Goal: Task Accomplishment & Management: Use online tool/utility

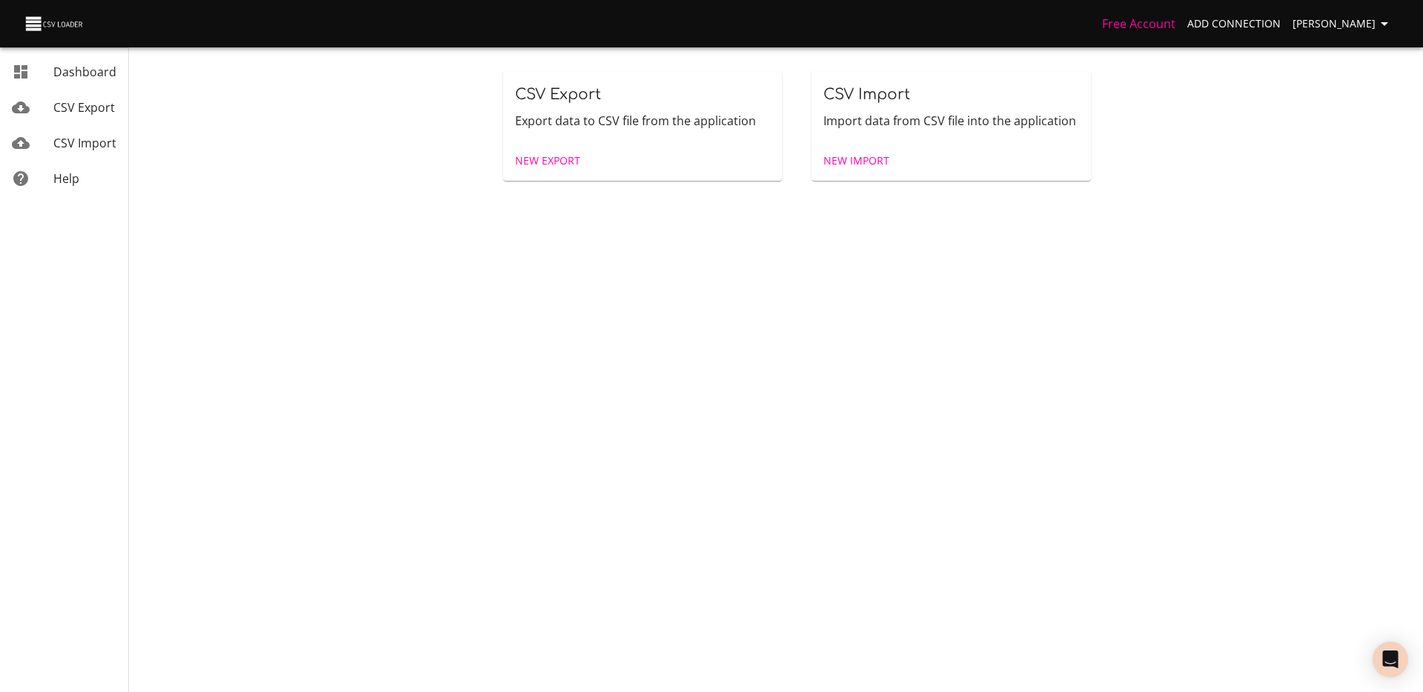
click at [1262, 42] on div "Free Account Add Connection [PERSON_NAME]" at bounding box center [711, 23] width 1423 height 47
click at [1256, 27] on span "Add Connection" at bounding box center [1233, 24] width 93 height 19
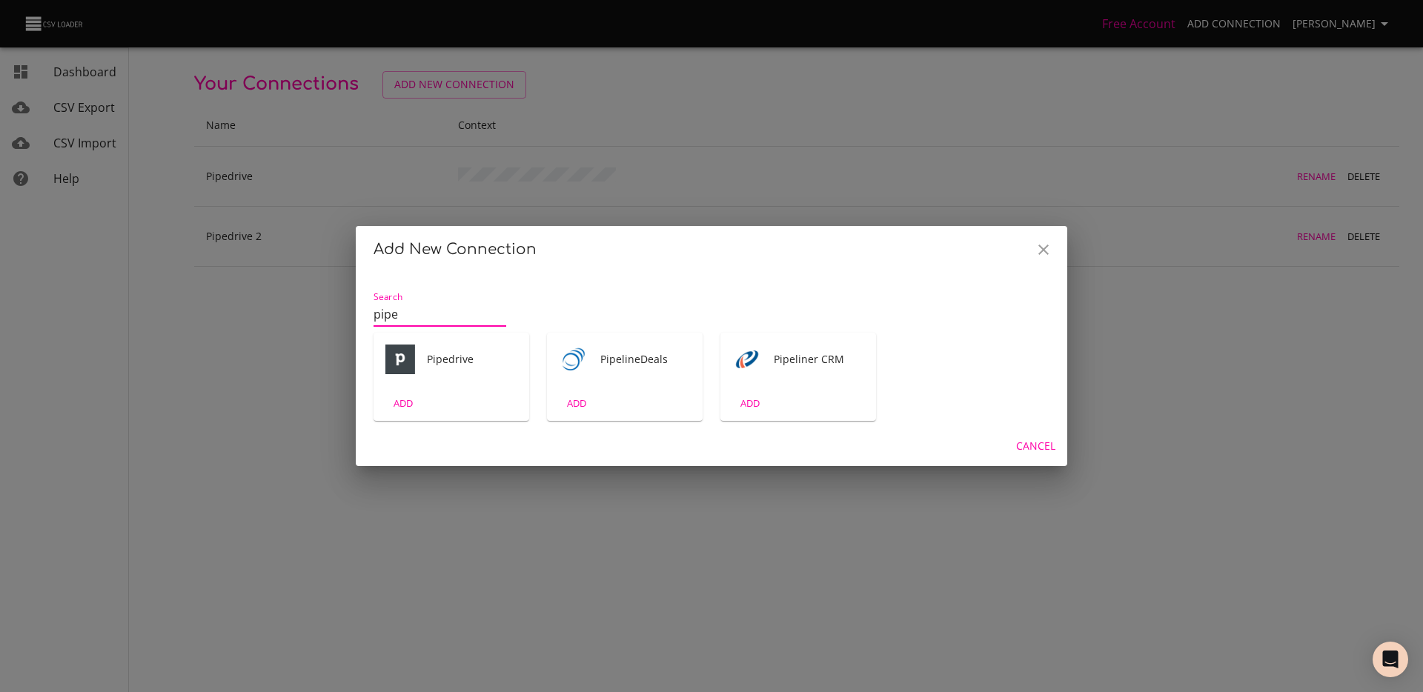
type input "pipe"
click at [470, 374] on div "Pipedrive" at bounding box center [452, 359] width 156 height 53
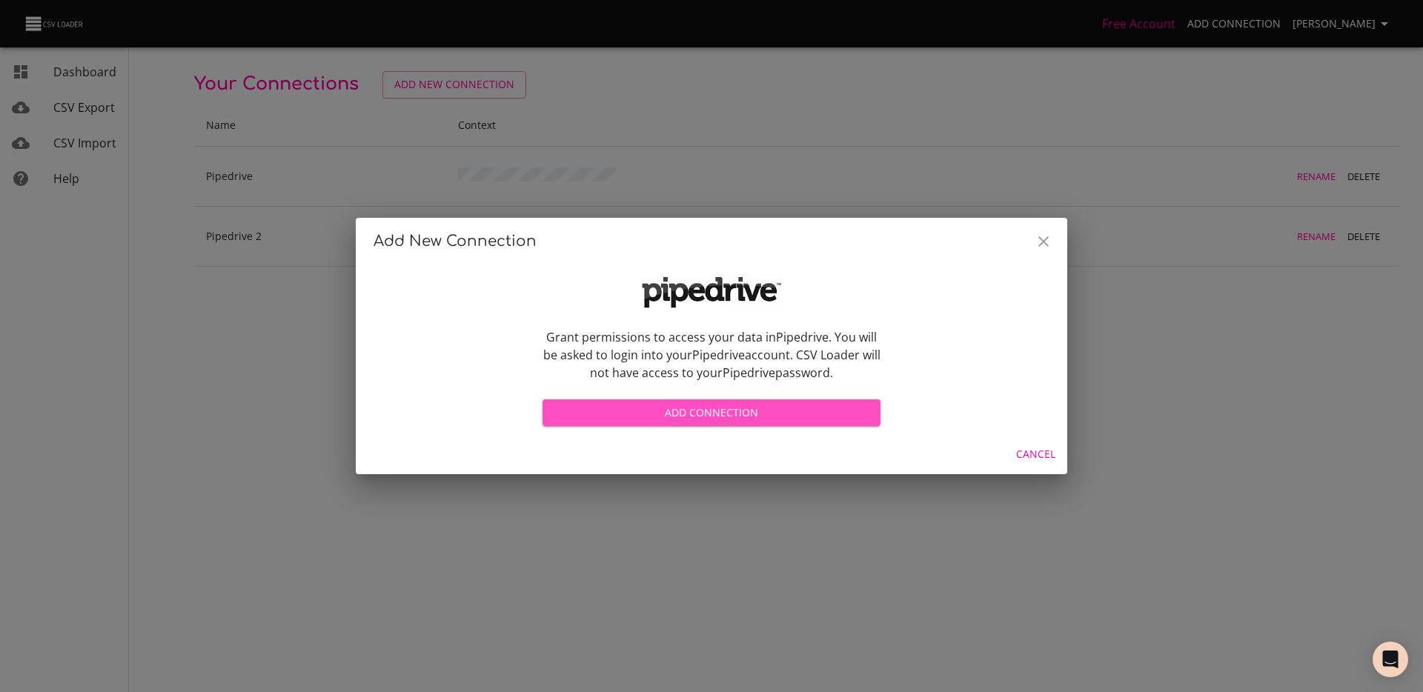
click at [709, 422] on button "Add Connection" at bounding box center [712, 412] width 338 height 27
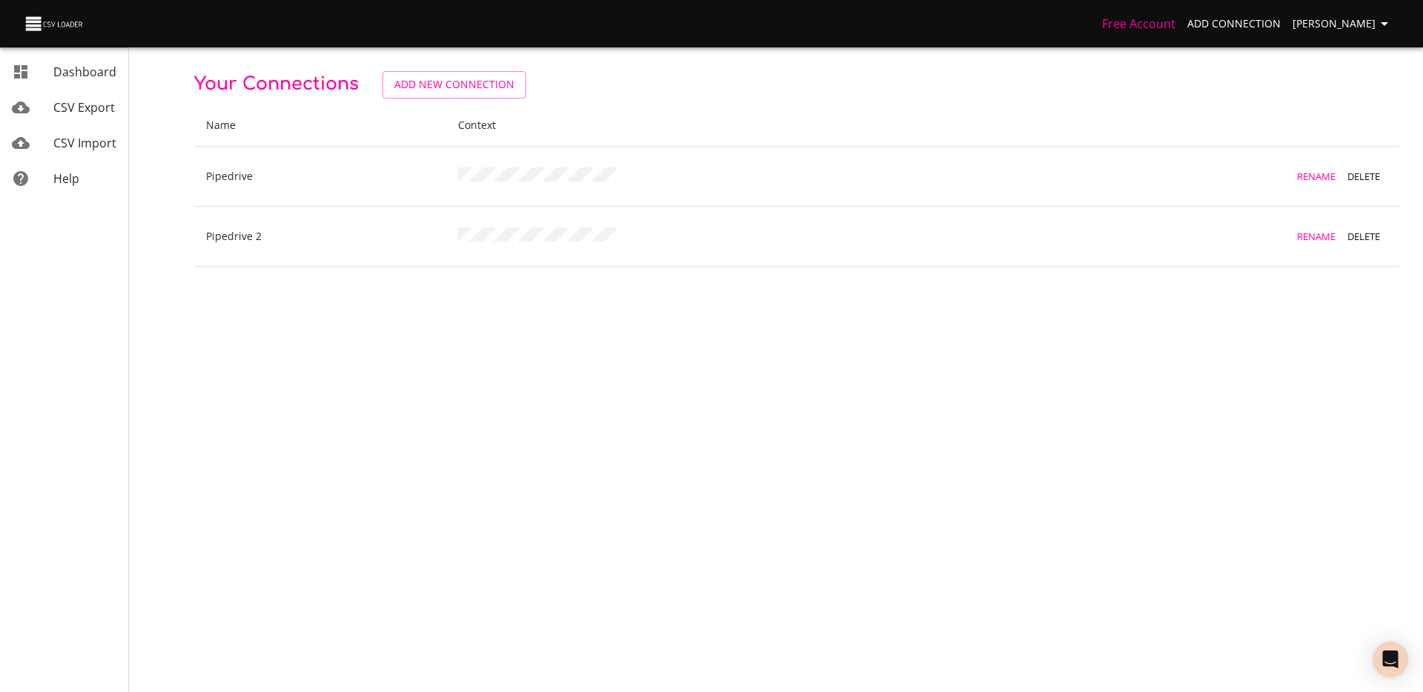
click at [729, 494] on body "Free Account Add Connection [PERSON_NAME] Dashboard CSV Export CSV Import Help …" at bounding box center [711, 346] width 1423 height 692
click at [80, 113] on span "CSV Export" at bounding box center [84, 107] width 62 height 16
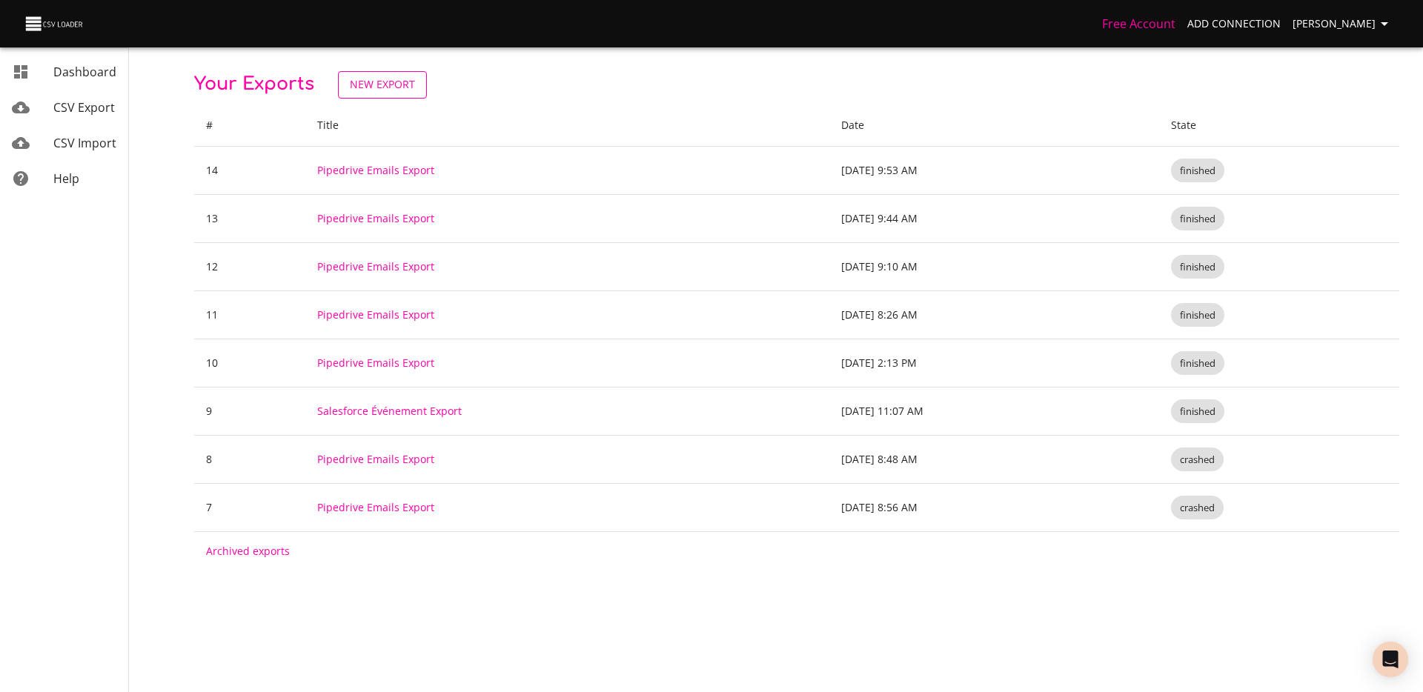
click at [404, 79] on span "New Export" at bounding box center [382, 85] width 65 height 19
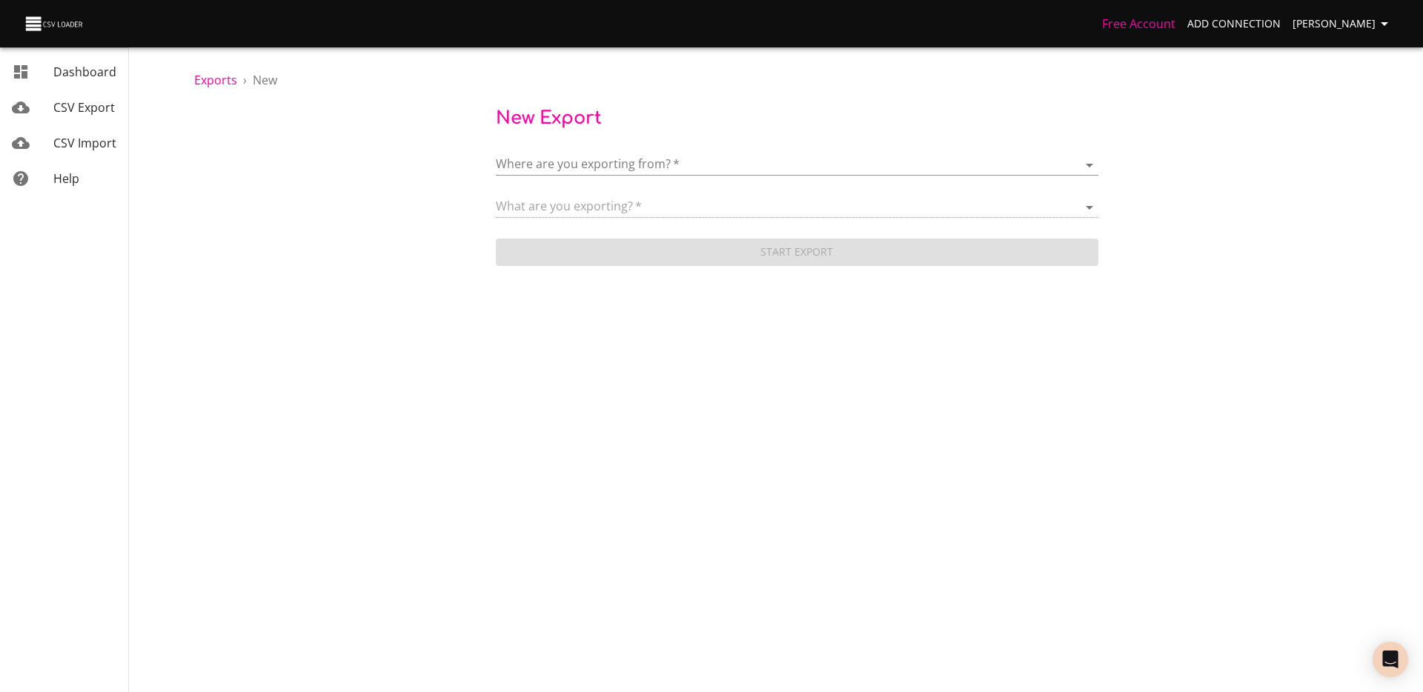
click at [680, 177] on form "Where are you exporting from?   * ​ What are you exporting?   * Start Export" at bounding box center [797, 202] width 603 height 133
click at [680, 174] on body "Free Account Add Connection [PERSON_NAME] Dashboard CSV Export CSV Import Help …" at bounding box center [711, 346] width 1423 height 692
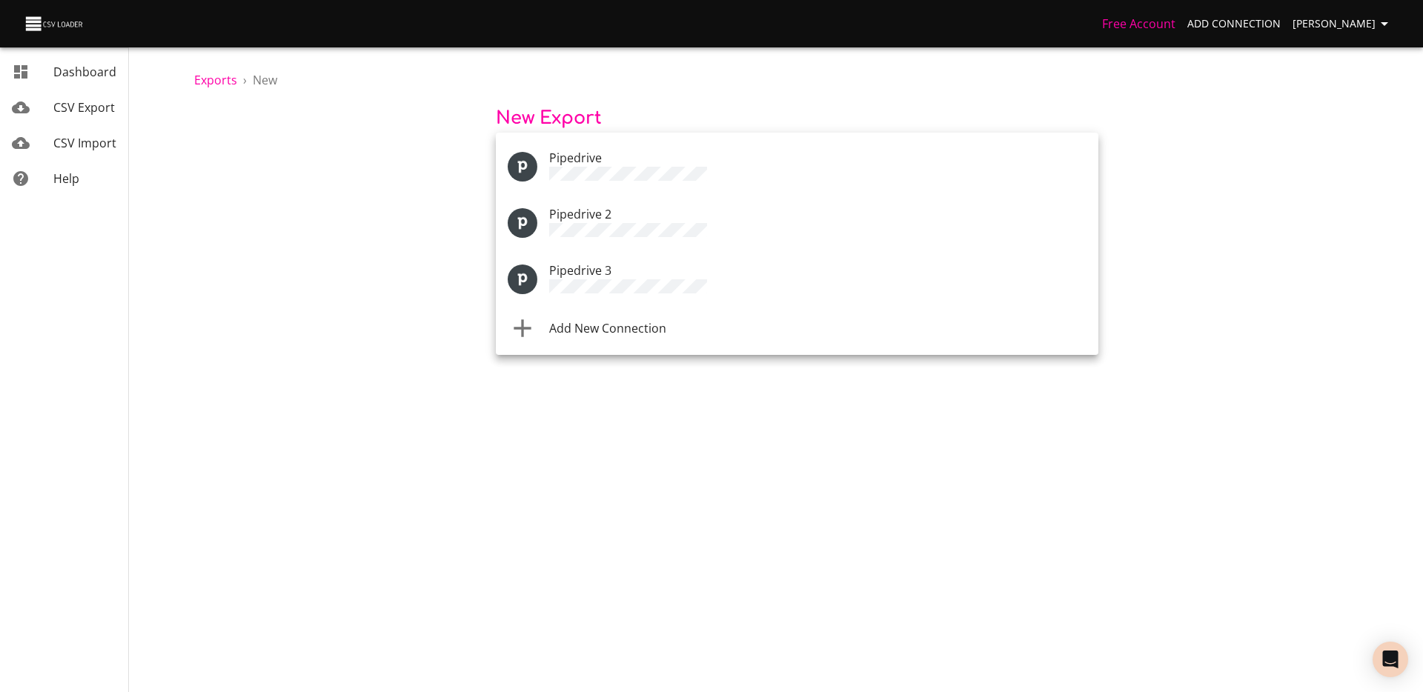
click at [656, 292] on li "Pipedrive 3" at bounding box center [797, 279] width 603 height 56
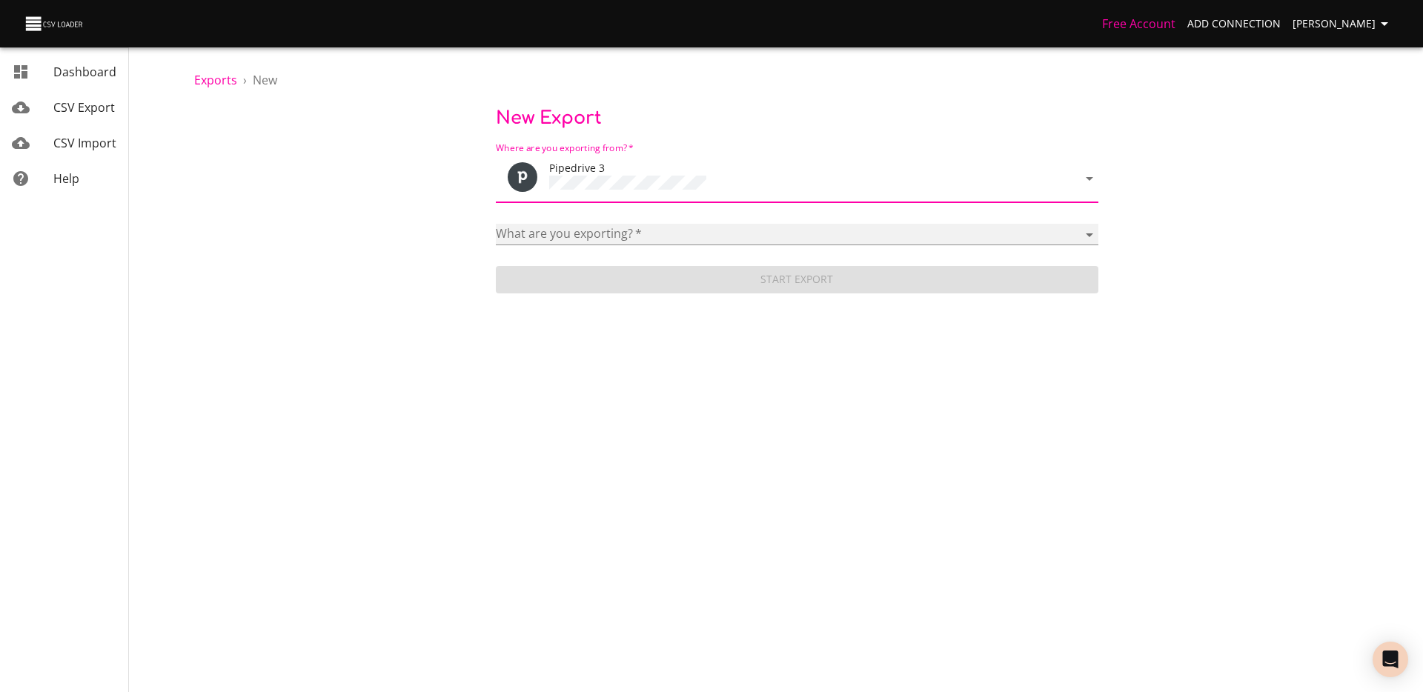
click at [630, 234] on select "Activities Activity Types Deal Products Deals Email Threads Emails Notes Organi…" at bounding box center [797, 234] width 603 height 21
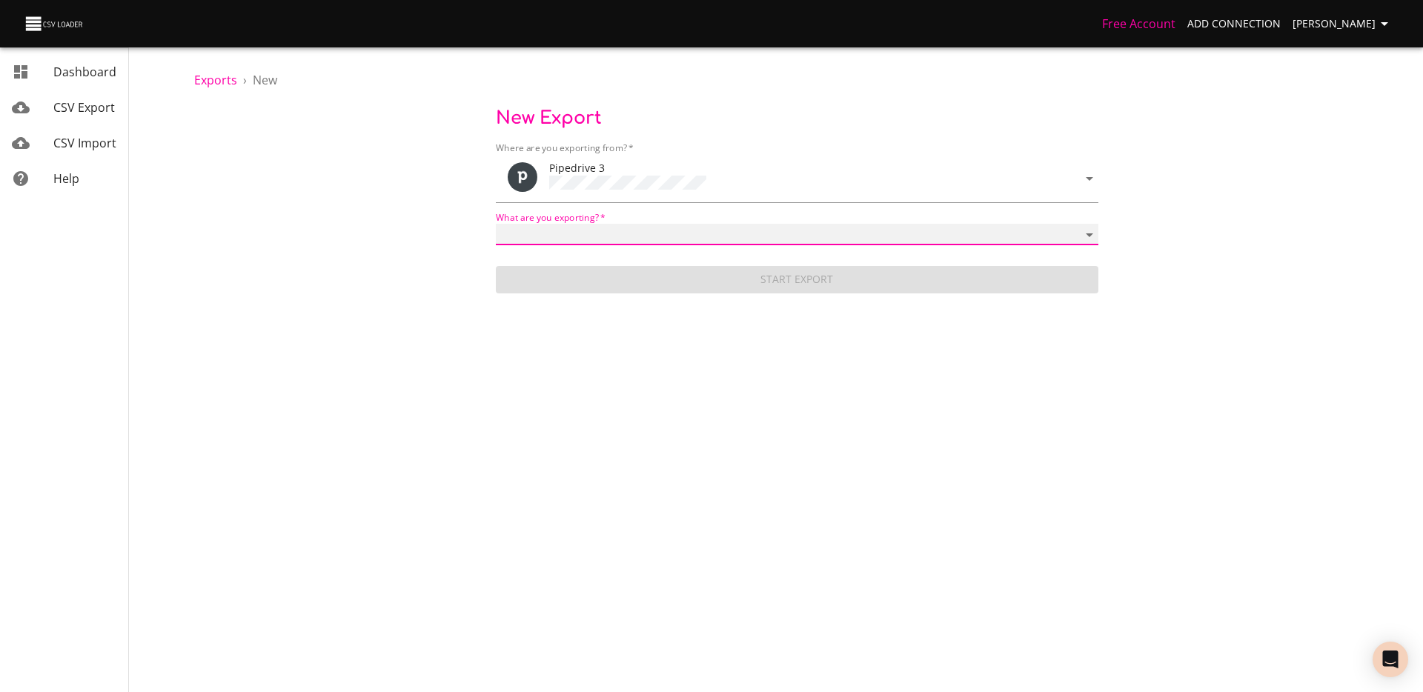
select select "mail_messages"
click at [496, 224] on select "Activities Activity Types Deal Products Deals Email Threads Emails Notes Organi…" at bounding box center [797, 234] width 603 height 21
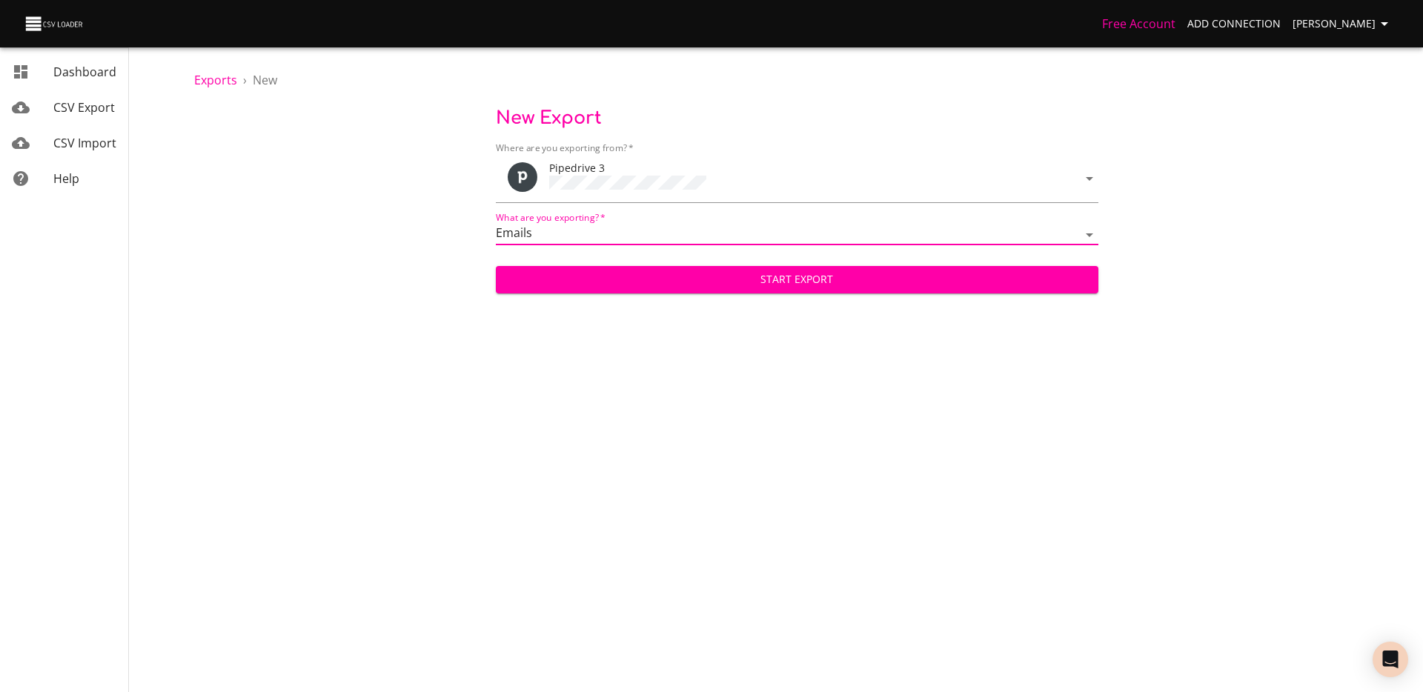
click at [631, 282] on span "Start Export" at bounding box center [797, 280] width 579 height 19
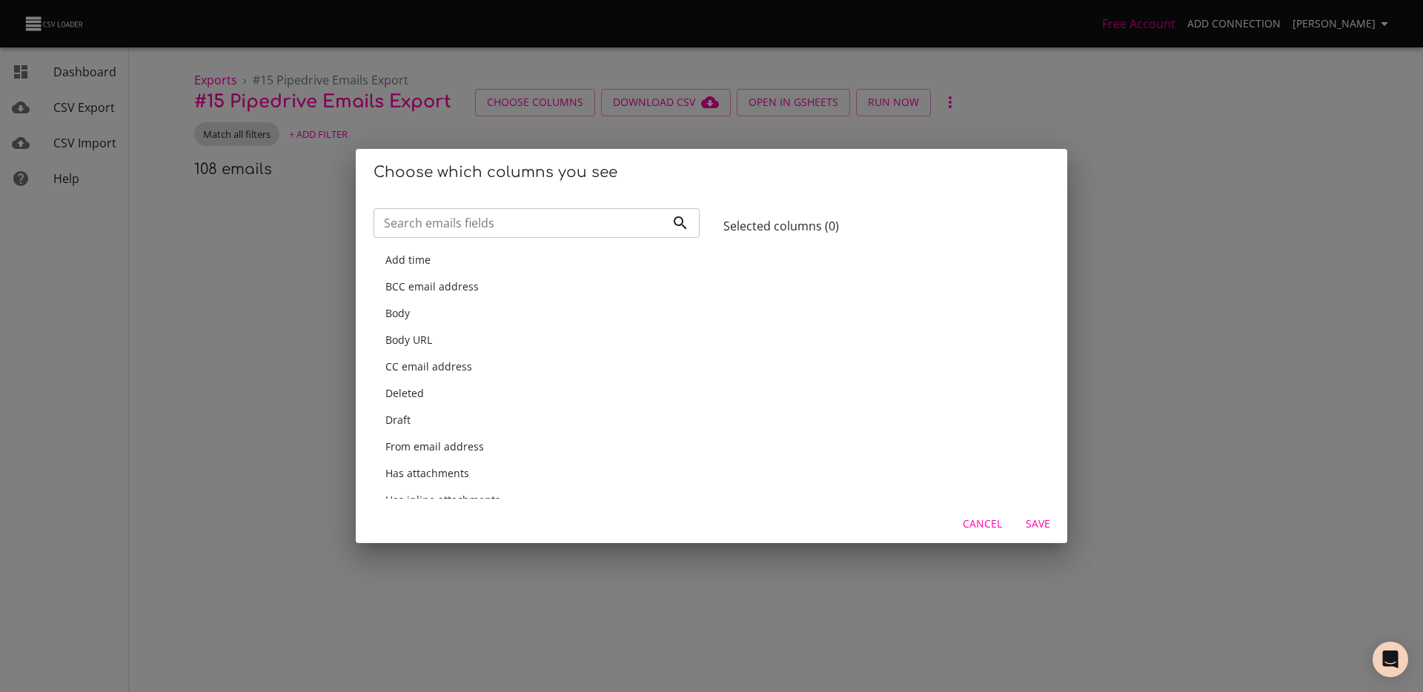
drag, startPoint x: 377, startPoint y: 257, endPoint x: 682, endPoint y: 586, distance: 448.4
click at [682, 586] on div "Choose which columns you see Search emails fields Search emails fields Add time…" at bounding box center [711, 346] width 1423 height 692
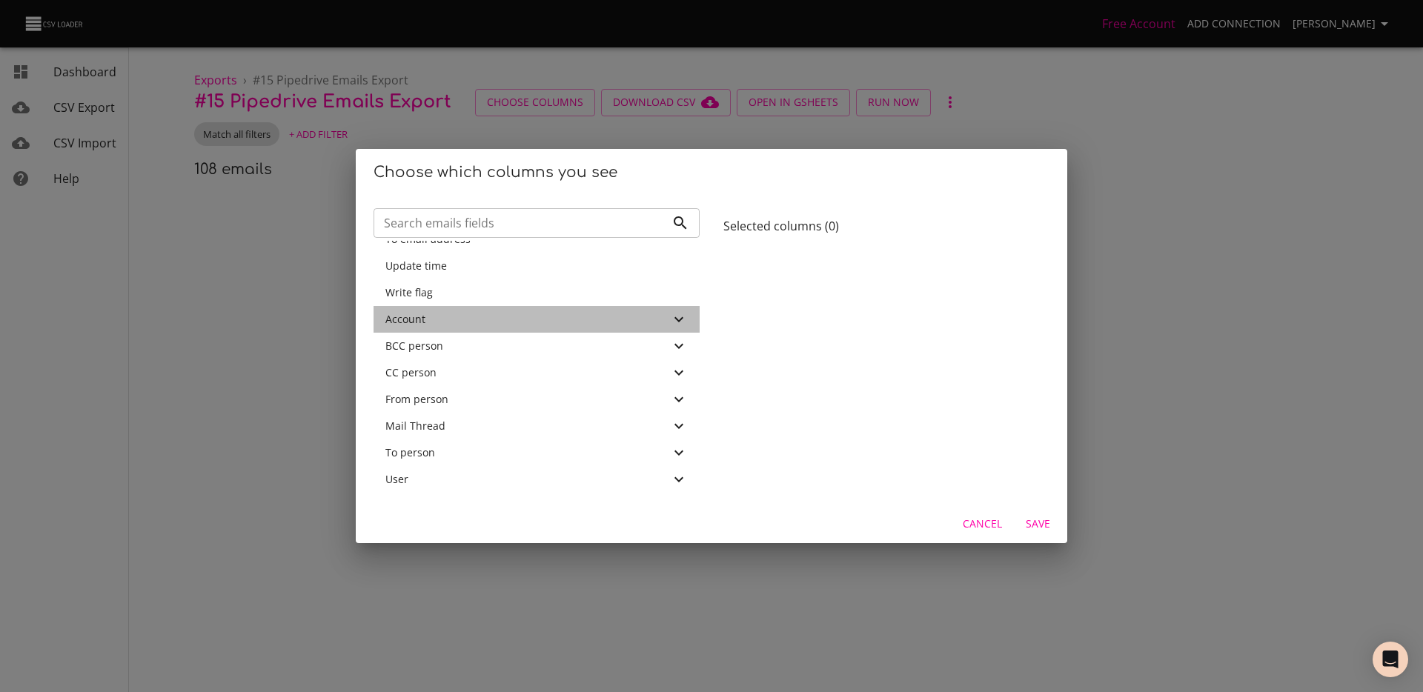
click at [562, 319] on div "Account" at bounding box center [527, 319] width 285 height 15
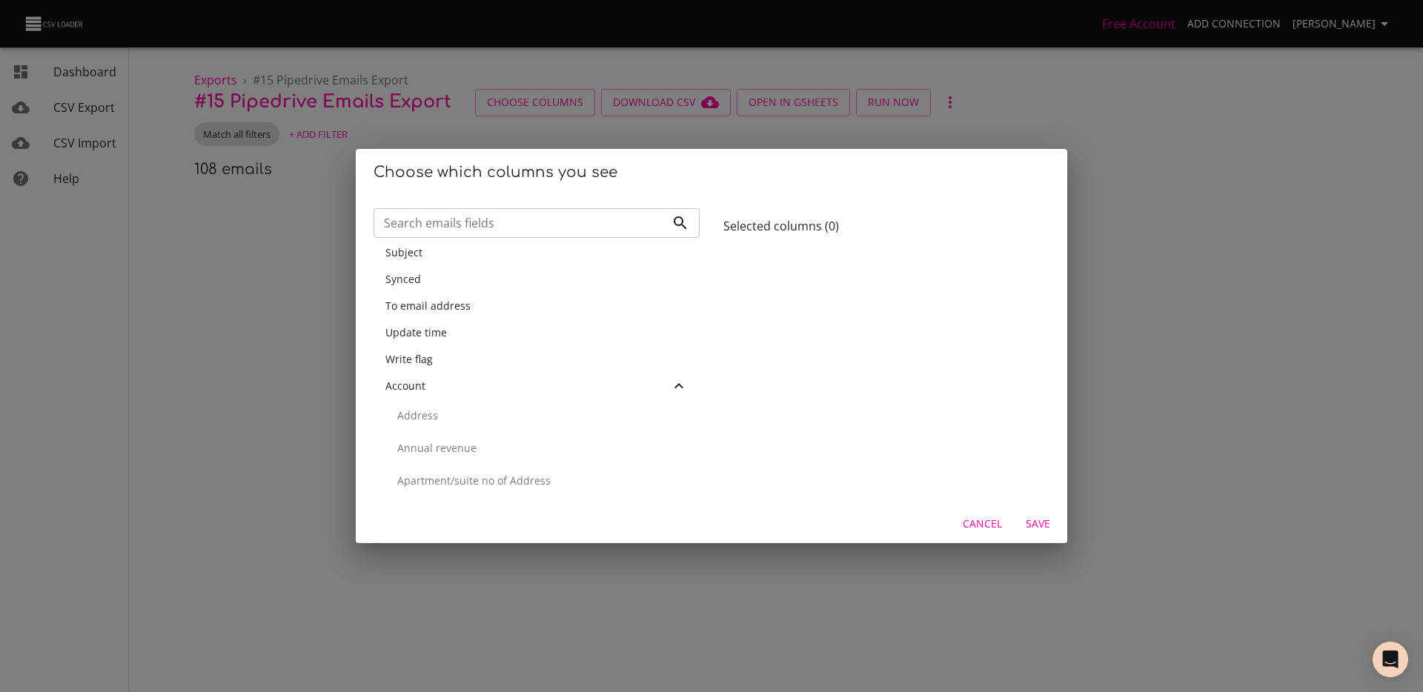
scroll to position [540, 0]
click at [476, 389] on div "Account" at bounding box center [527, 387] width 285 height 15
click at [482, 217] on input "Search emails fields" at bounding box center [520, 223] width 292 height 30
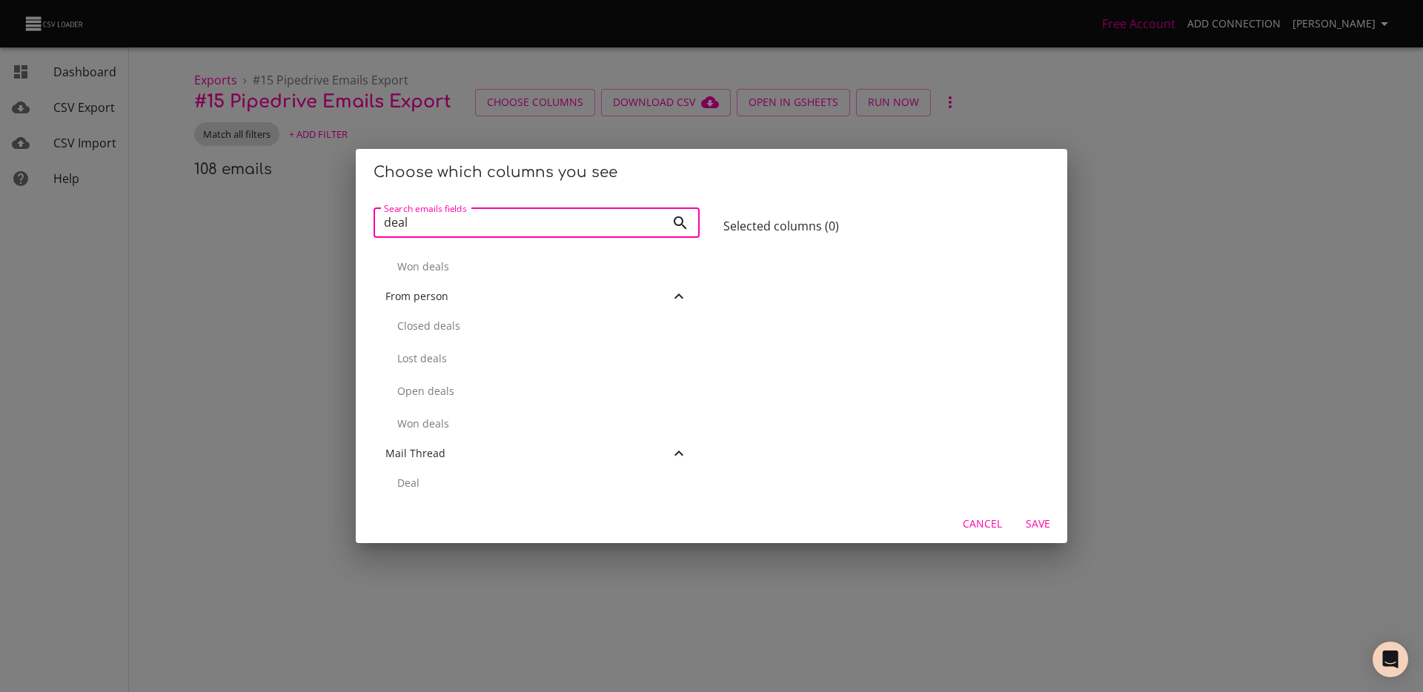
scroll to position [432, 0]
type input "deal"
click at [175, 210] on div "Choose which columns you see Search emails fields deal Search emails fields Acc…" at bounding box center [711, 346] width 1423 height 692
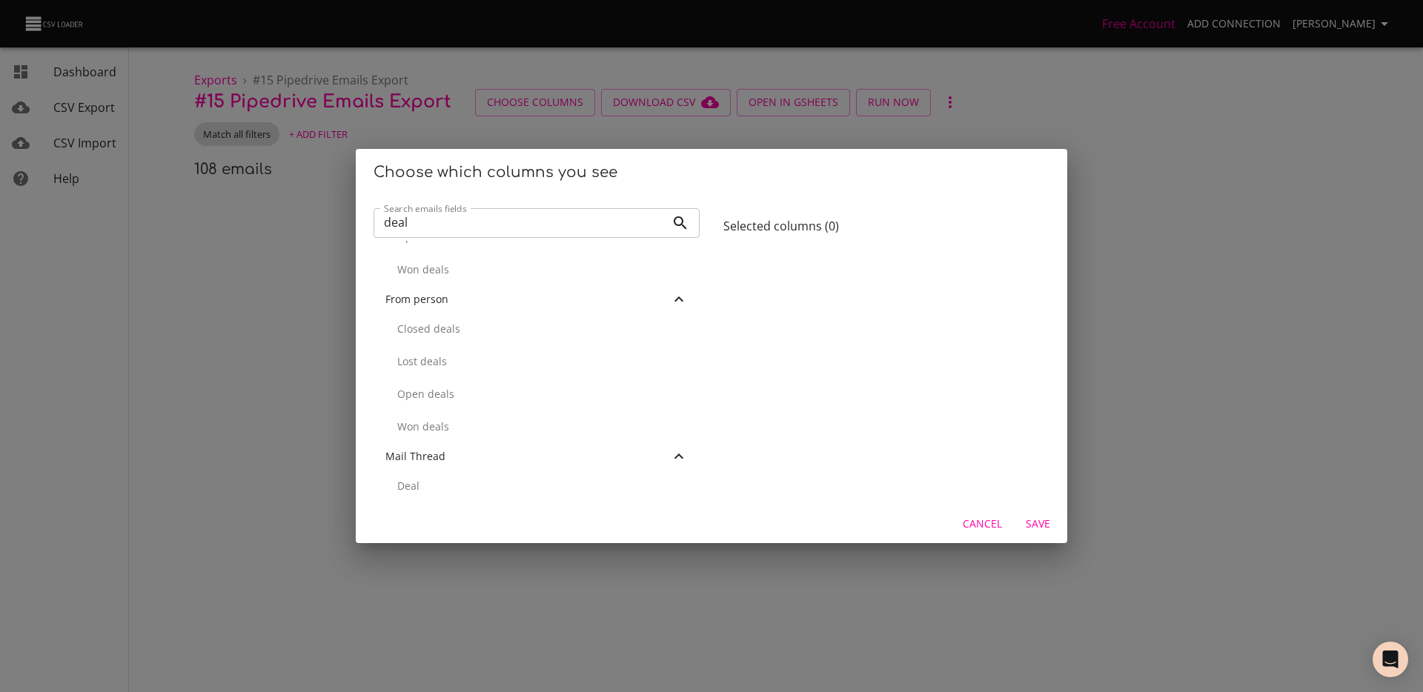
click at [175, 199] on div "Choose which columns you see Search emails fields deal Search emails fields Acc…" at bounding box center [711, 346] width 1423 height 692
click at [989, 529] on span "Cancel" at bounding box center [982, 524] width 39 height 19
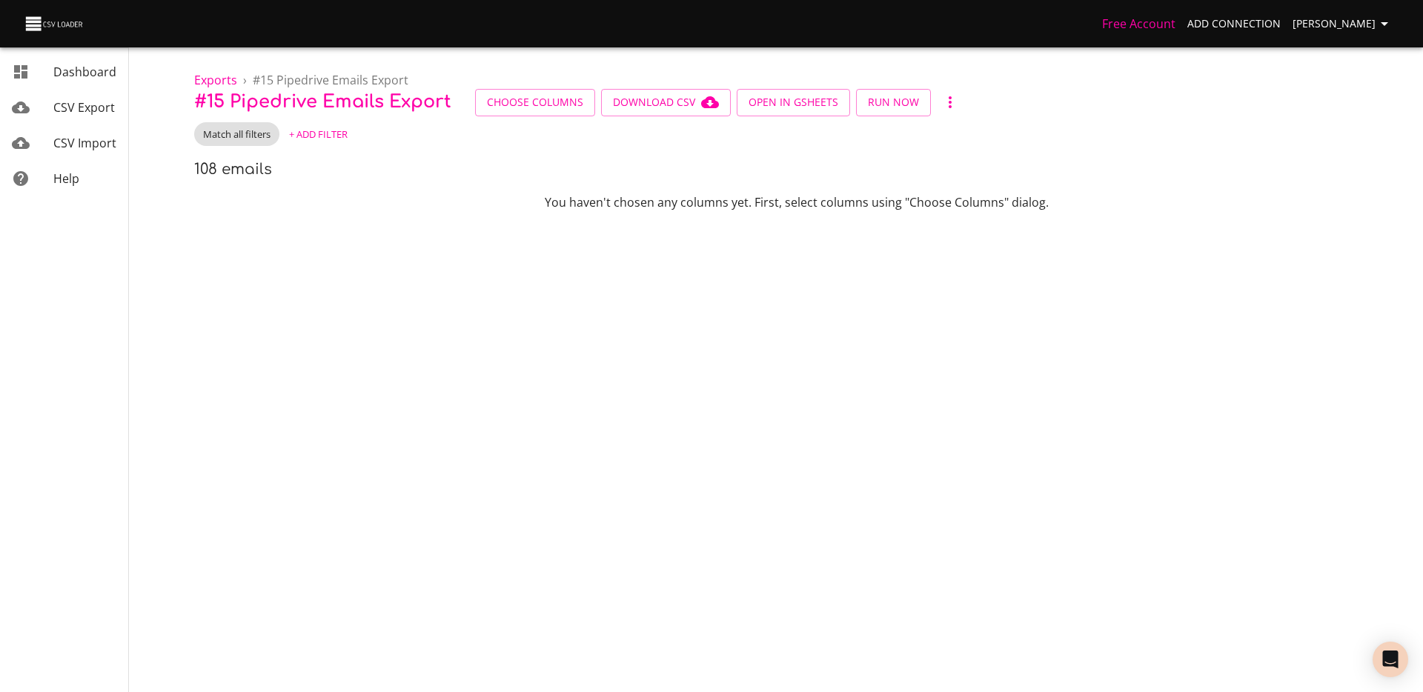
scroll to position [0, 0]
click at [264, 266] on body "Free Account Add Connection [PERSON_NAME] Dashboard CSV Export CSV Import Help …" at bounding box center [711, 346] width 1423 height 692
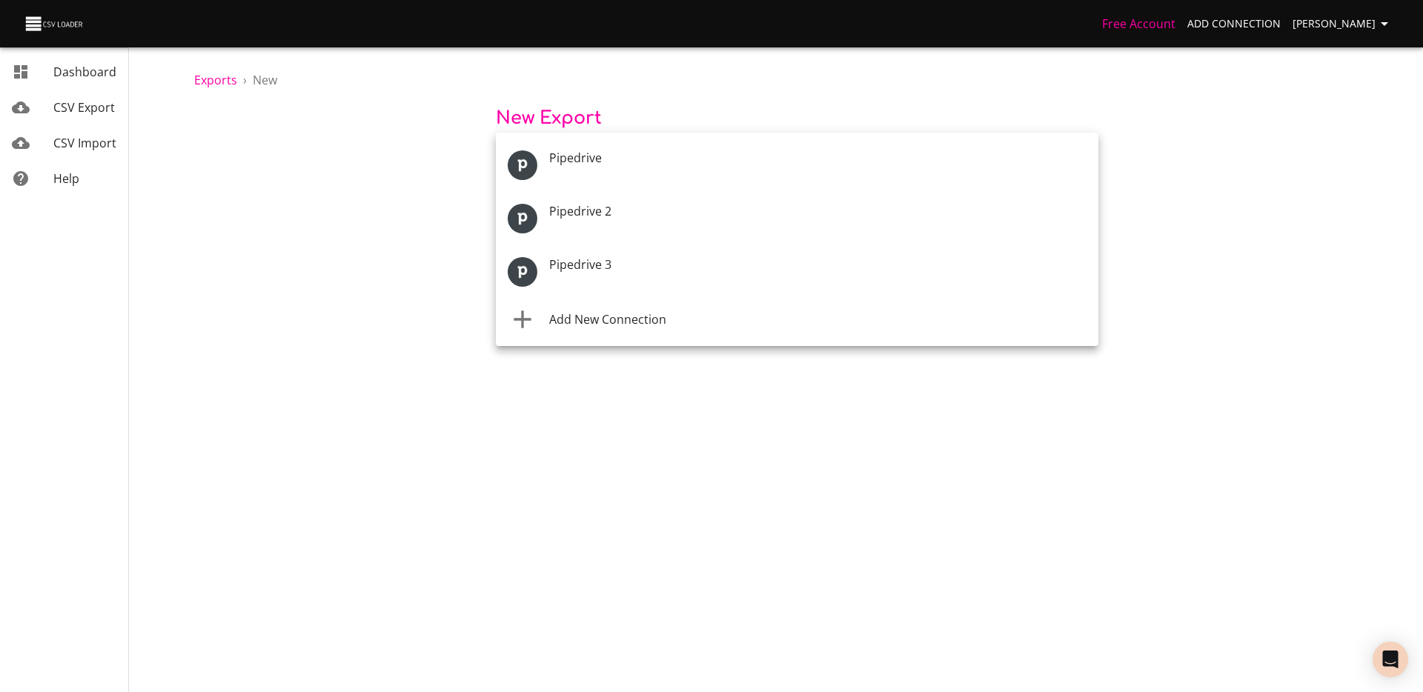
click at [630, 156] on body "Free Account Add Connection [PERSON_NAME] Dashboard CSV Export CSV Import Help …" at bounding box center [711, 346] width 1423 height 692
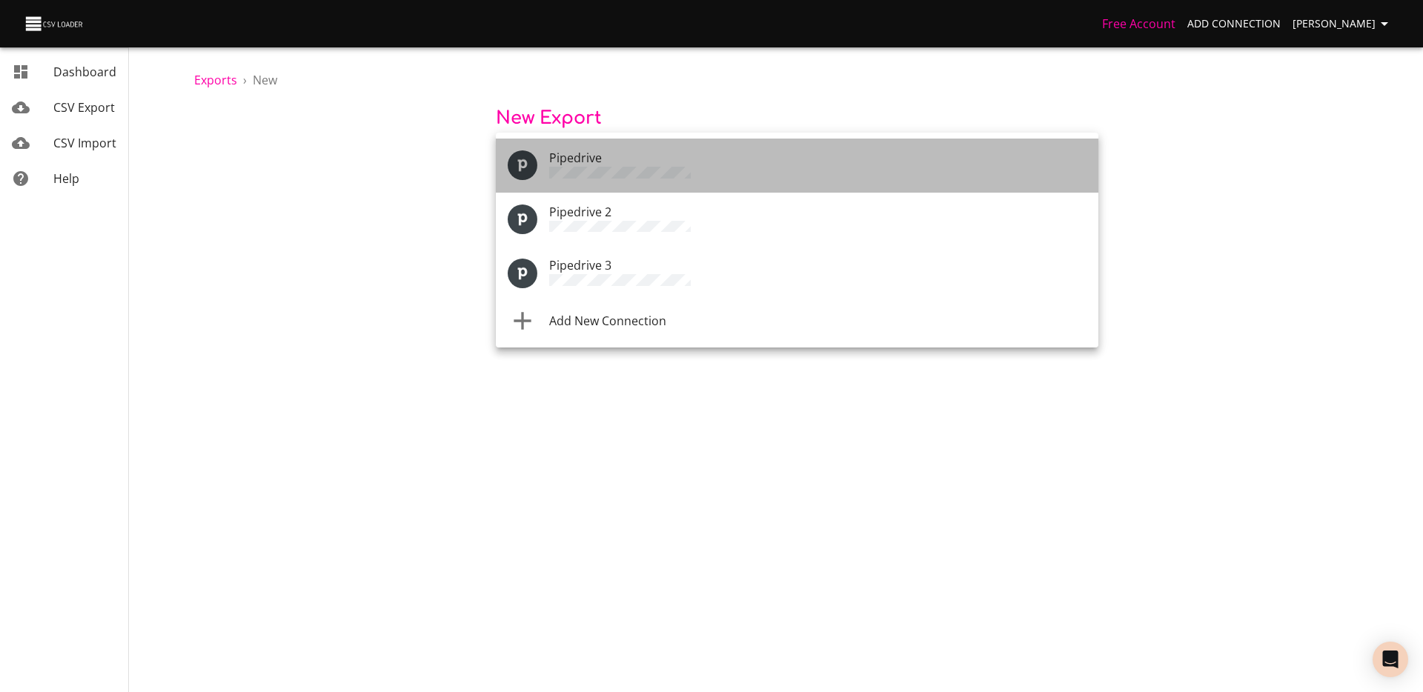
click at [651, 182] on li "Pipedrive" at bounding box center [797, 166] width 603 height 54
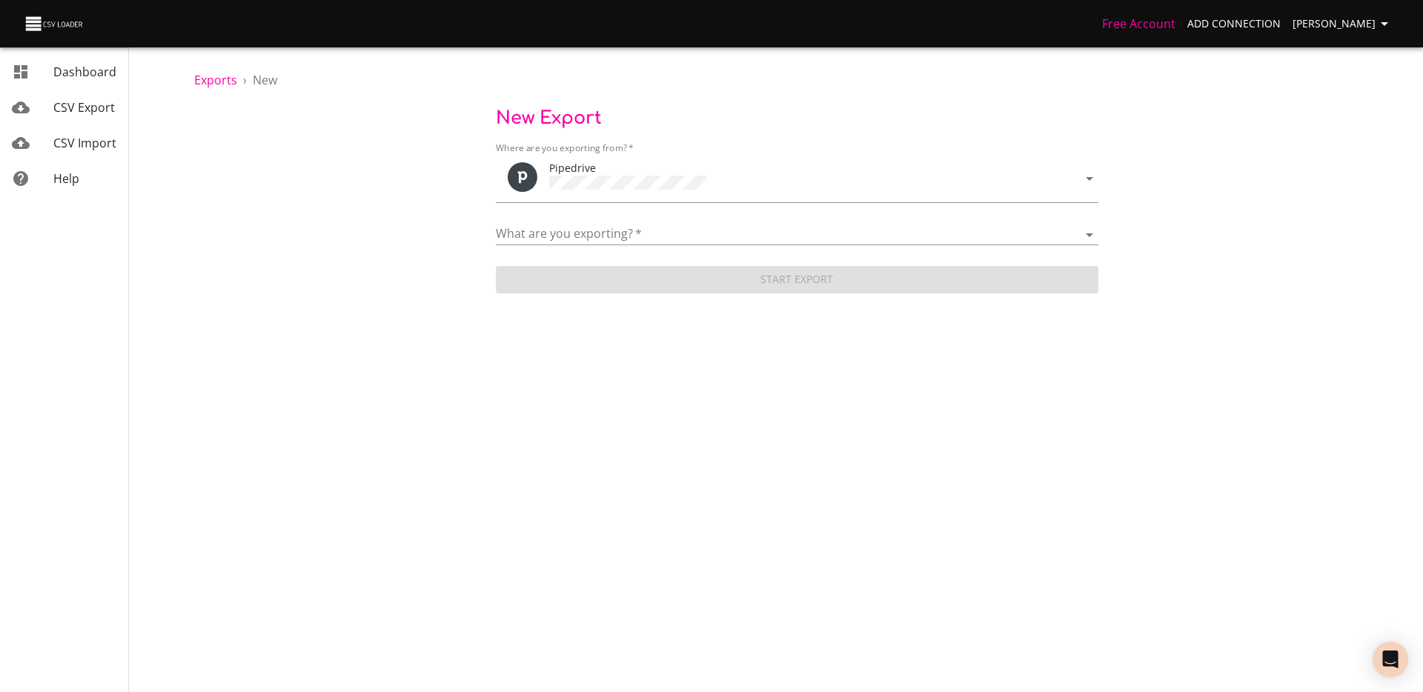
click at [619, 212] on div "What are you exporting?   * Activities Activity Types Deal Products Deals Email…" at bounding box center [797, 228] width 603 height 33
click at [617, 231] on select "Activities Activity Types Deal Products Deals Email Threads Emails Notes Organi…" at bounding box center [797, 234] width 603 height 21
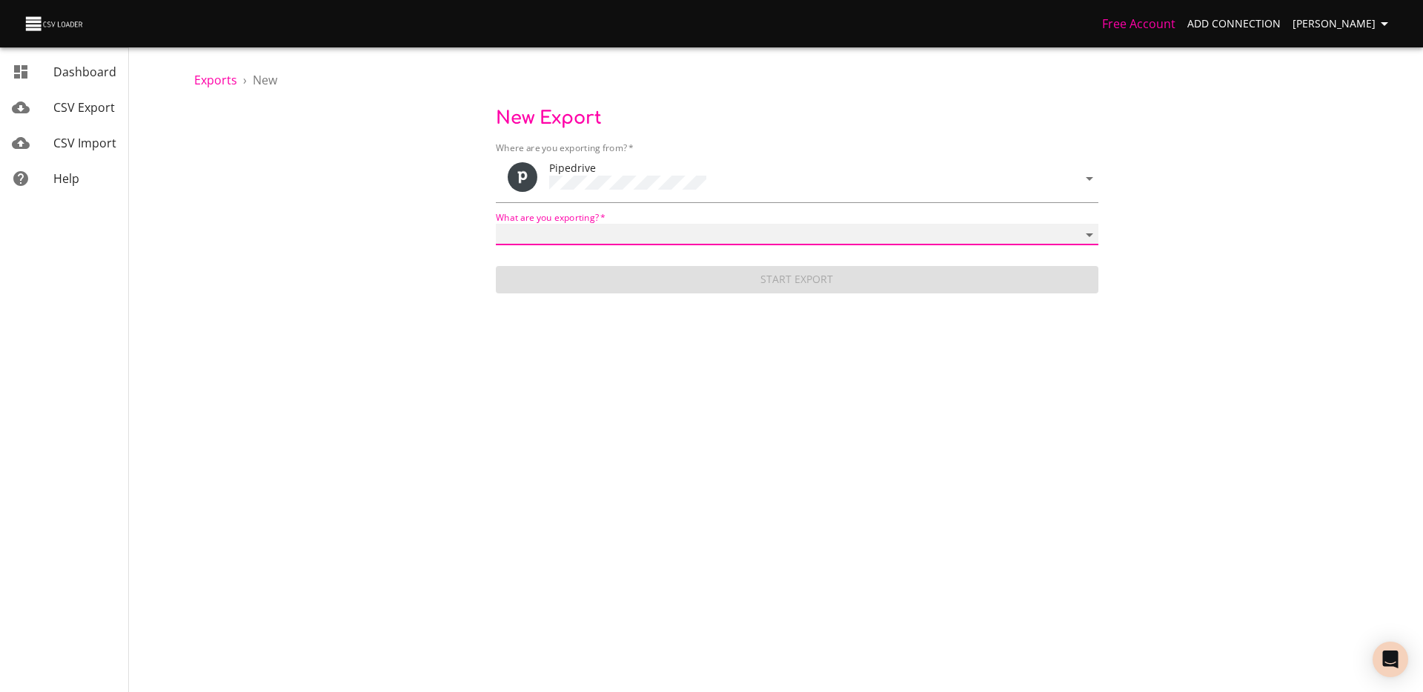
select select "mail_threads"
click at [496, 224] on select "Activities Activity Types Deal Products Deals Email Threads Emails Notes Organi…" at bounding box center [797, 234] width 603 height 21
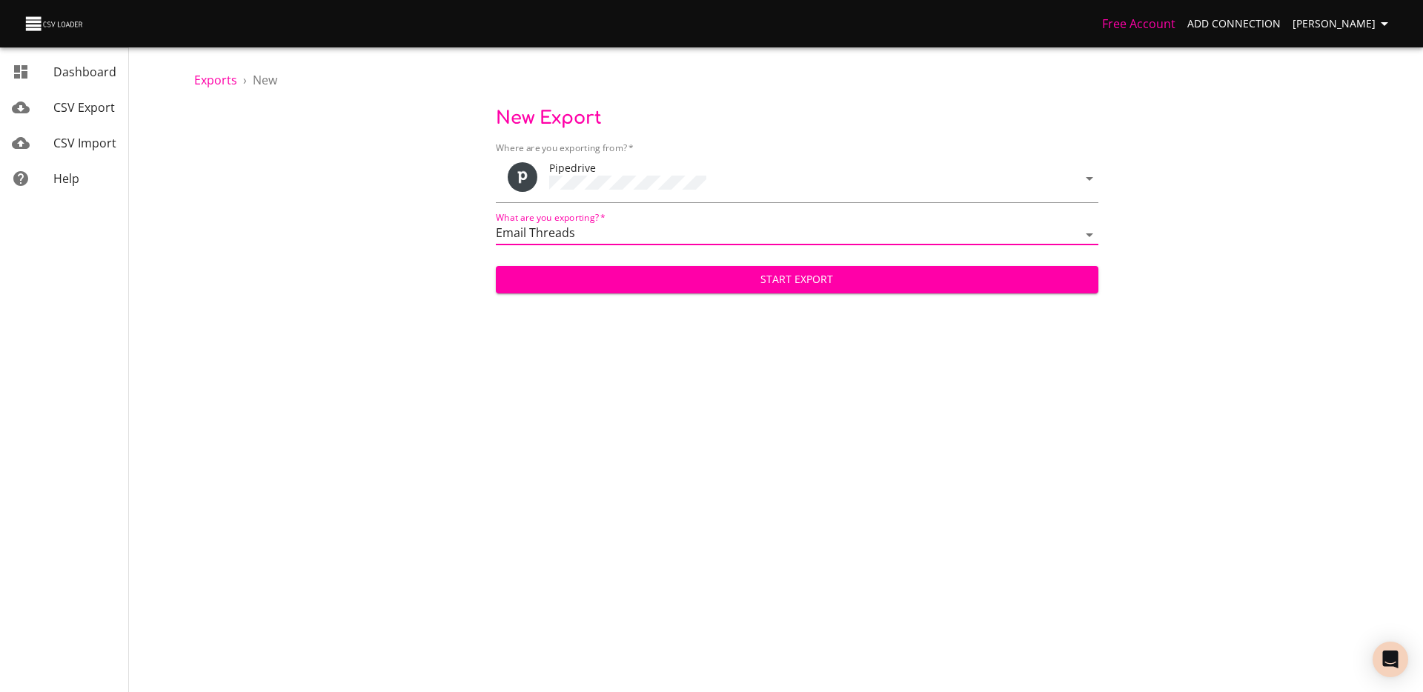
click at [798, 281] on span "Start Export" at bounding box center [797, 280] width 579 height 19
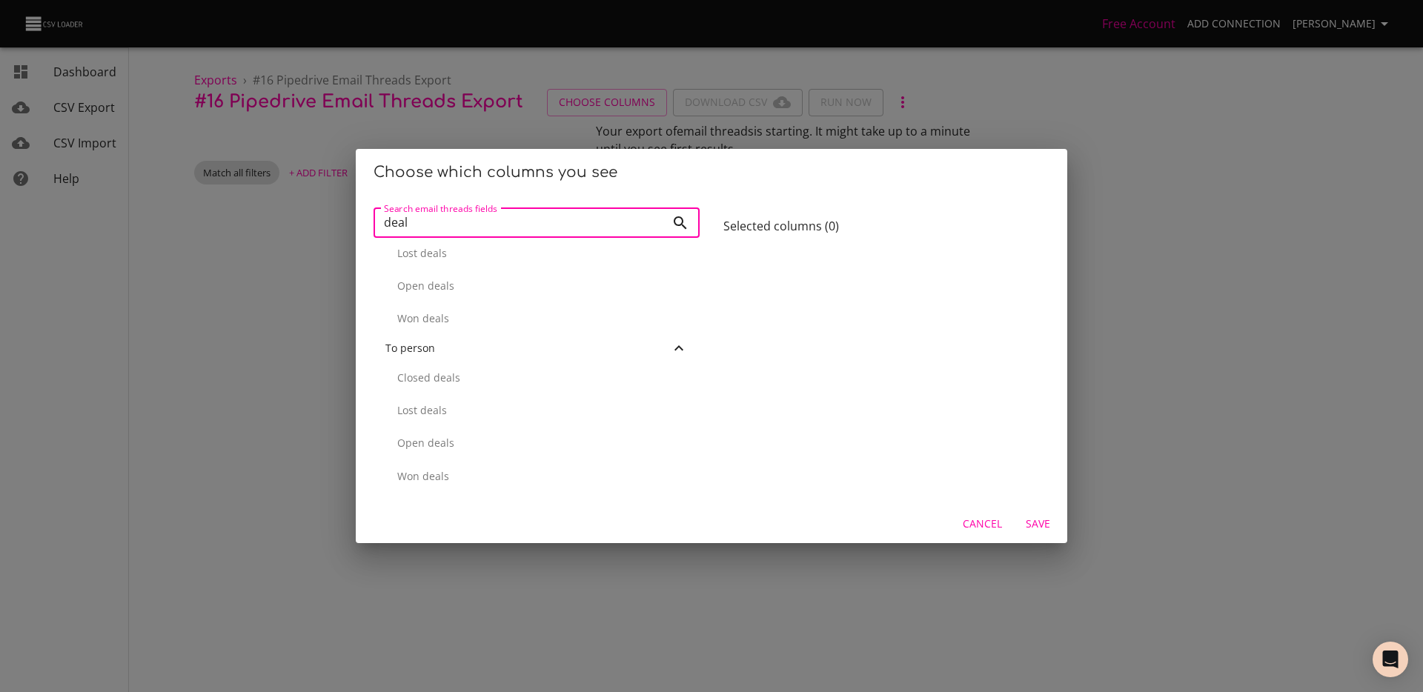
scroll to position [6, 0]
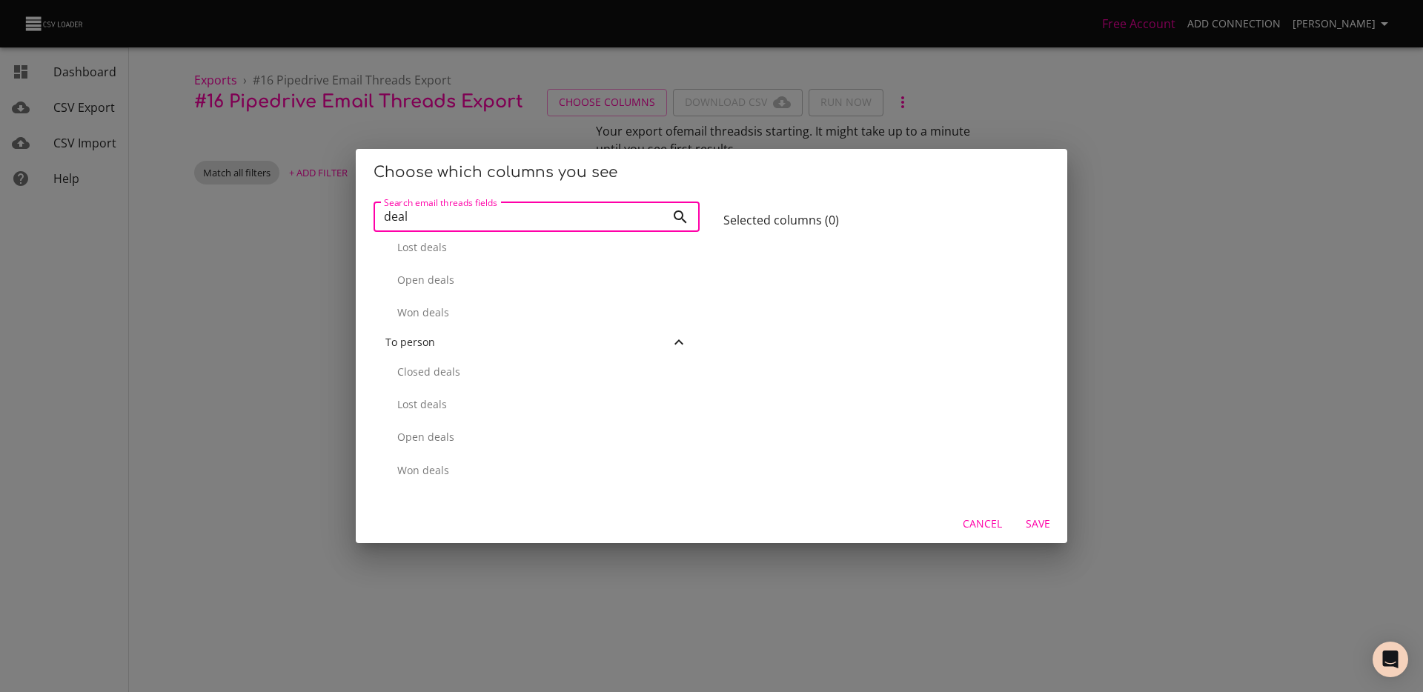
type input "deal"
click at [972, 523] on span "Cancel" at bounding box center [982, 524] width 39 height 19
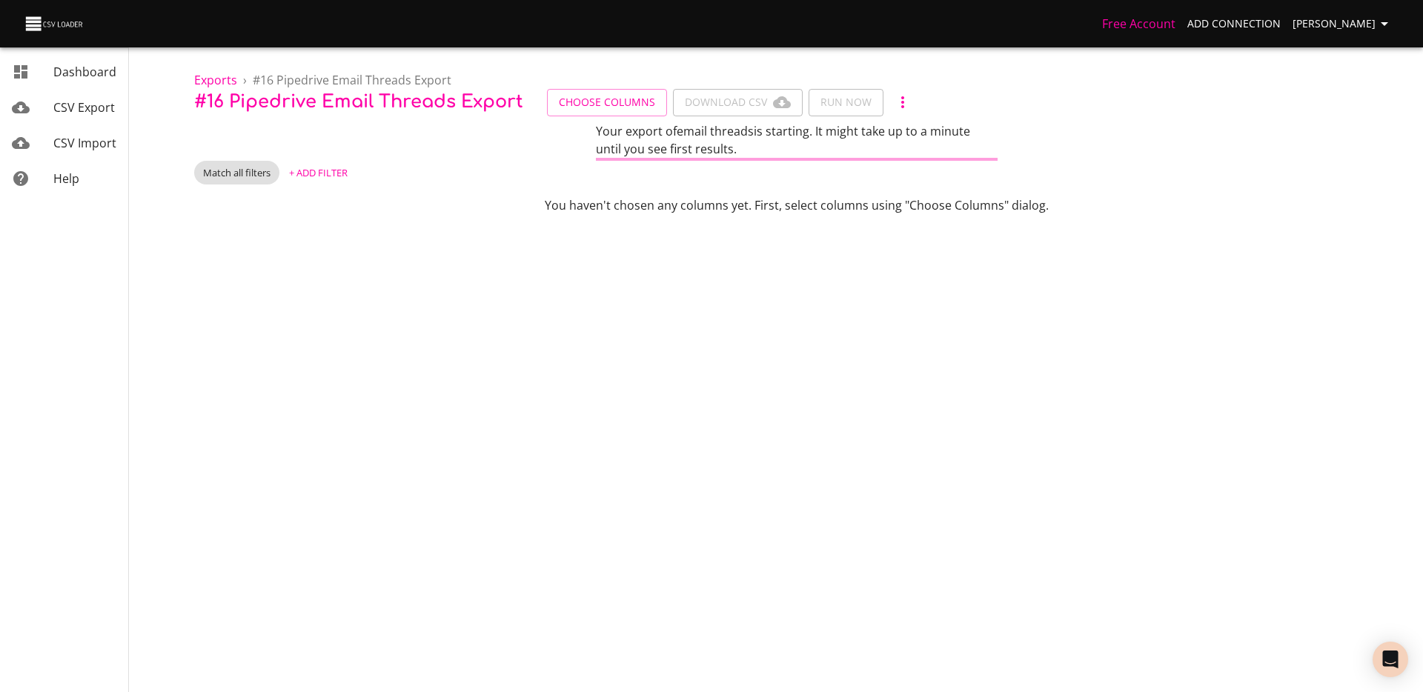
scroll to position [0, 0]
click at [592, 93] on span "Choose Columns" at bounding box center [607, 102] width 96 height 19
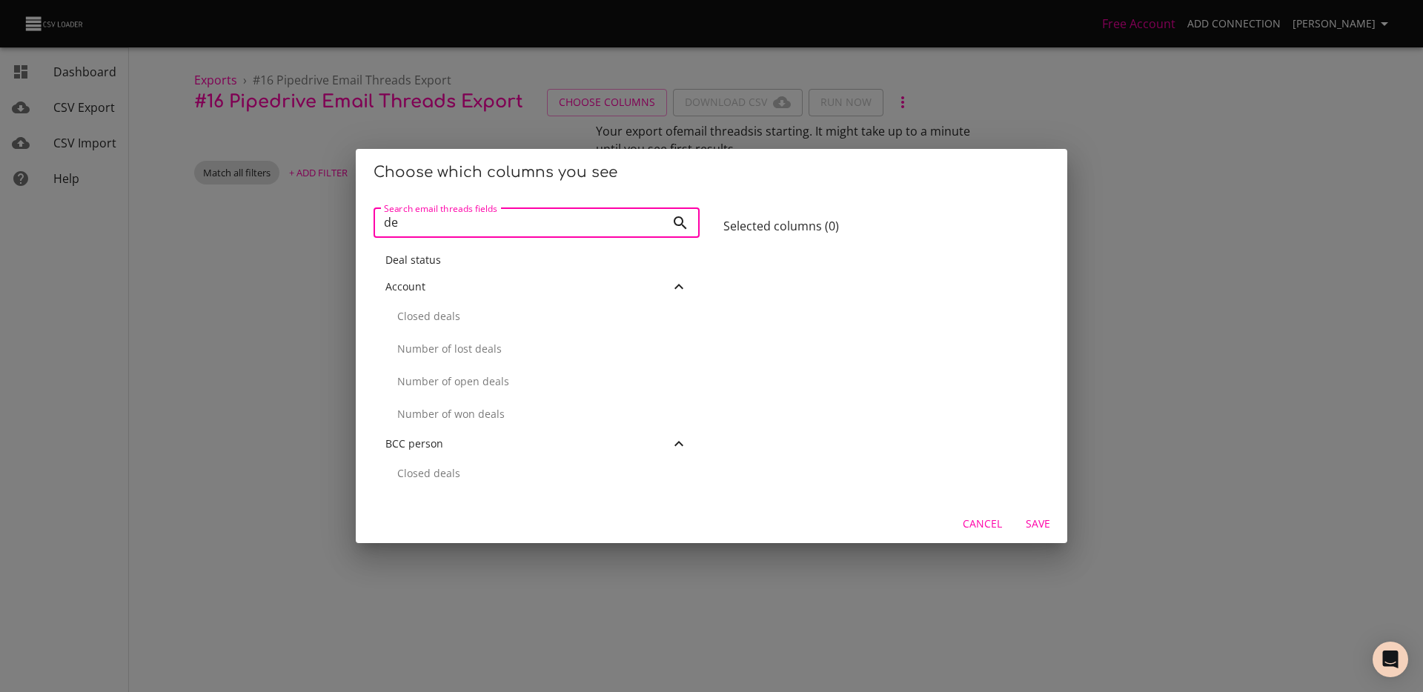
type input "d"
click at [460, 316] on div "ID" at bounding box center [537, 325] width 326 height 33
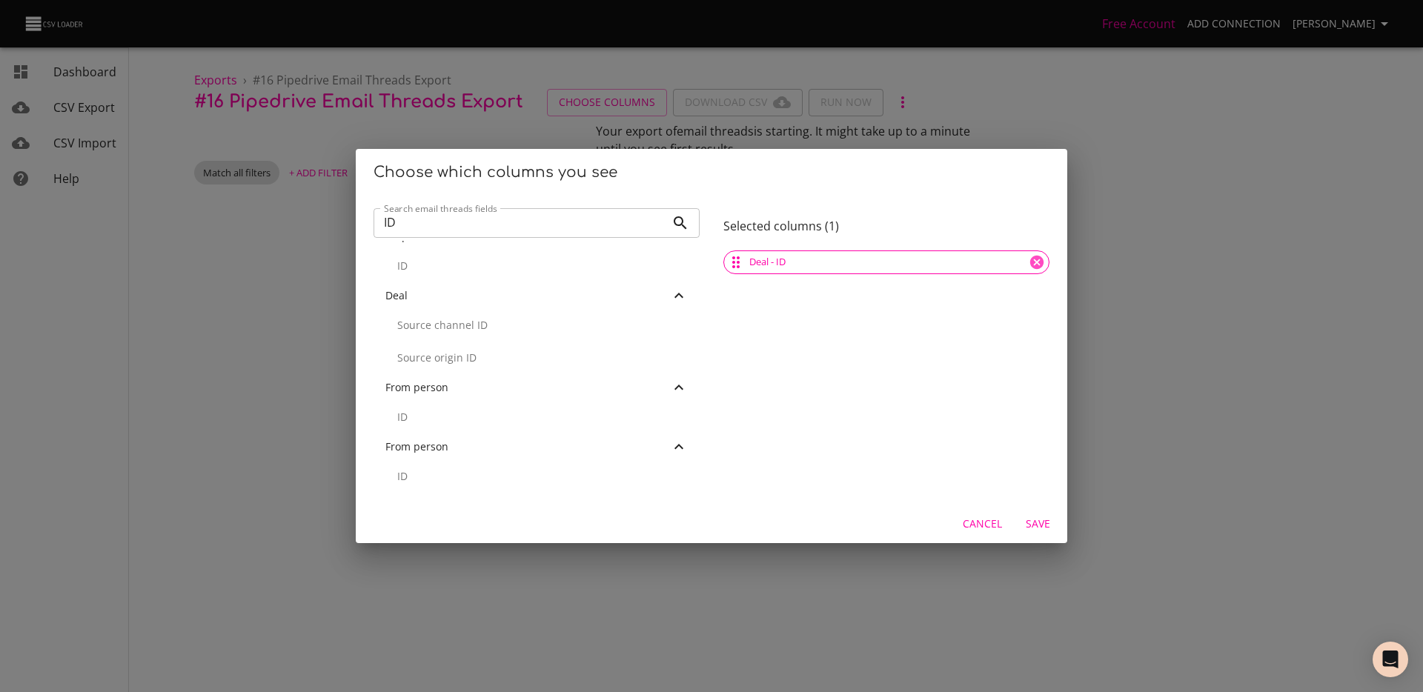
click at [408, 215] on input "ID" at bounding box center [520, 223] width 292 height 30
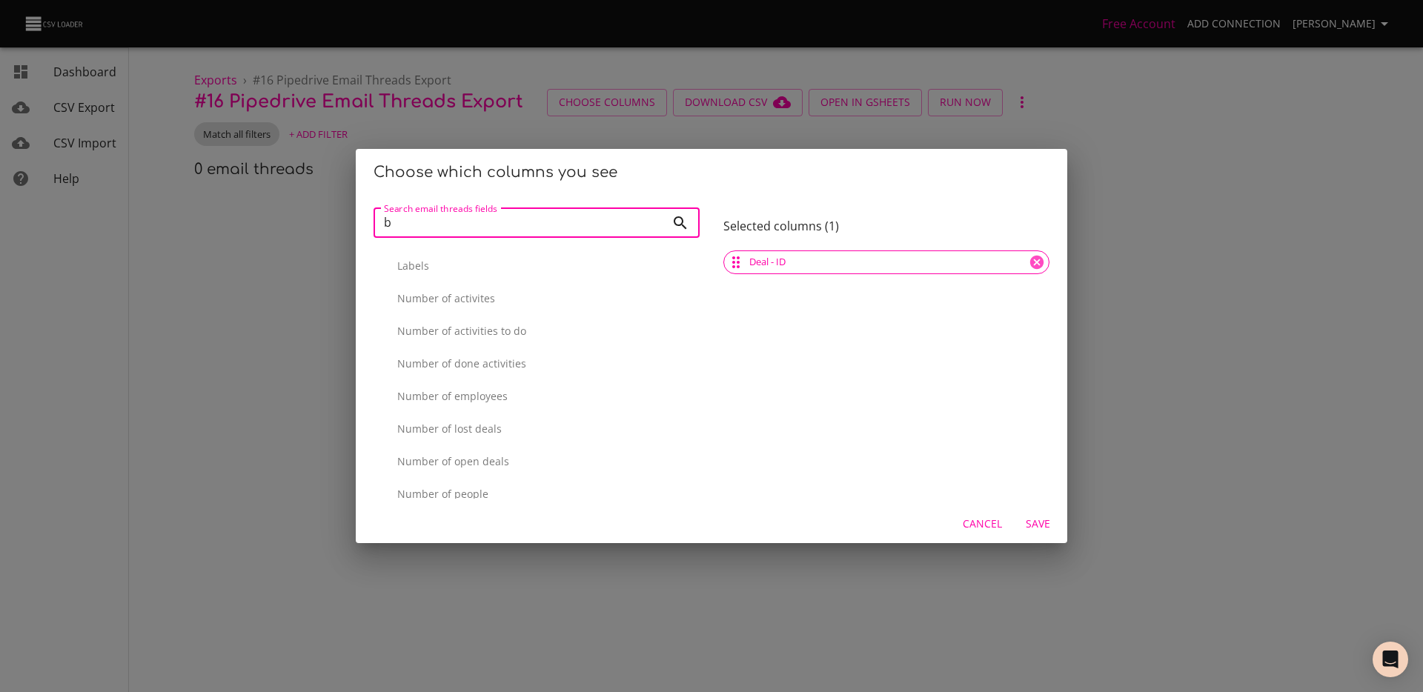
scroll to position [0, 0]
type input "body"
click at [650, 220] on input "body" at bounding box center [520, 223] width 292 height 30
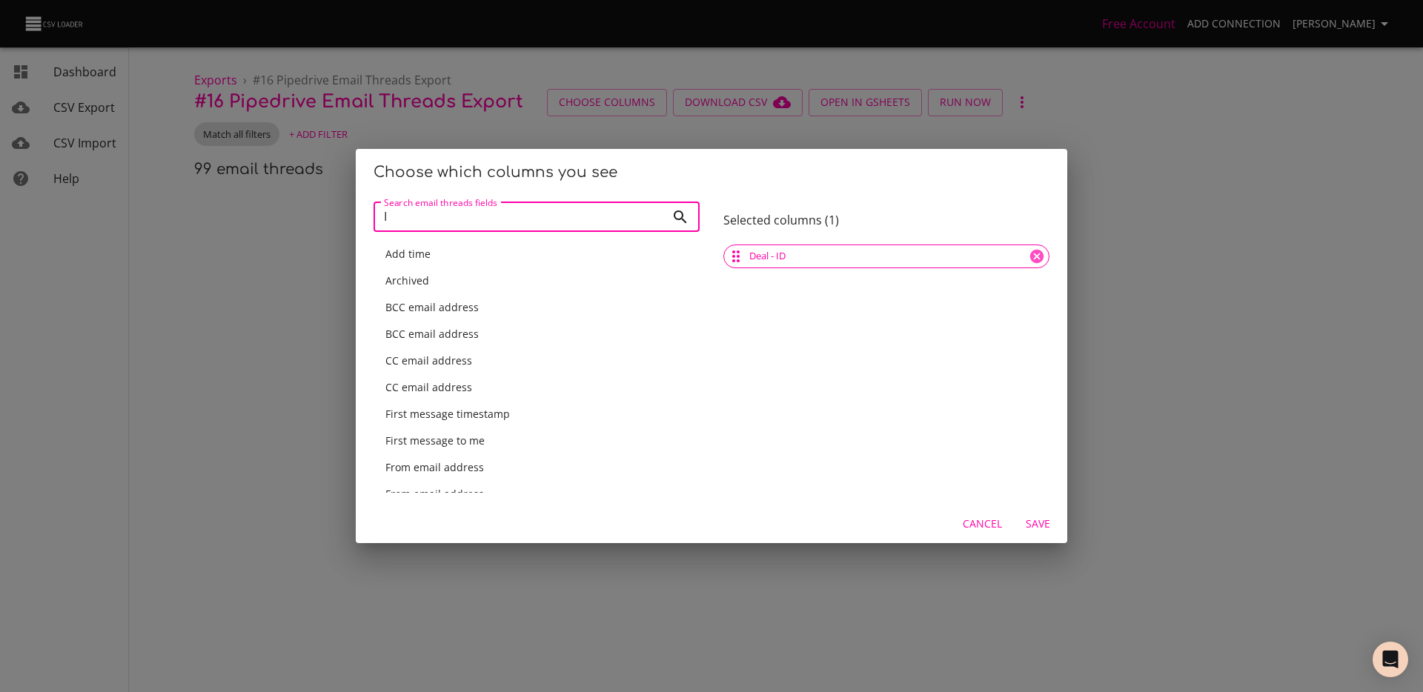
type input "ID"
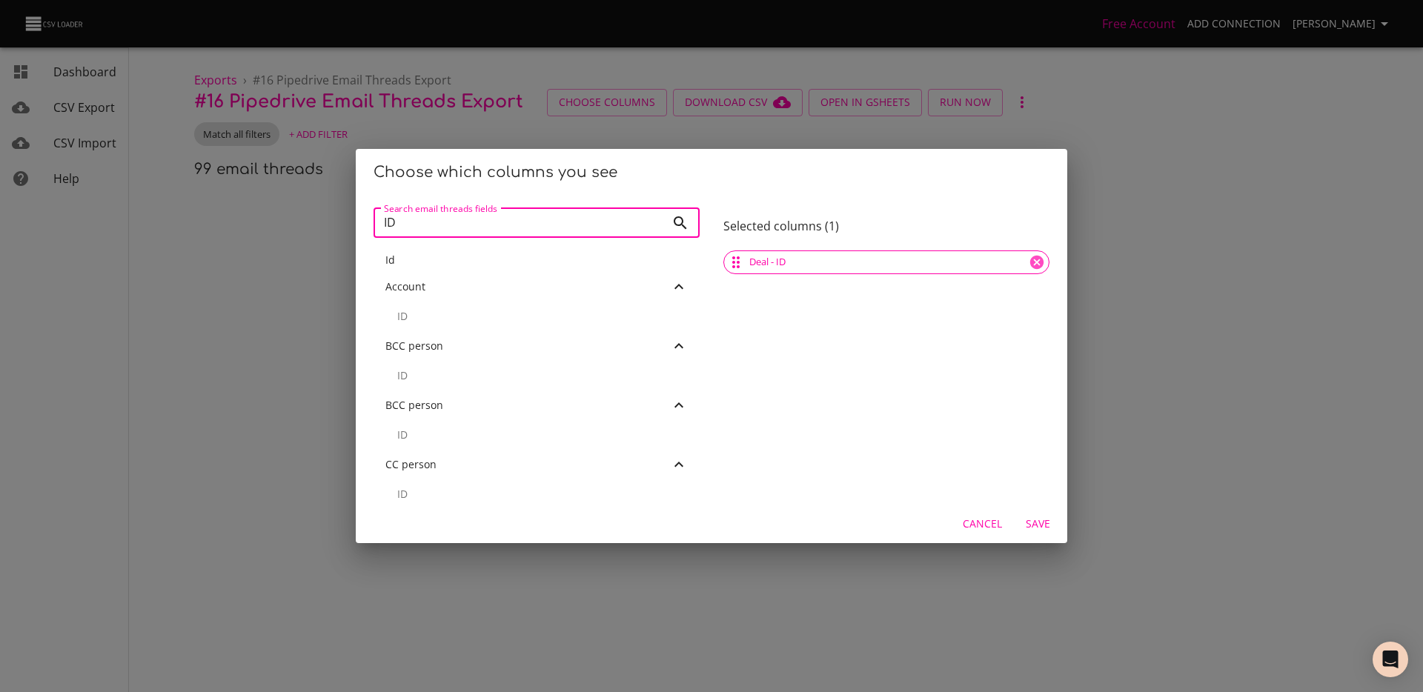
click at [402, 265] on div "Id" at bounding box center [536, 260] width 302 height 15
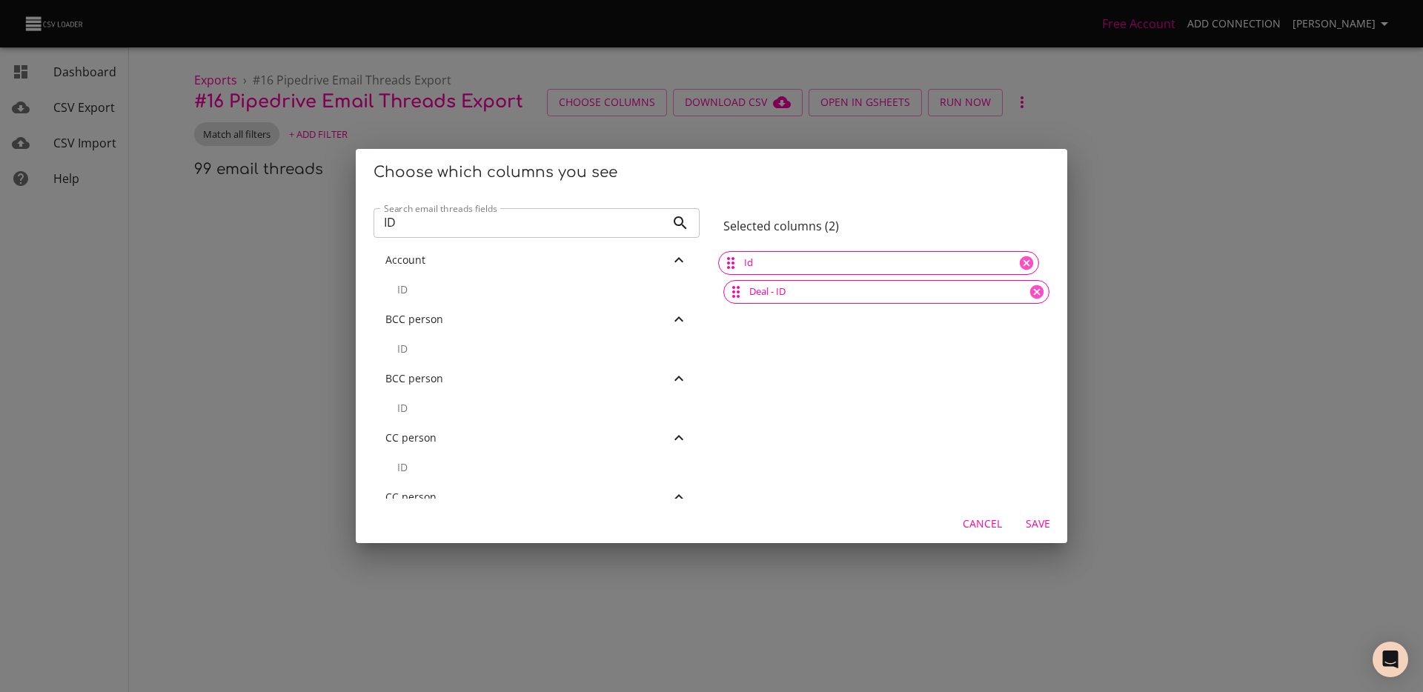
drag, startPoint x: 730, startPoint y: 297, endPoint x: 729, endPoint y: 264, distance: 33.4
click at [238, 175] on div "Choose which columns you see Search email threads fields ID Search email thread…" at bounding box center [711, 346] width 1423 height 692
click at [990, 531] on span "Cancel" at bounding box center [982, 524] width 39 height 19
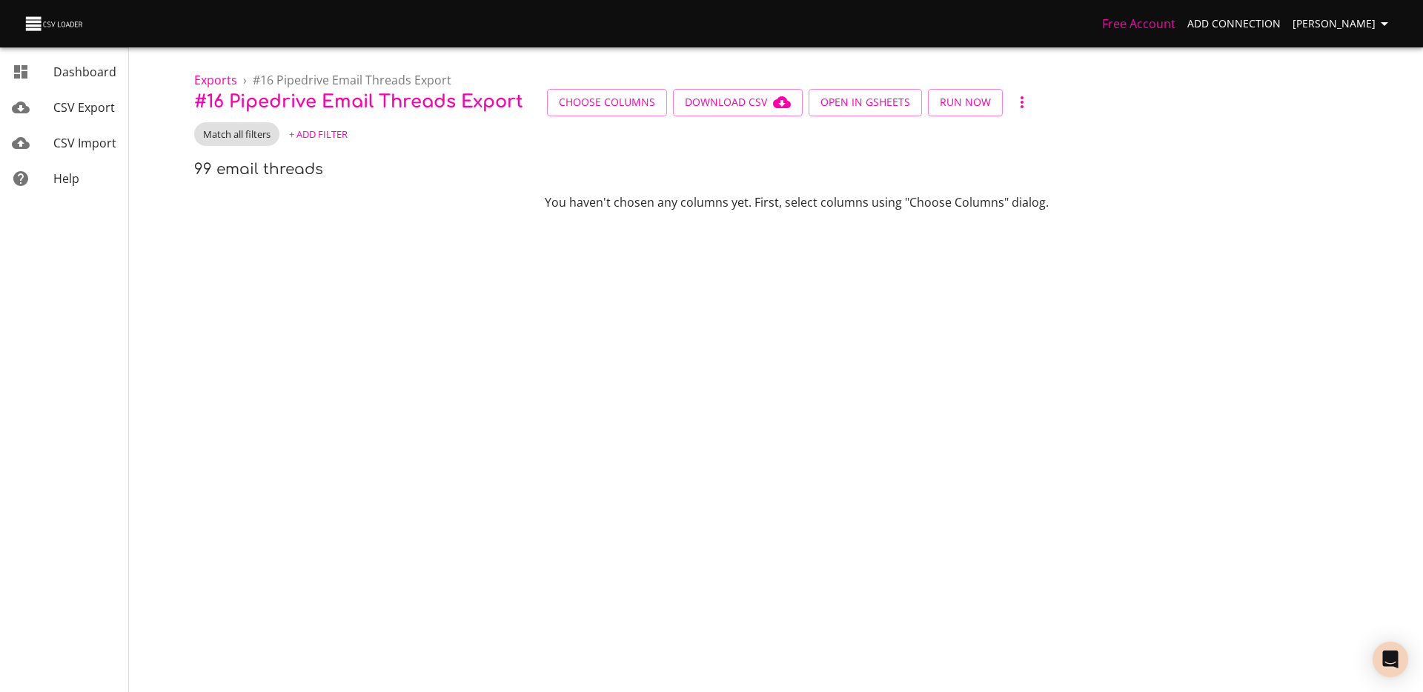
click at [79, 116] on div "CSV Export" at bounding box center [84, 108] width 63 height 18
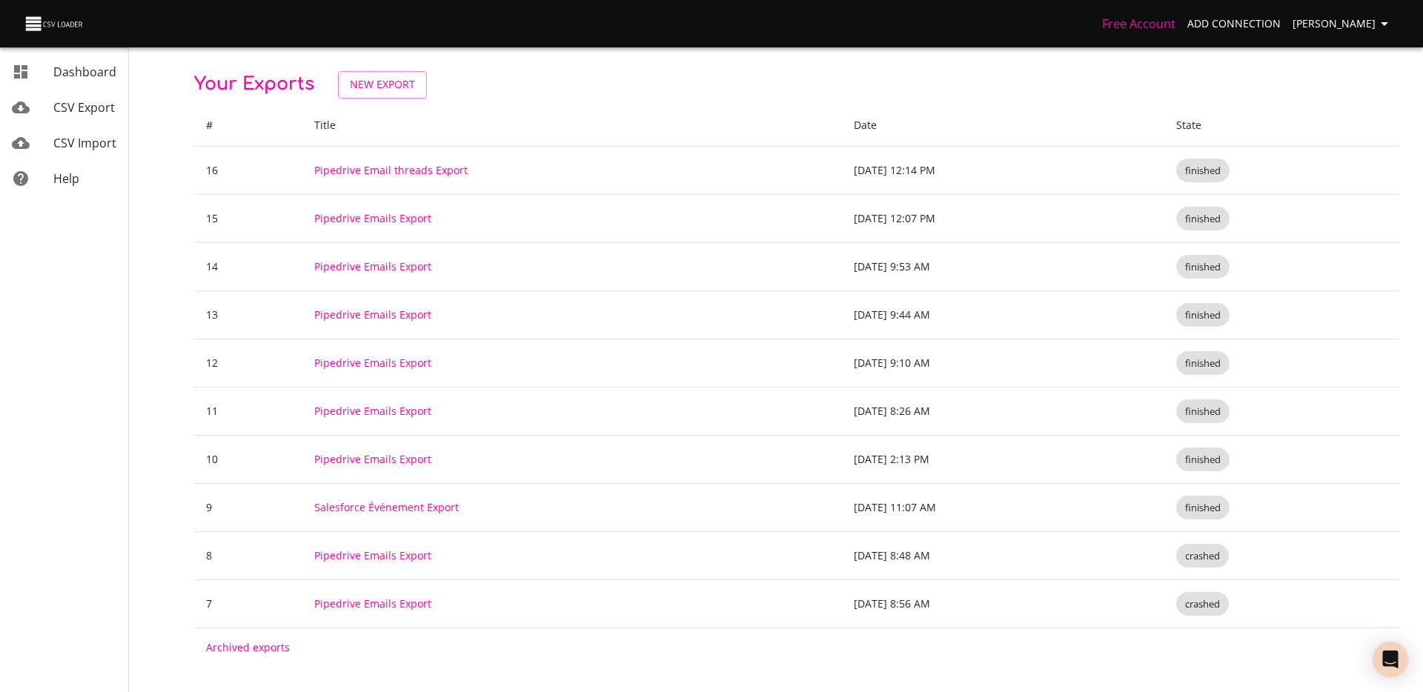
click at [104, 111] on span "CSV Export" at bounding box center [84, 107] width 62 height 16
click at [400, 79] on span "New Export" at bounding box center [382, 85] width 65 height 19
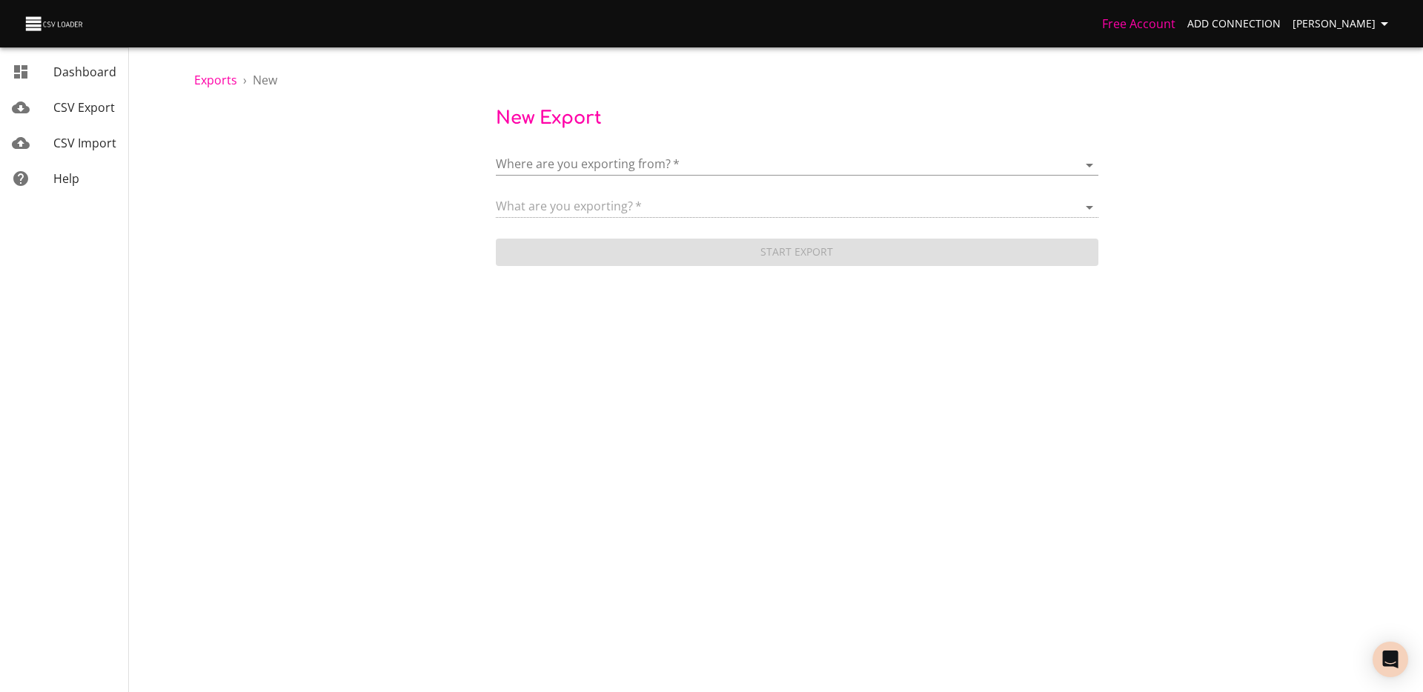
click at [591, 176] on form "Where are you exporting from?   * ​ What are you exporting?   * Start Export" at bounding box center [797, 202] width 603 height 133
click at [597, 165] on body "Free Account Add Connection [PERSON_NAME] Dashboard CSV Export CSV Import Help …" at bounding box center [711, 346] width 1423 height 692
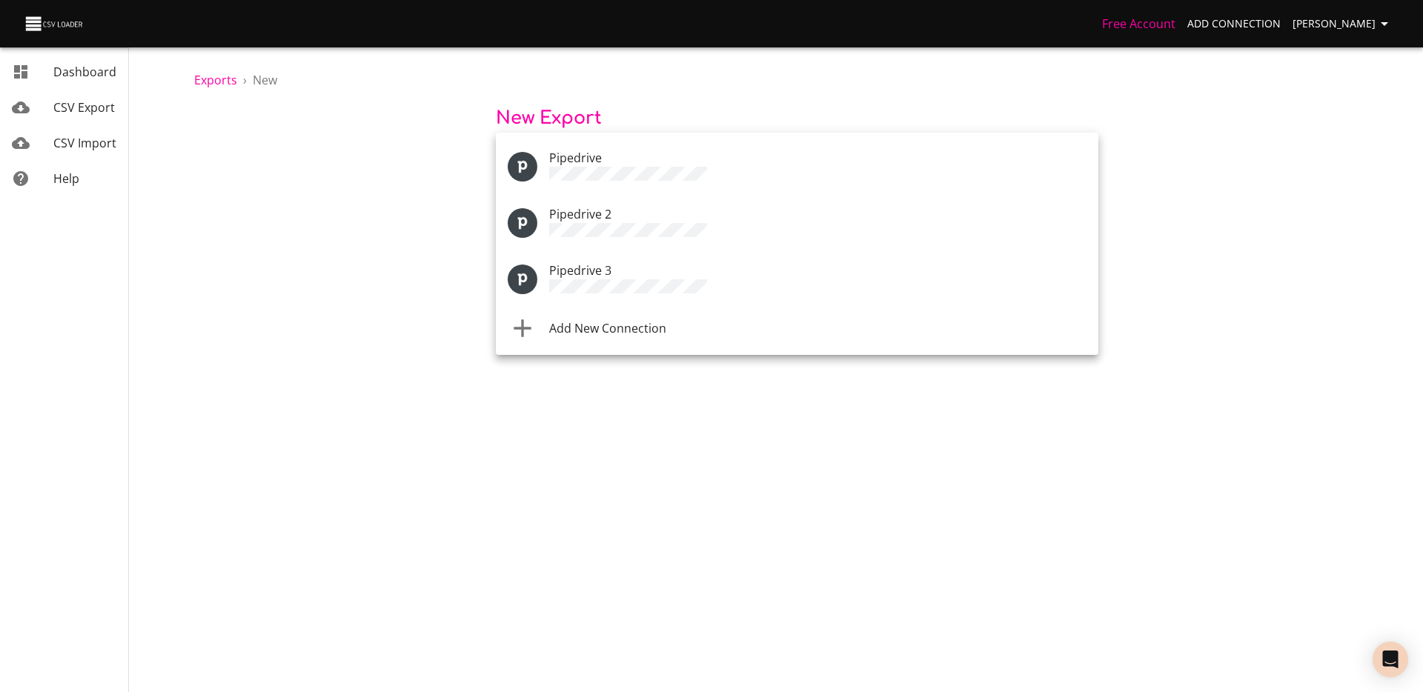
click at [622, 163] on div "Pipedrive" at bounding box center [817, 167] width 537 height 36
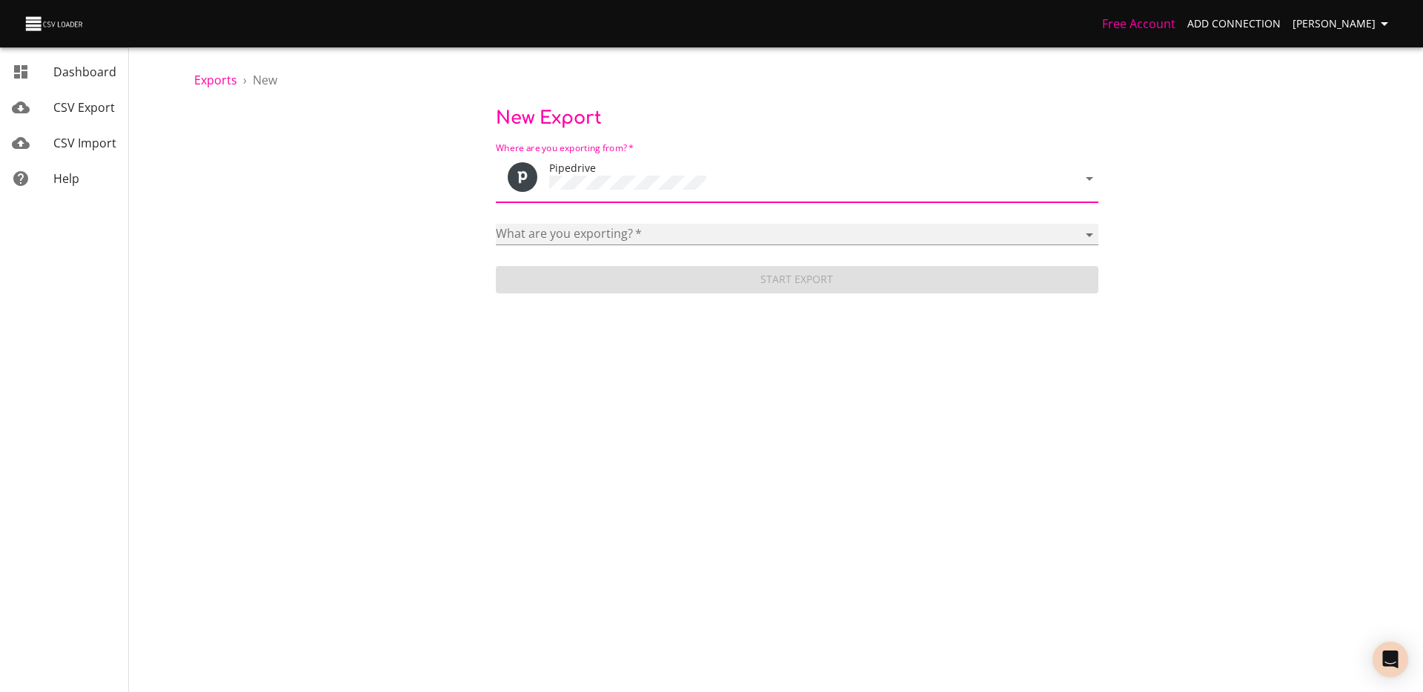
click at [599, 226] on select "Activities Activity Types Deal Products Deals Email Threads Emails Notes Organi…" at bounding box center [797, 234] width 603 height 21
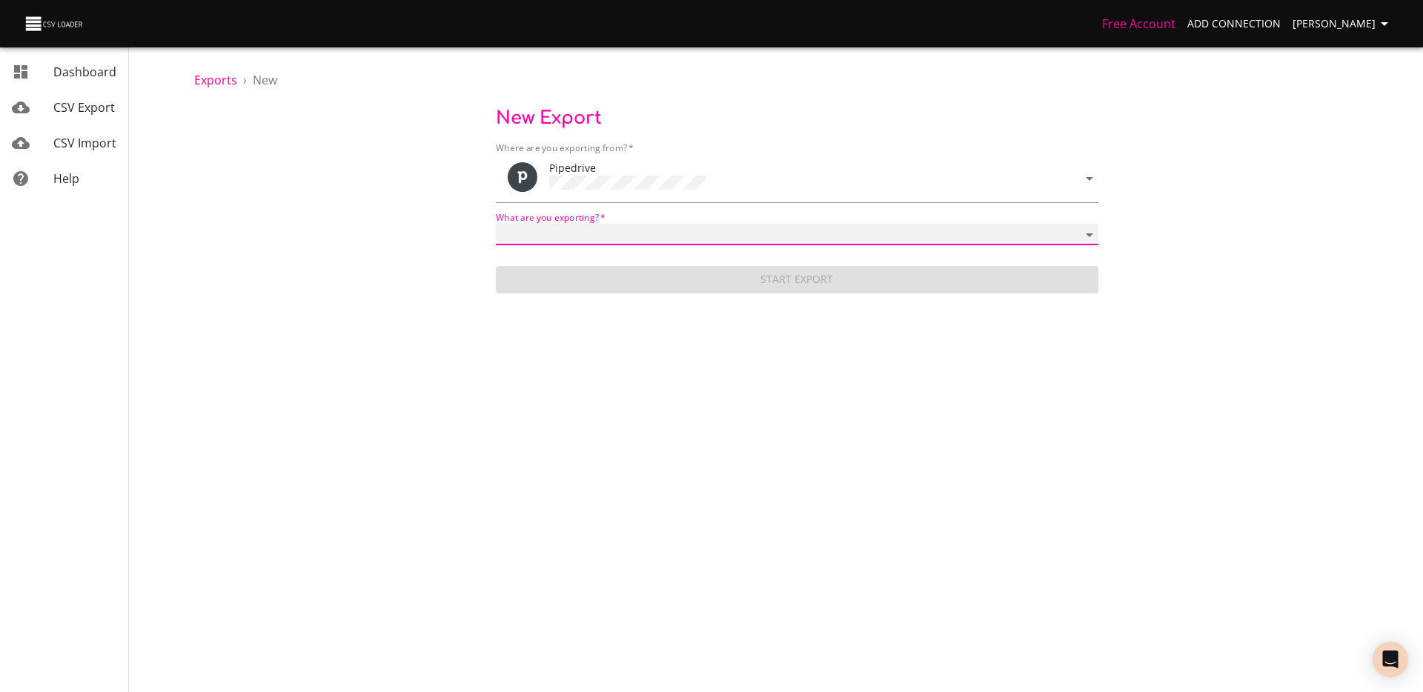
select select "mail_messages"
click at [496, 224] on select "Activities Activity Types Deal Products Deals Email Threads Emails Notes Organi…" at bounding box center [797, 234] width 603 height 21
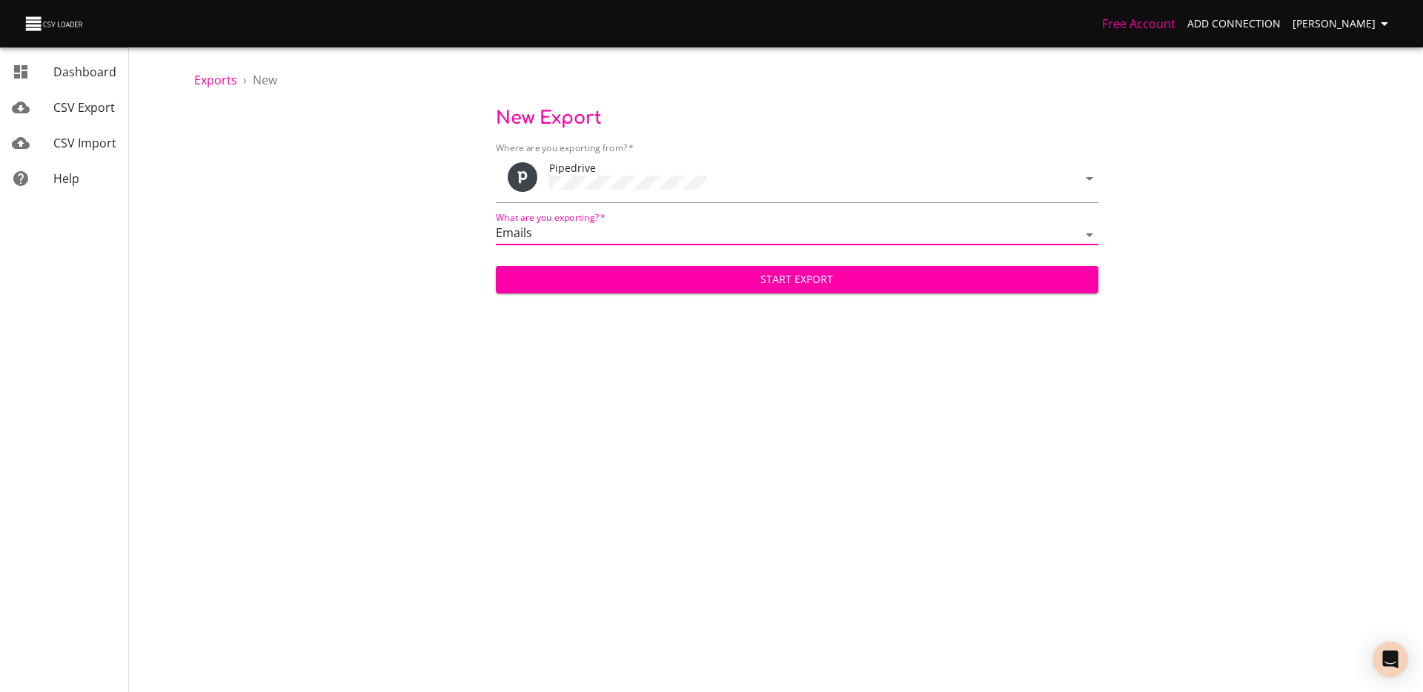
click at [809, 282] on span "Start Export" at bounding box center [797, 280] width 579 height 19
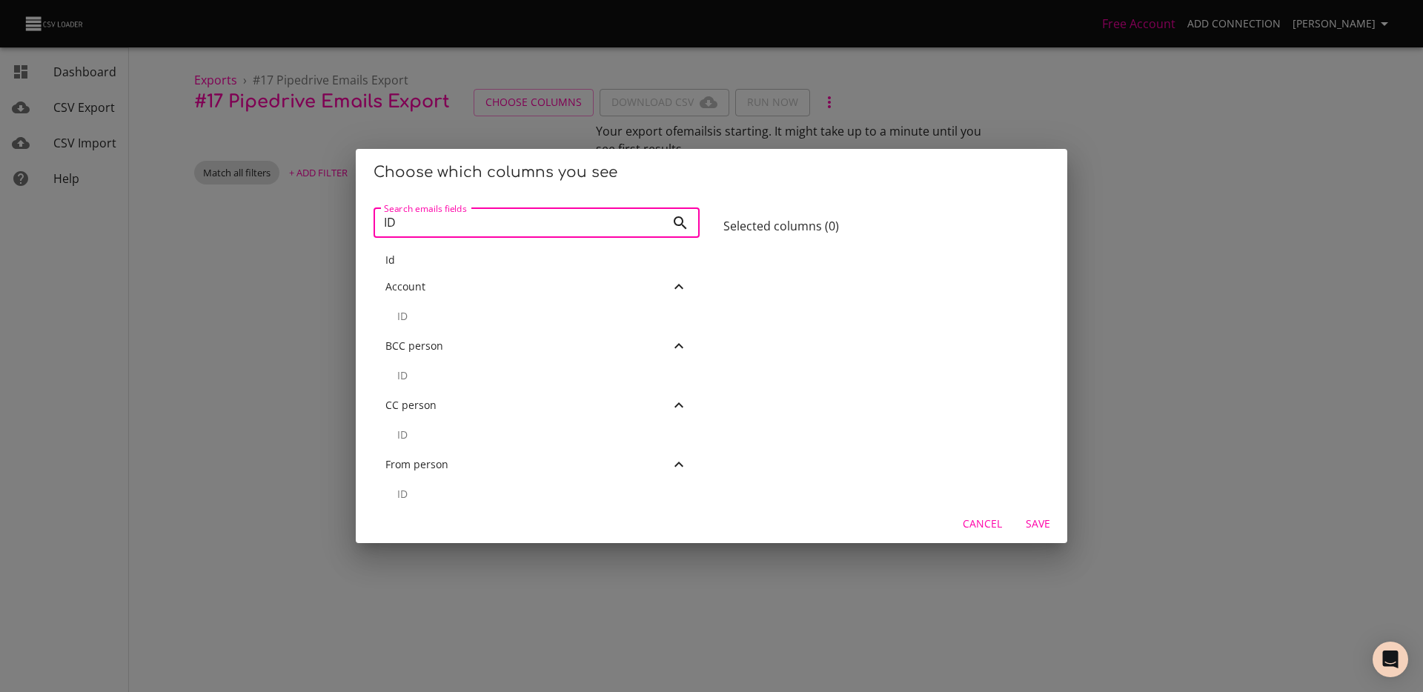
type input "ID"
click at [250, 267] on div "Choose which columns you see Search emails fields ID Search emails fields Id Ac…" at bounding box center [711, 346] width 1423 height 692
click at [971, 528] on span "Cancel" at bounding box center [982, 524] width 39 height 19
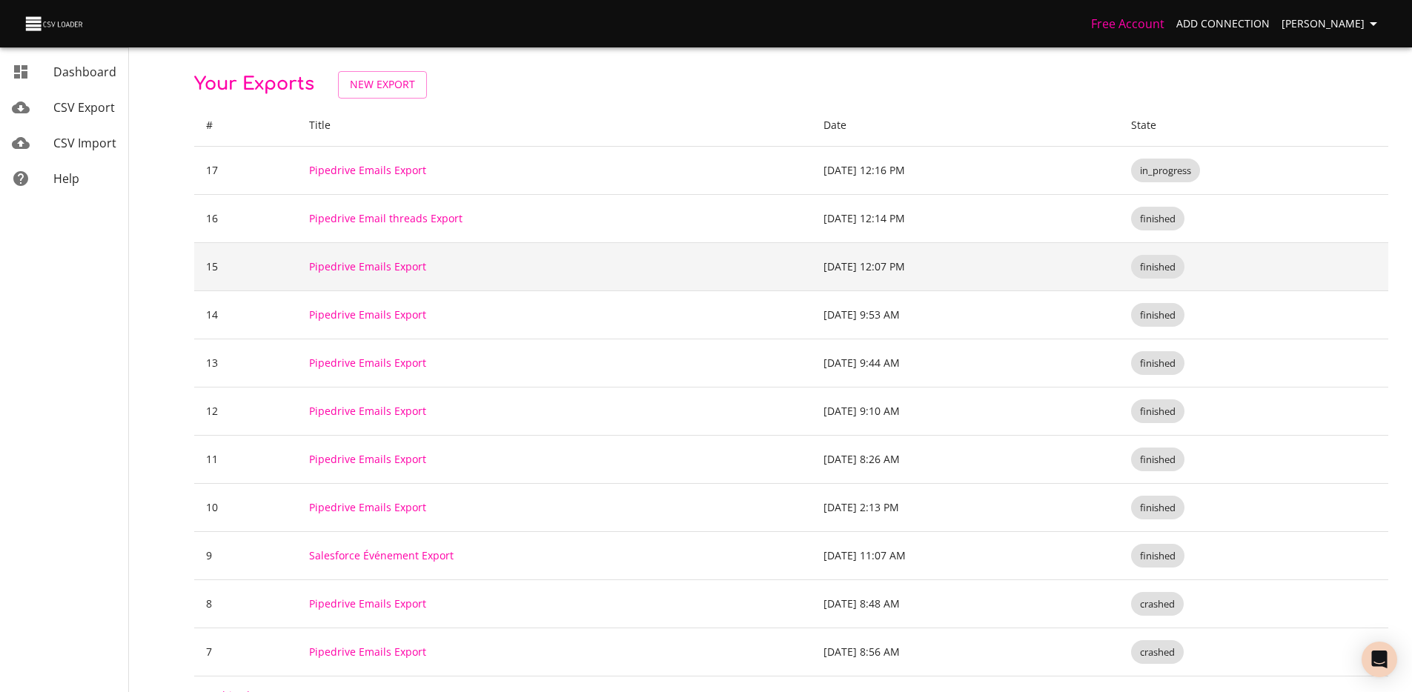
scroll to position [23, 0]
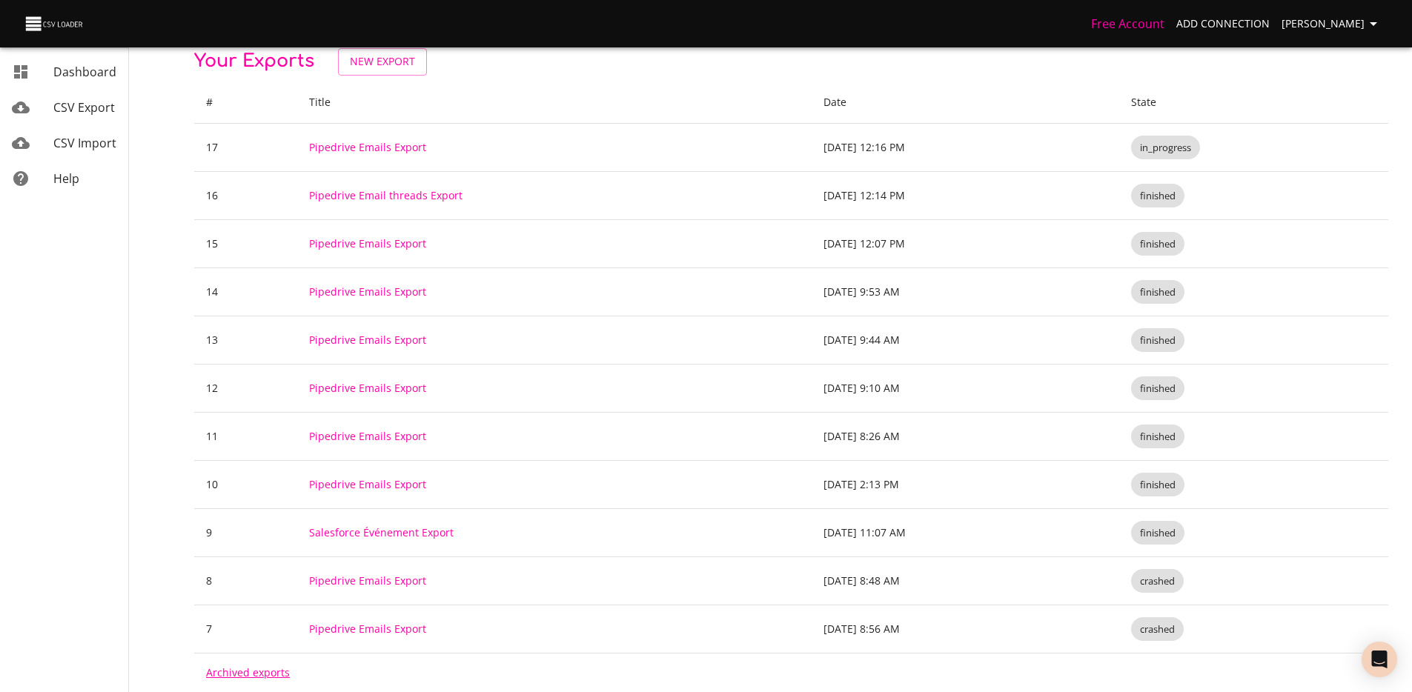
click at [247, 671] on link "Archived exports" at bounding box center [248, 673] width 84 height 14
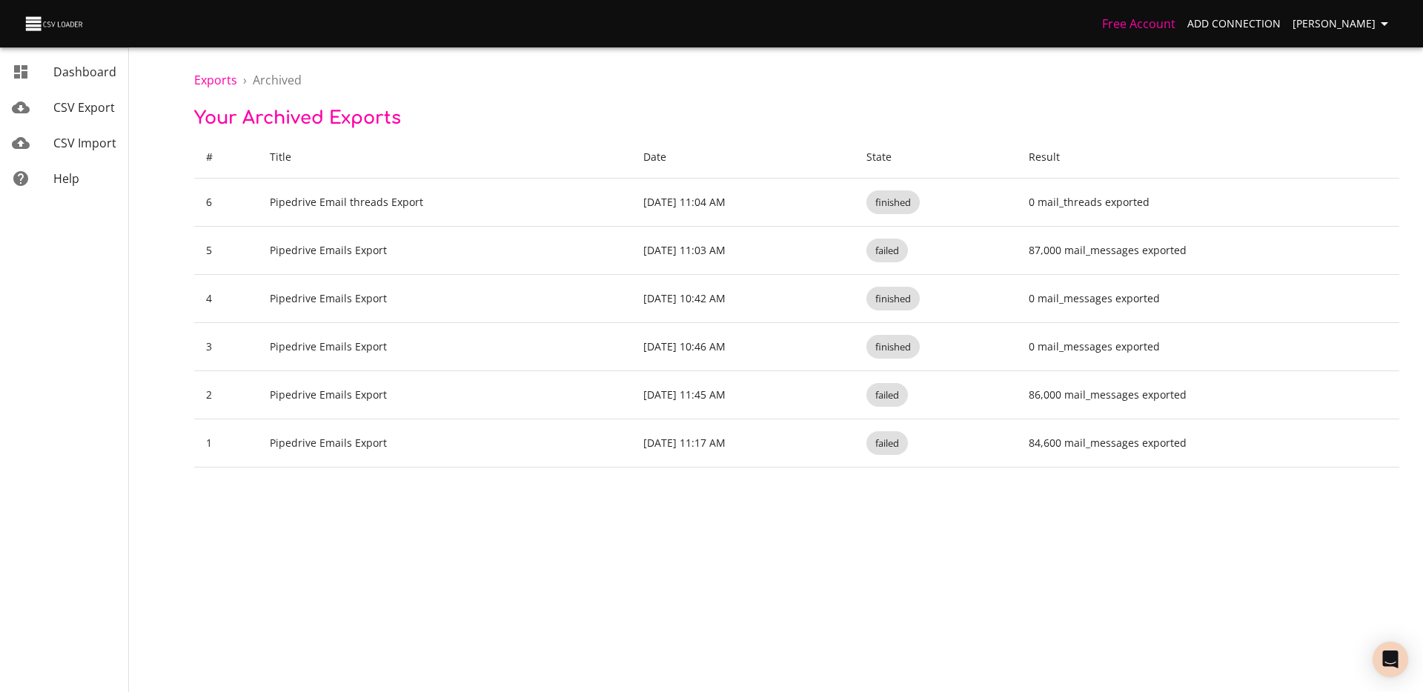
click at [96, 112] on span "CSV Export" at bounding box center [84, 107] width 62 height 16
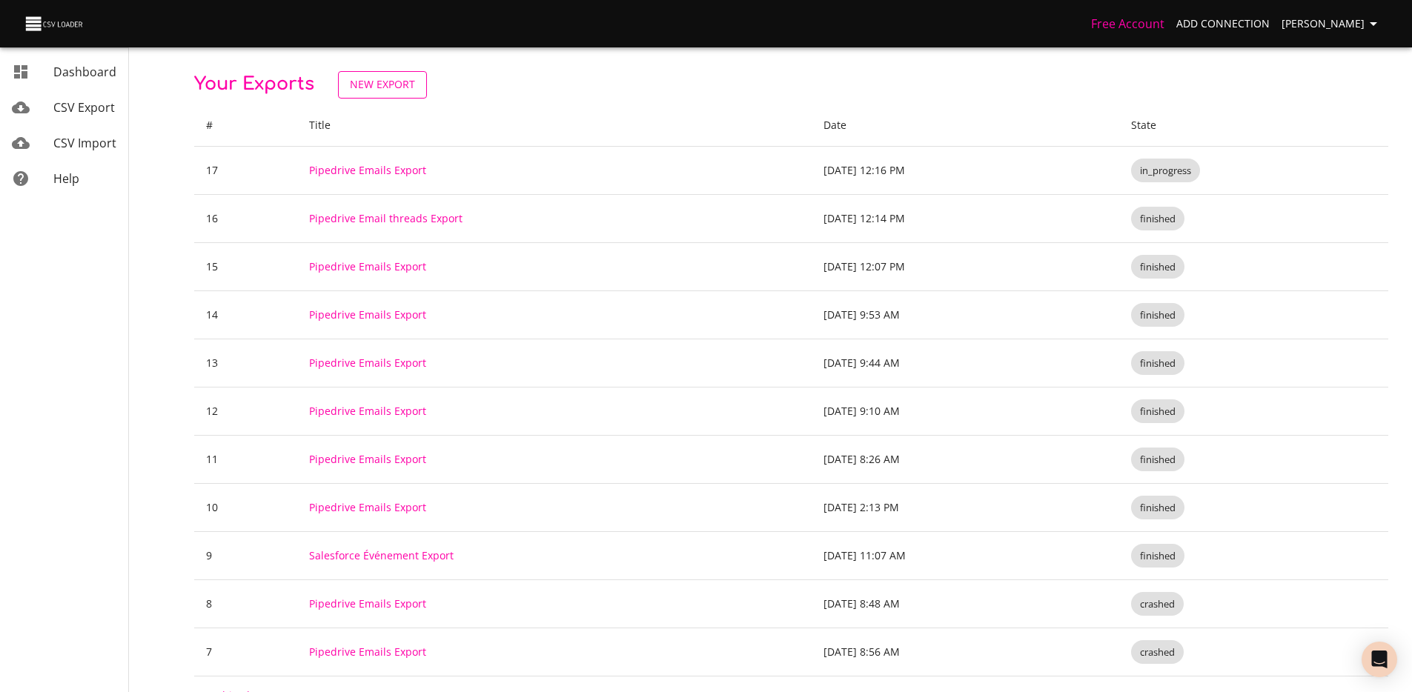
click at [369, 79] on span "New Export" at bounding box center [382, 85] width 65 height 19
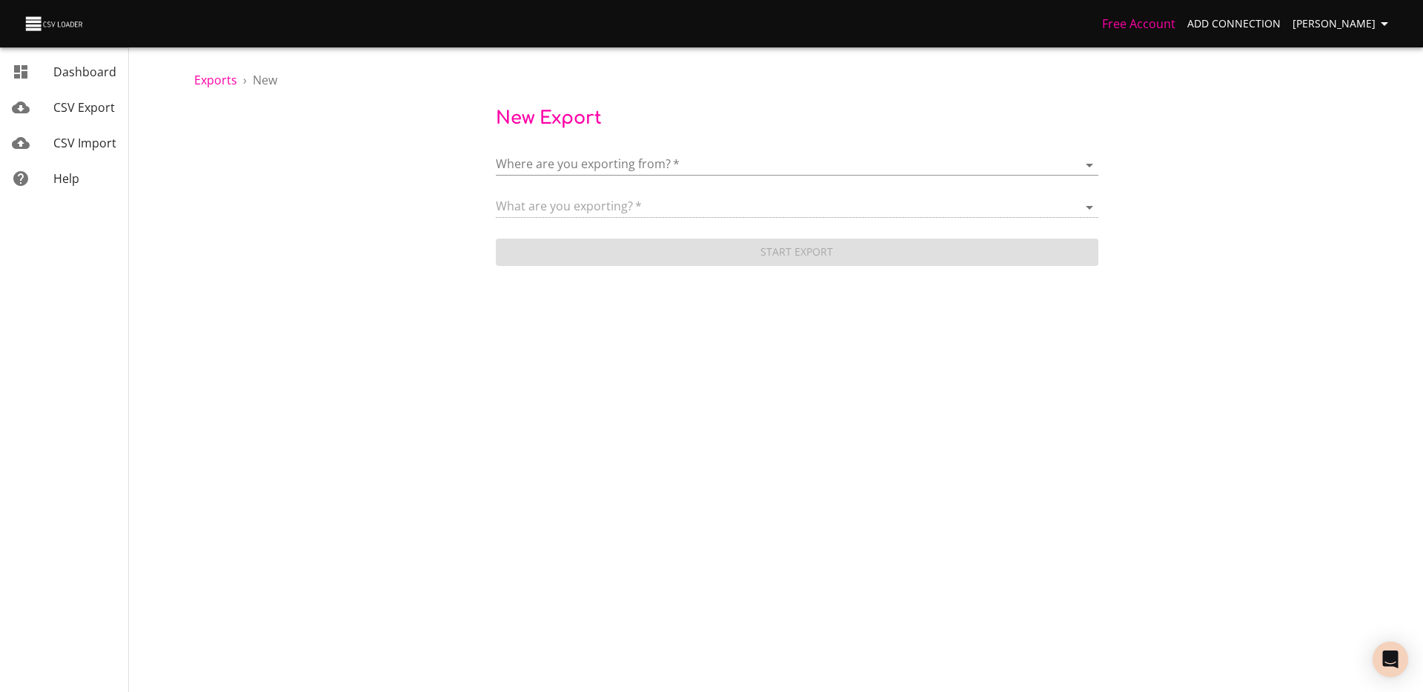
click at [584, 162] on body "Free Account Add Connection [PERSON_NAME] Dashboard CSV Export CSV Import Help …" at bounding box center [711, 346] width 1423 height 692
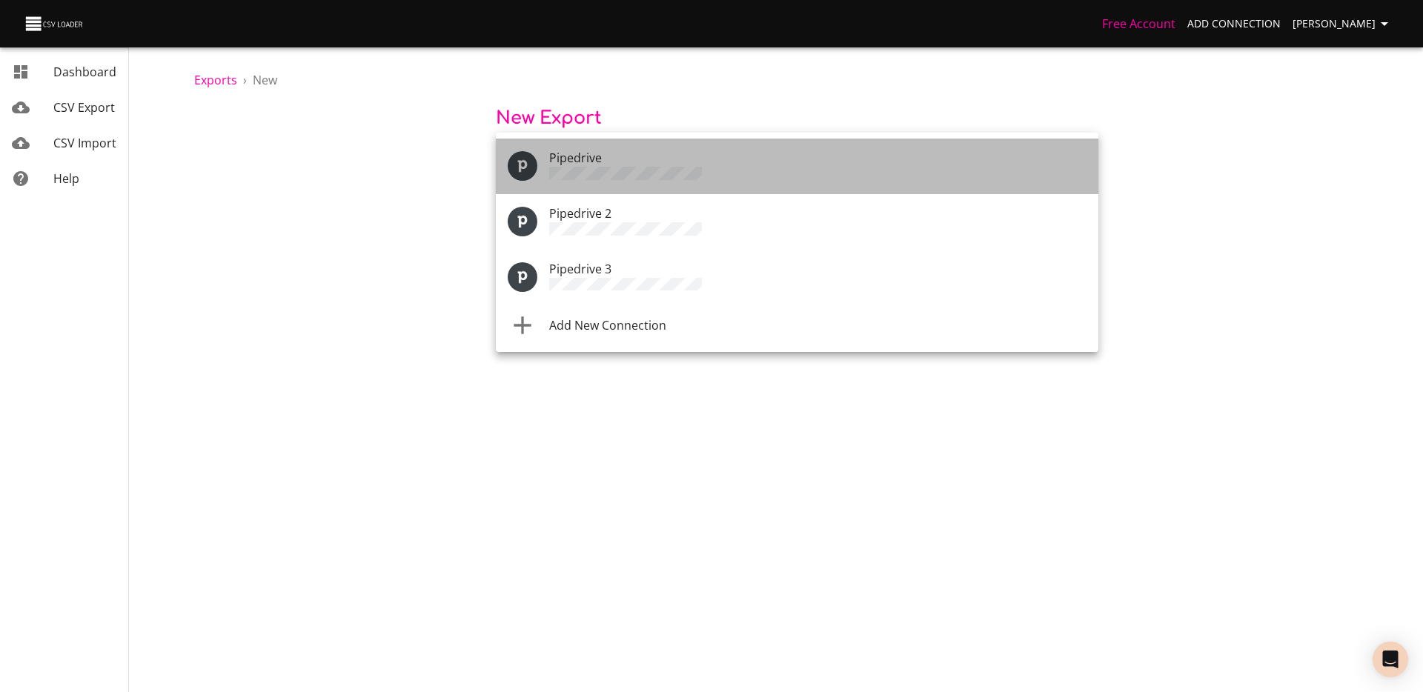
click at [612, 157] on div "Pipedrive" at bounding box center [817, 166] width 537 height 35
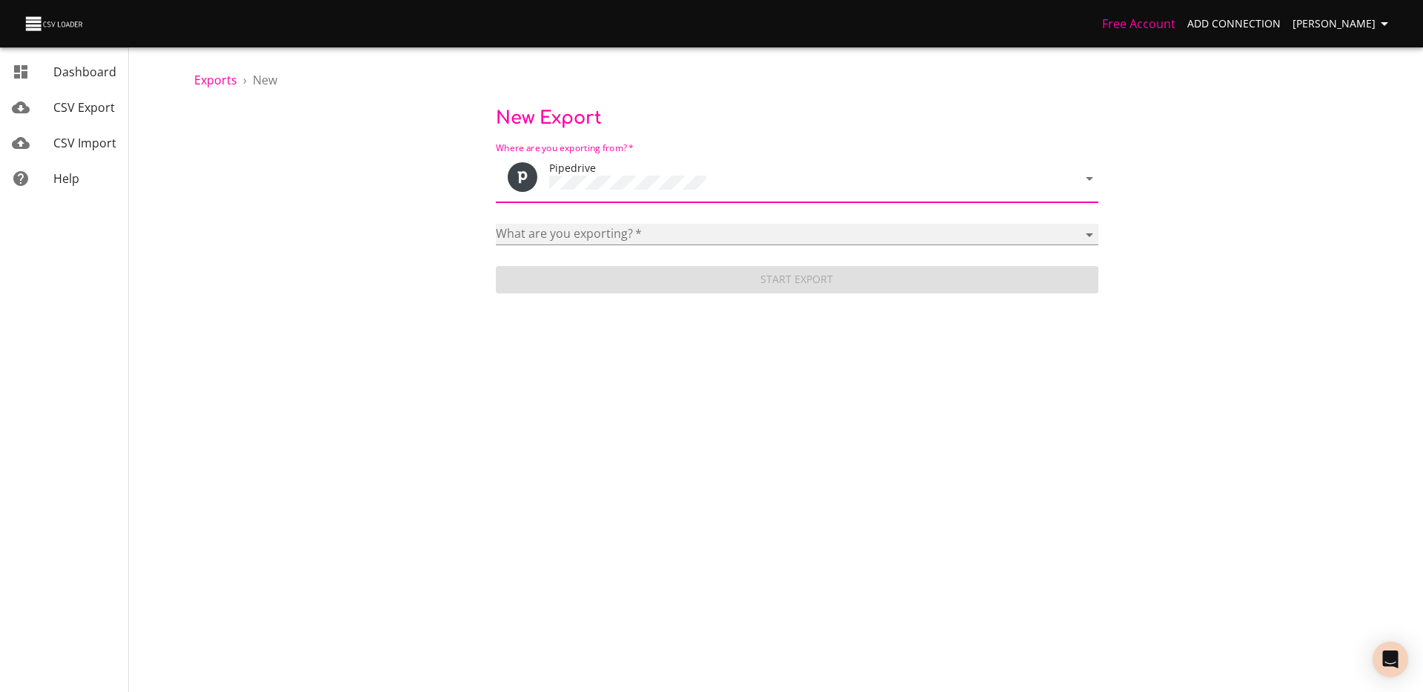
click at [559, 236] on select "Activities Activity Types Deal Products Deals Email Threads Emails Notes Organi…" at bounding box center [797, 234] width 603 height 21
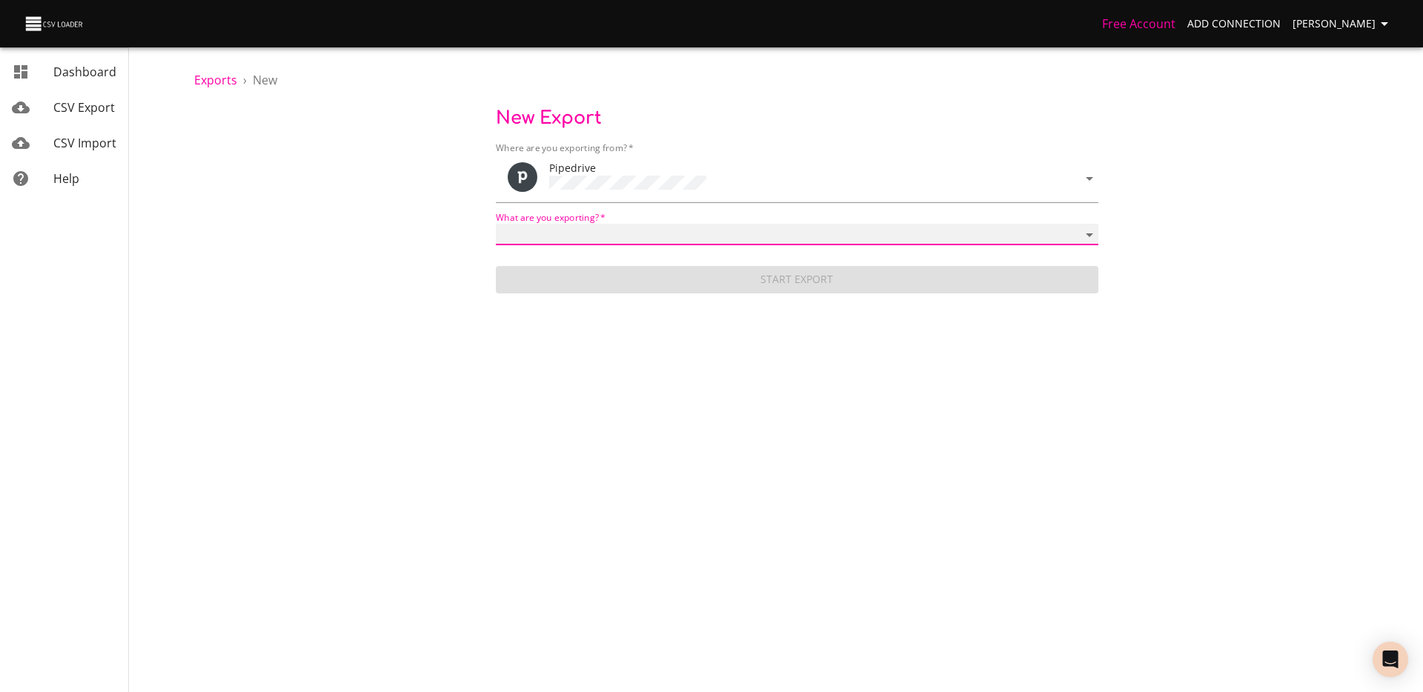
select select "mail_threads"
click at [496, 224] on select "Activities Activity Types Deal Products Deals Email Threads Emails Notes Organi…" at bounding box center [797, 234] width 603 height 21
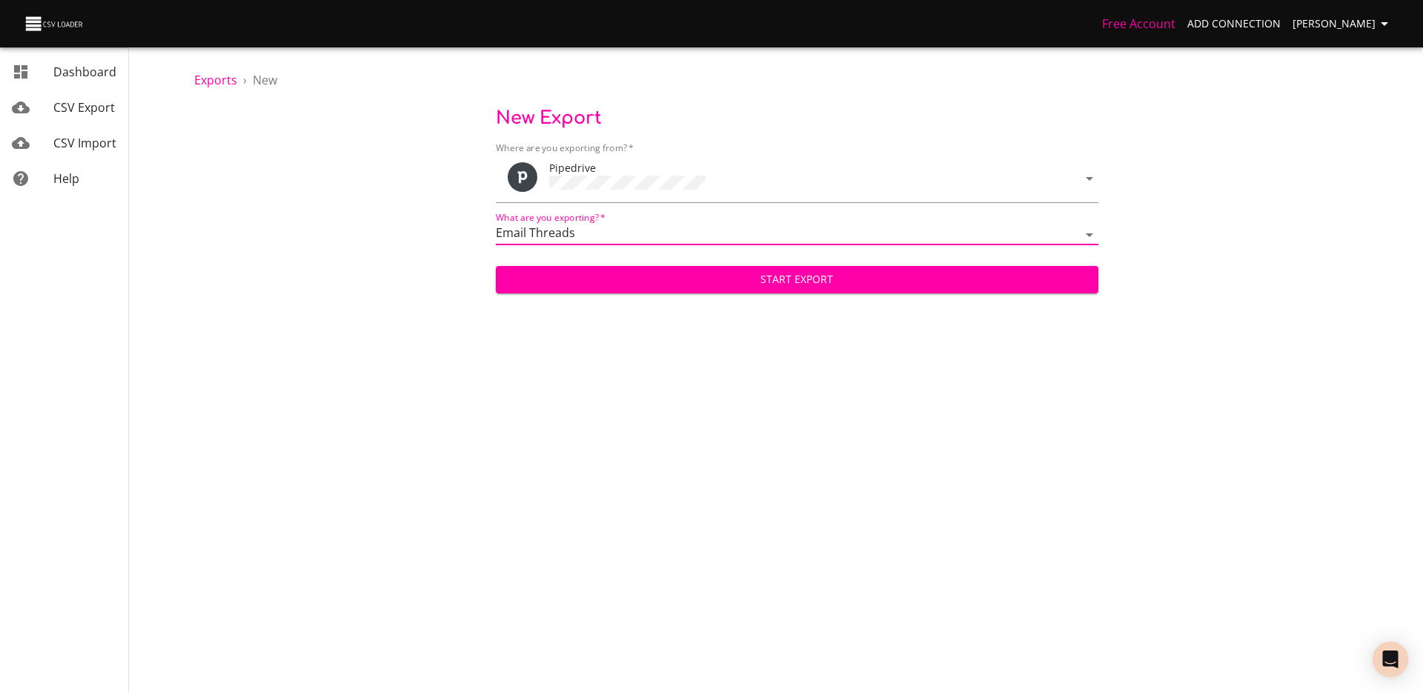
click at [603, 282] on span "Start Export" at bounding box center [797, 280] width 579 height 19
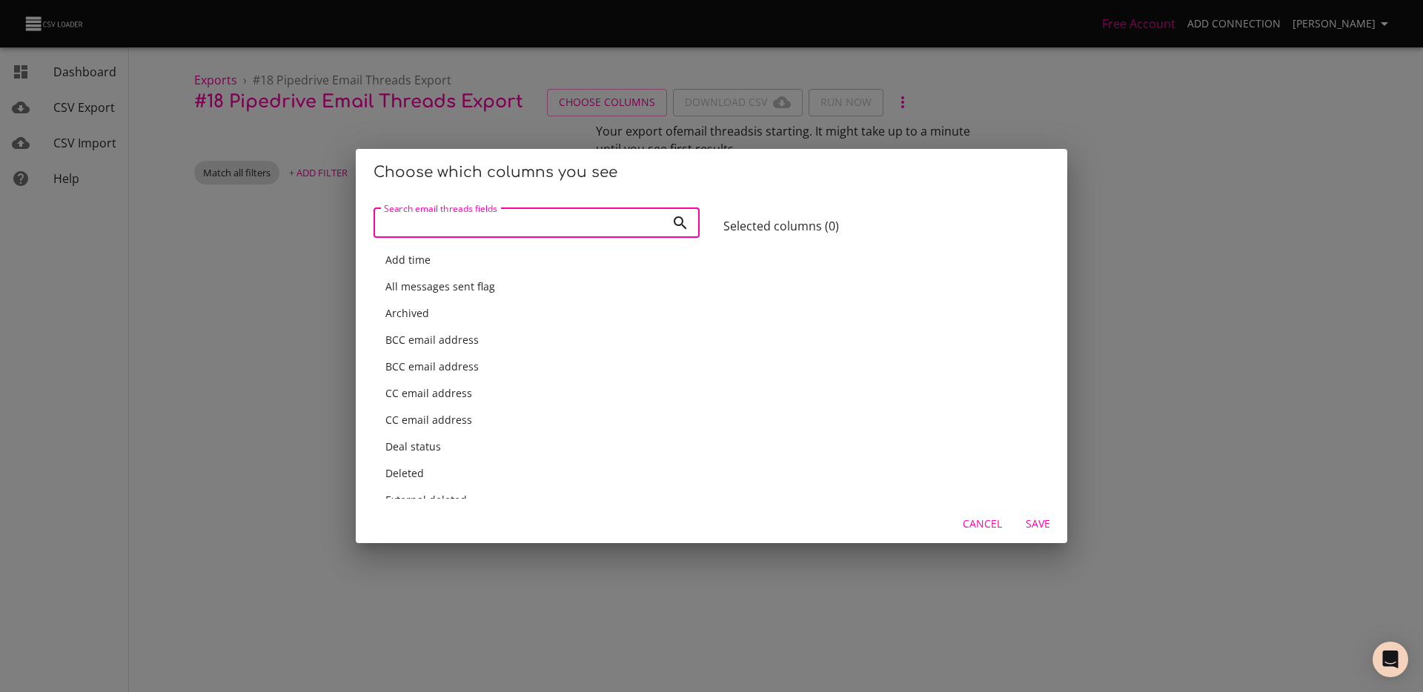
click at [494, 228] on input "Search email threads fields" at bounding box center [520, 223] width 292 height 30
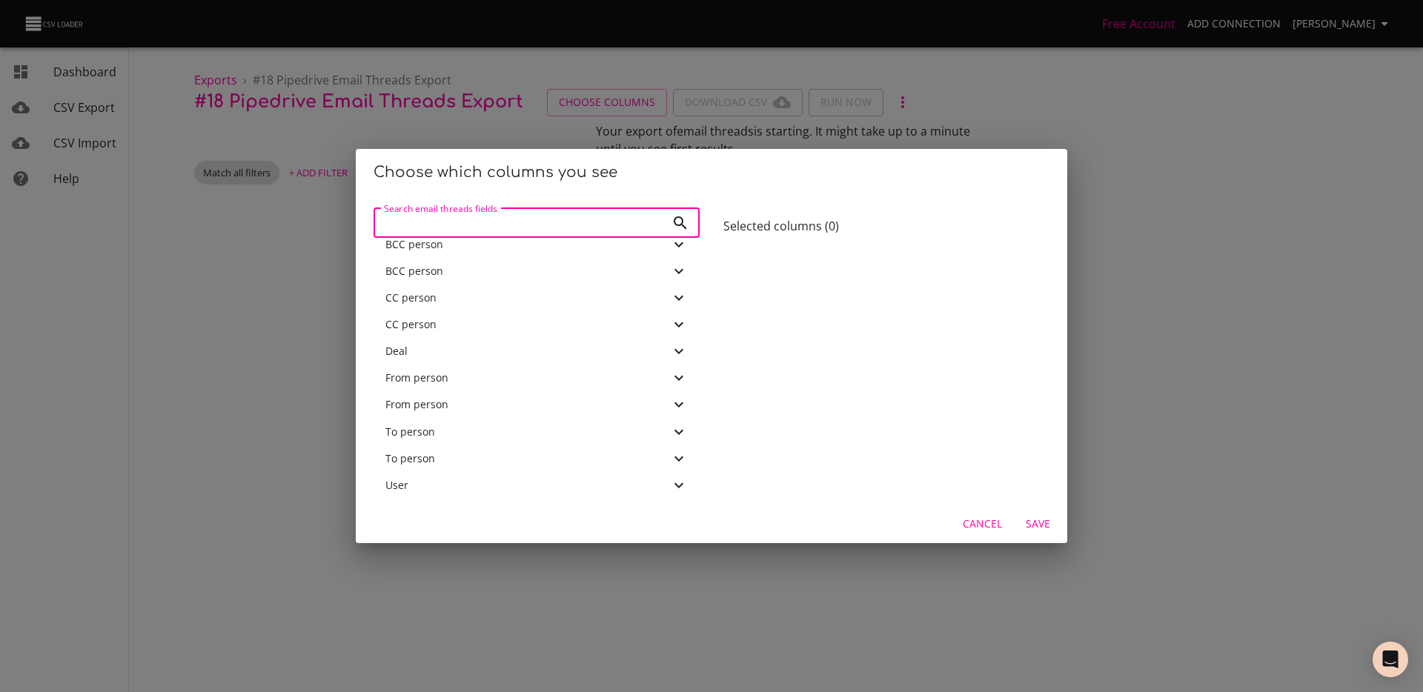
scroll to position [1115, 0]
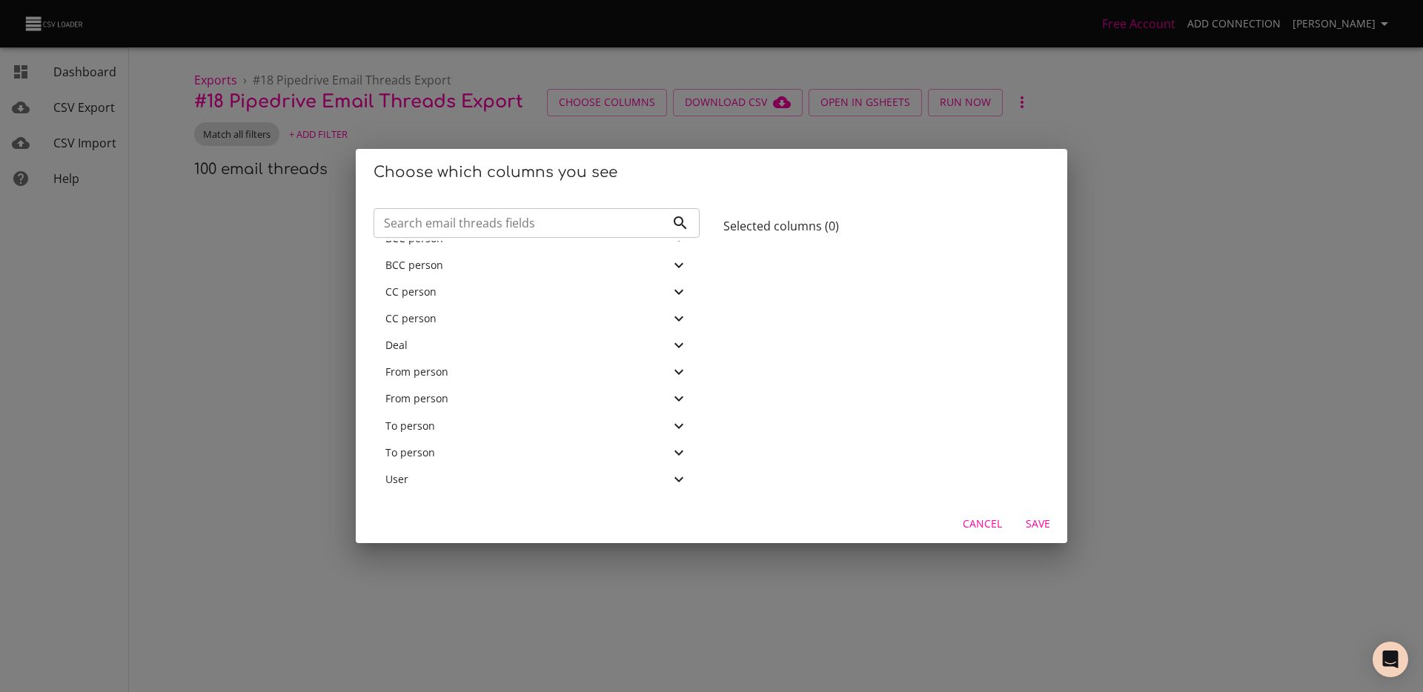
click at [930, 55] on div "Choose which columns you see Search email threads fields Search email threads f…" at bounding box center [711, 346] width 1423 height 692
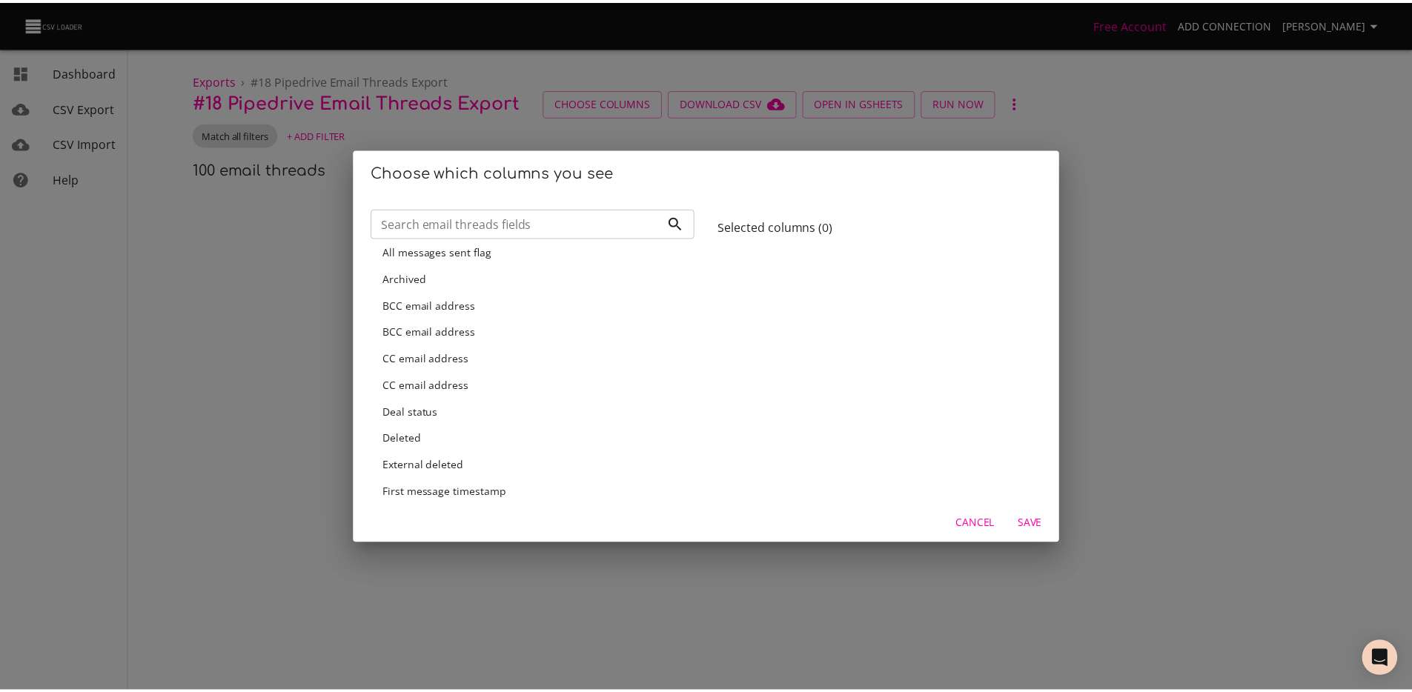
scroll to position [0, 0]
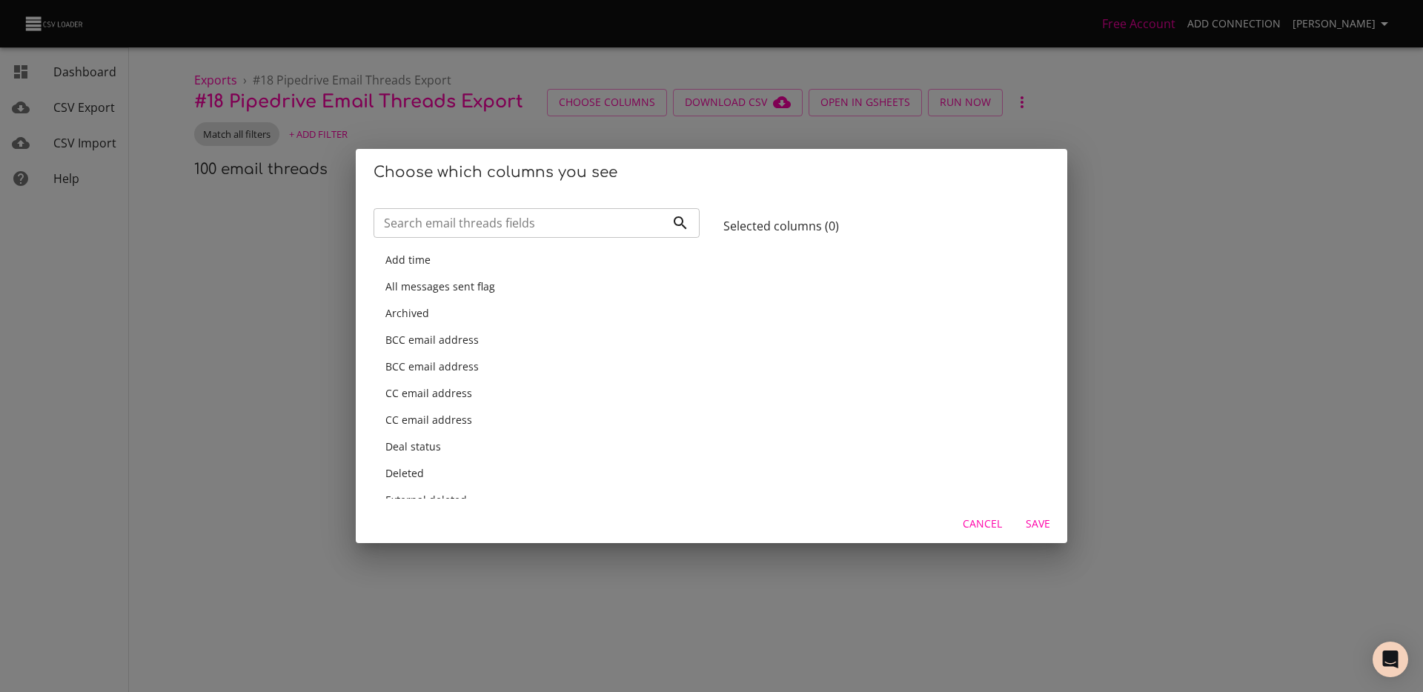
click at [986, 525] on span "Cancel" at bounding box center [982, 524] width 39 height 19
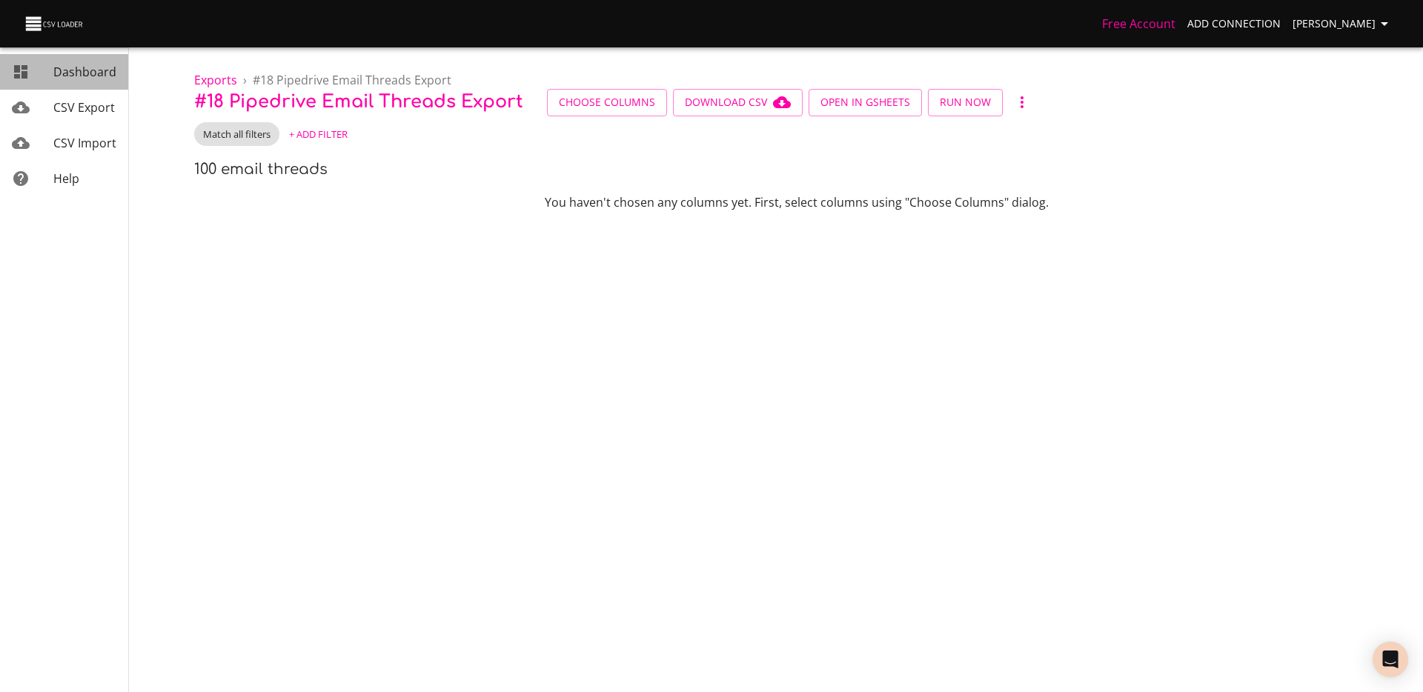
click at [96, 87] on link "Dashboard" at bounding box center [64, 72] width 128 height 36
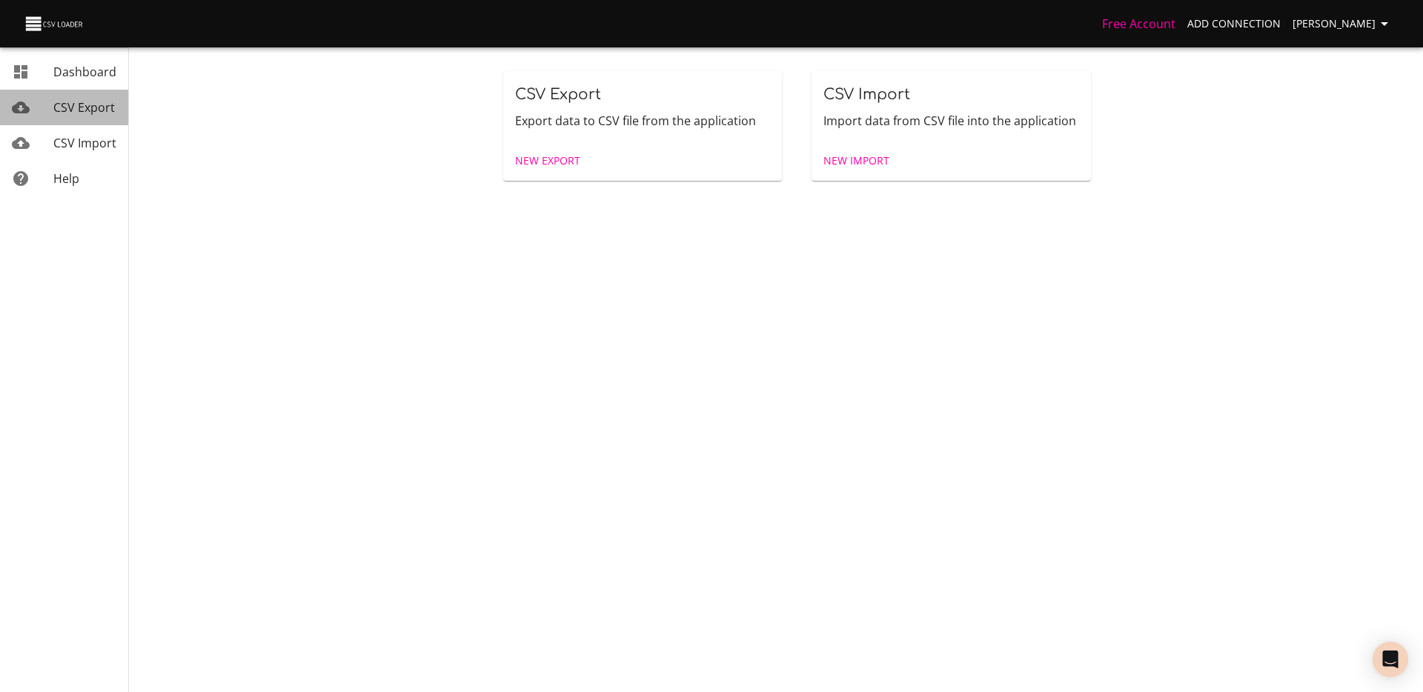
click at [90, 99] on span "CSV Export" at bounding box center [84, 107] width 62 height 16
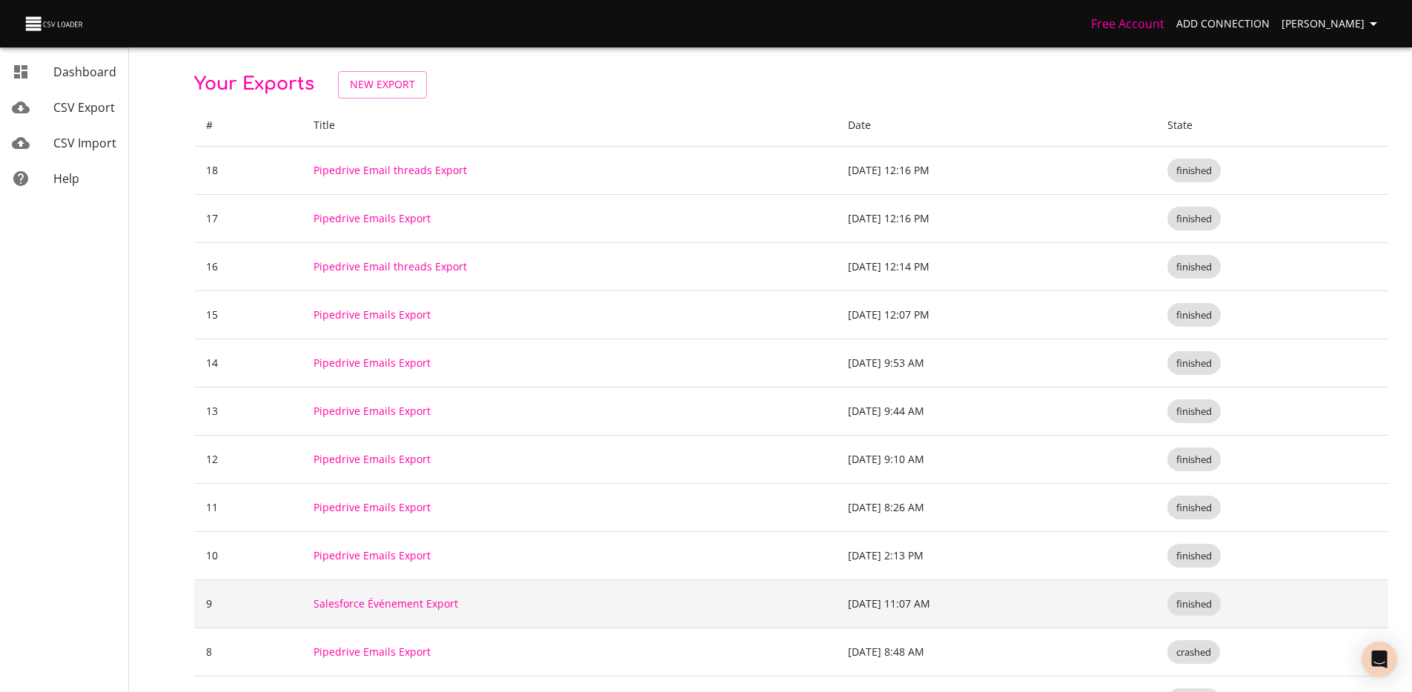
scroll to position [71, 0]
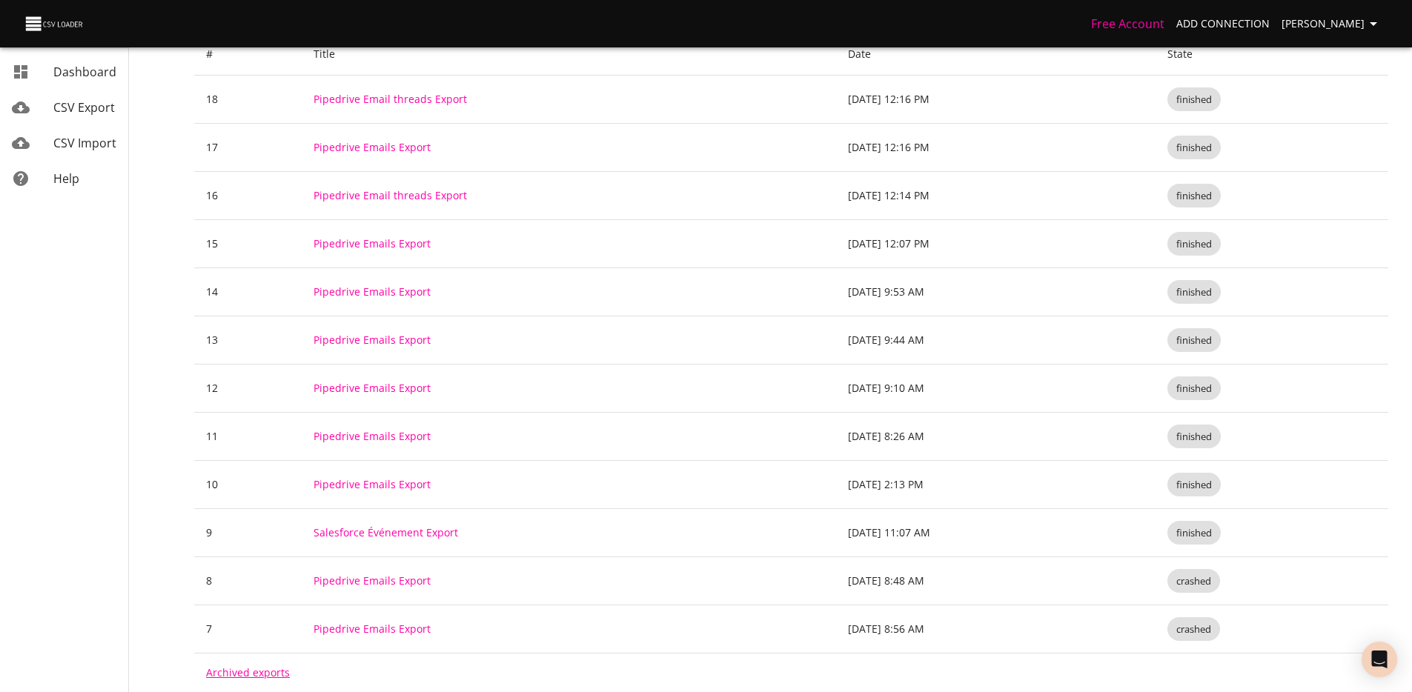
click at [265, 670] on link "Archived exports" at bounding box center [248, 673] width 84 height 14
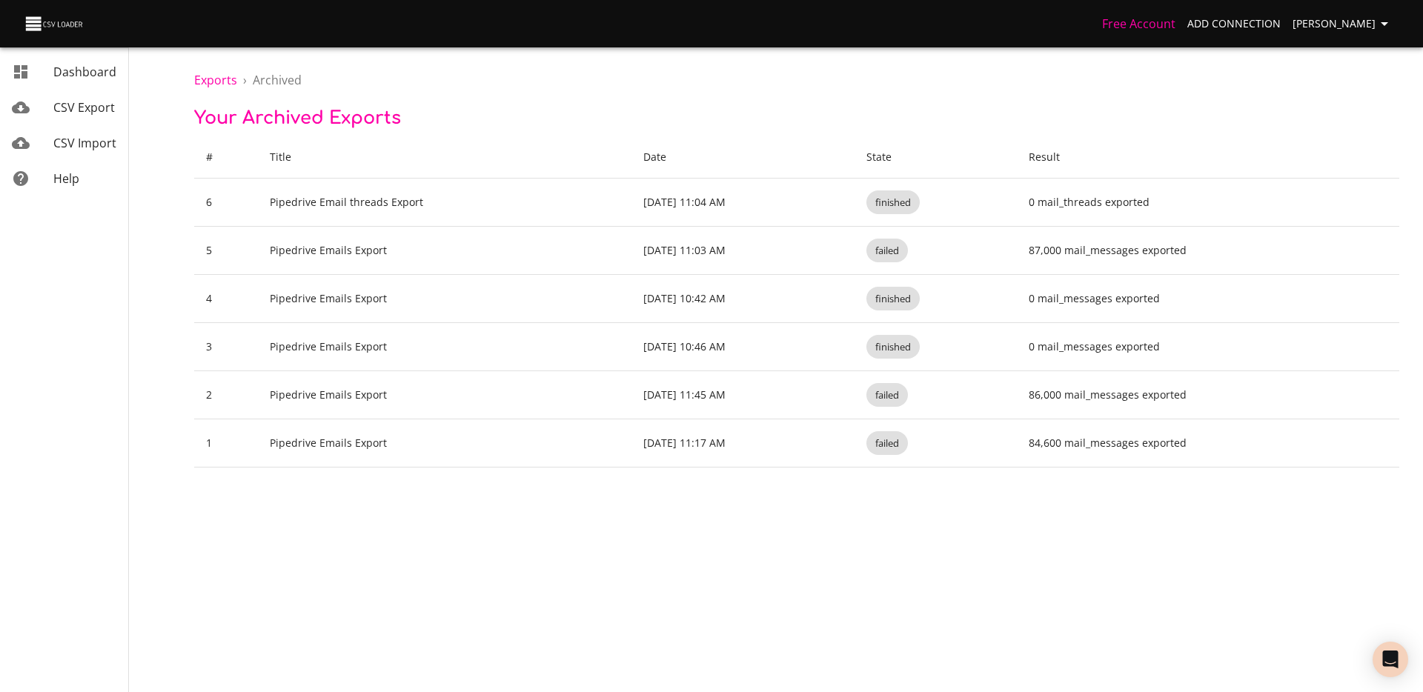
click at [348, 574] on body "Free Account Add Connection [PERSON_NAME] Dashboard CSV Export CSV Import Help …" at bounding box center [711, 346] width 1423 height 692
click at [534, 525] on body "Free Account Add Connection [PERSON_NAME] Dashboard CSV Export CSV Import Help …" at bounding box center [711, 346] width 1423 height 692
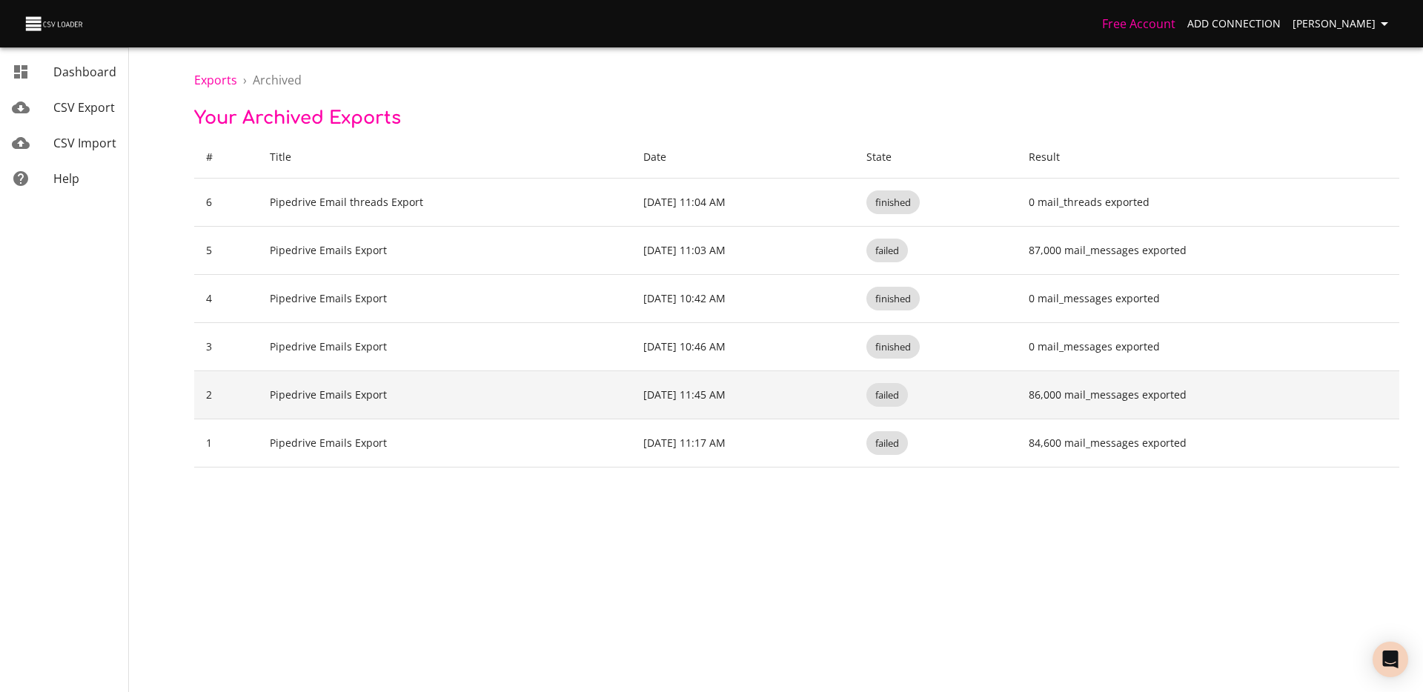
click at [331, 398] on td "Pipedrive Emails Export" at bounding box center [444, 395] width 373 height 48
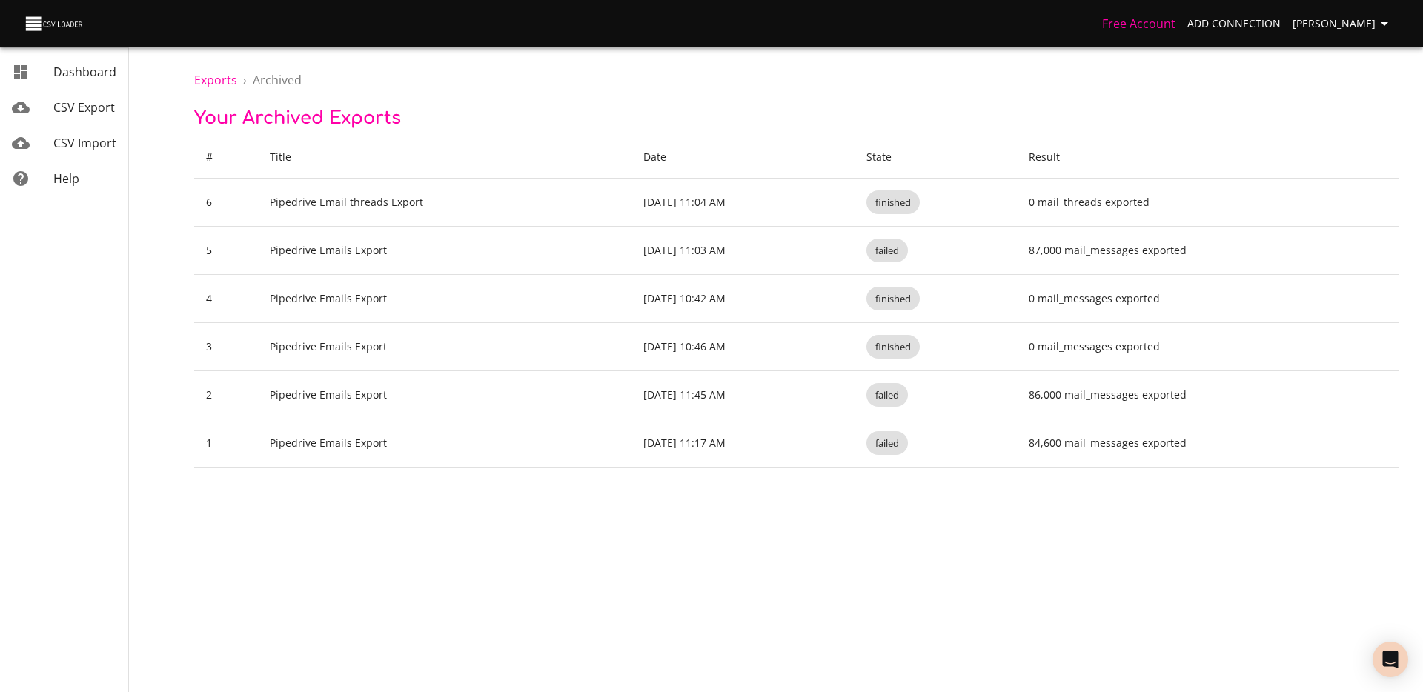
click at [1223, 33] on link "Add Connection" at bounding box center [1233, 23] width 105 height 27
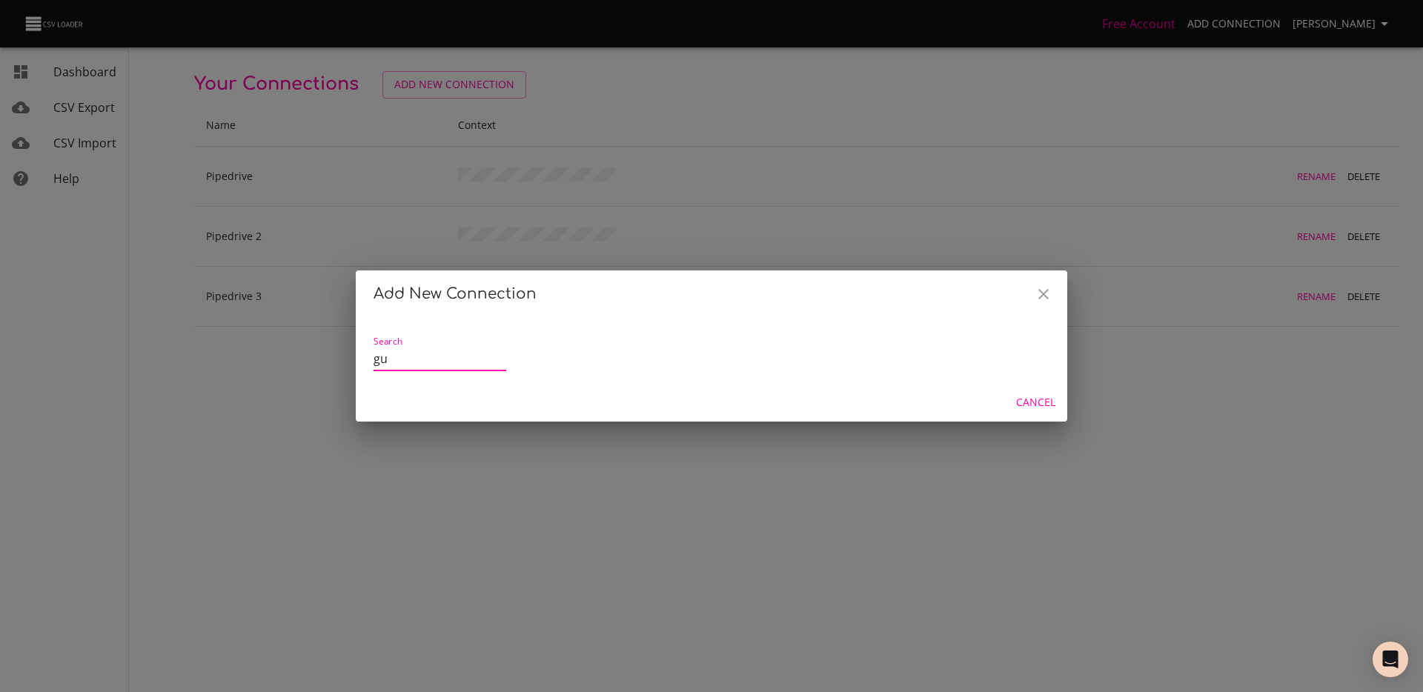
type input "g"
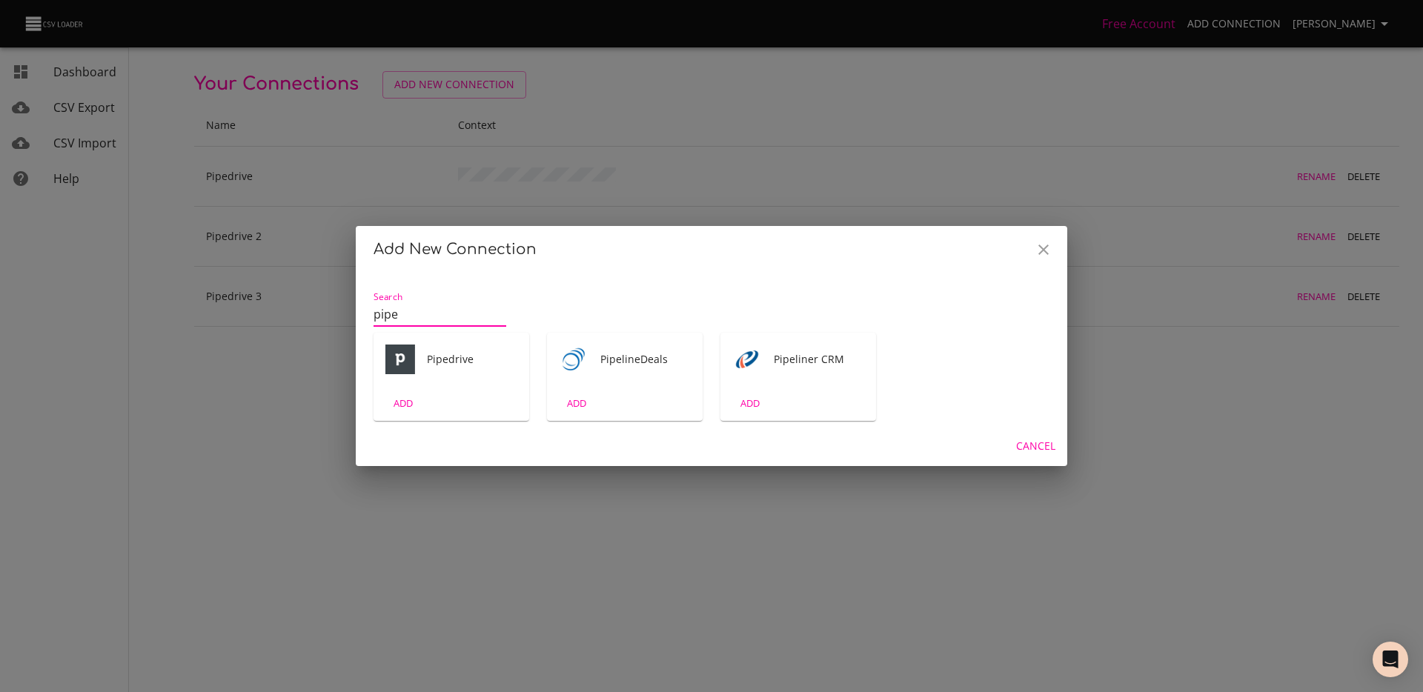
type input "pipe"
click at [475, 399] on div "ADD" at bounding box center [452, 403] width 156 height 35
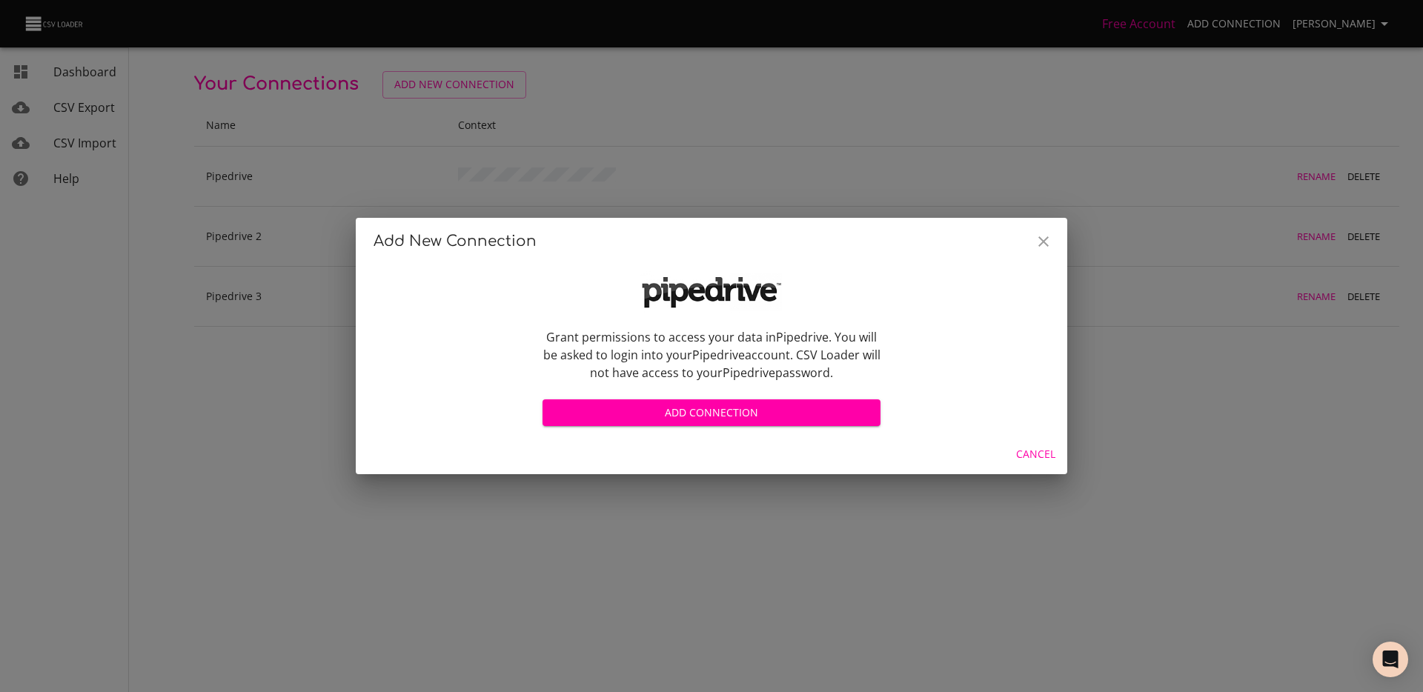
click at [713, 422] on span "Add Connection" at bounding box center [711, 413] width 314 height 19
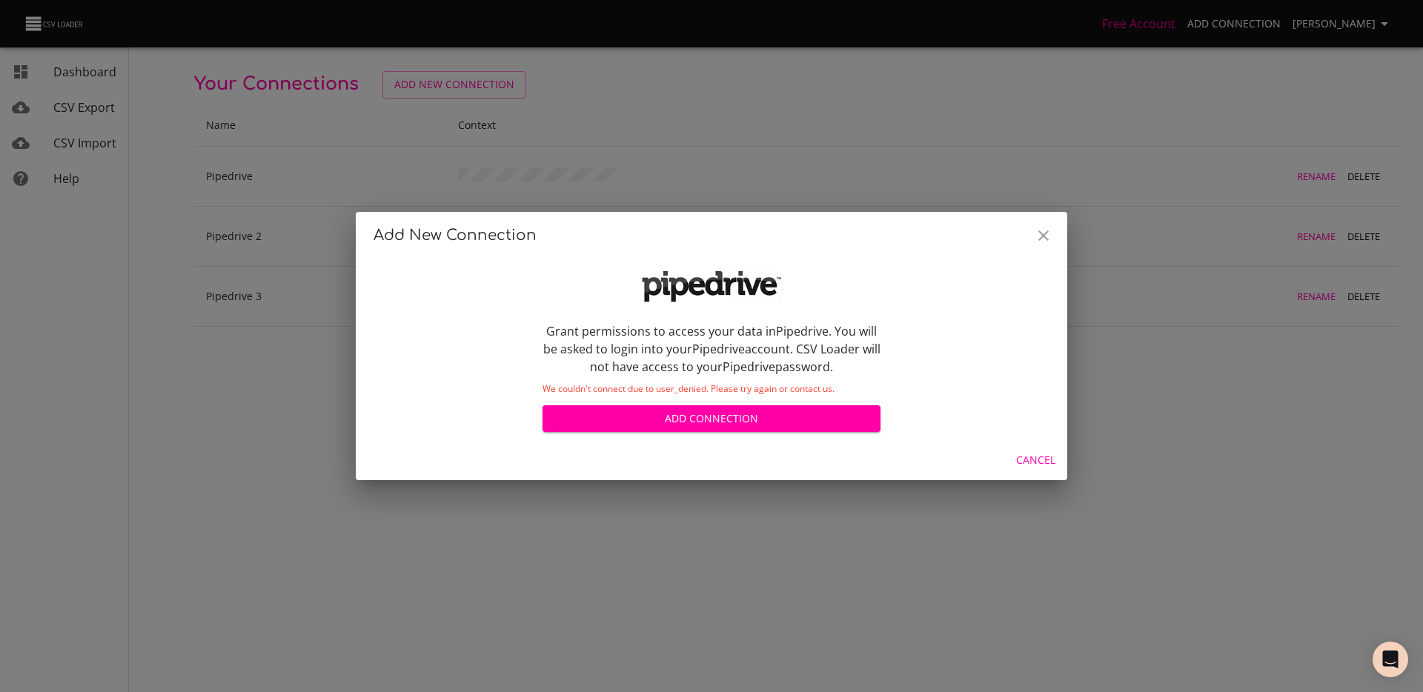
click at [716, 444] on div "Cancel" at bounding box center [712, 460] width 712 height 39
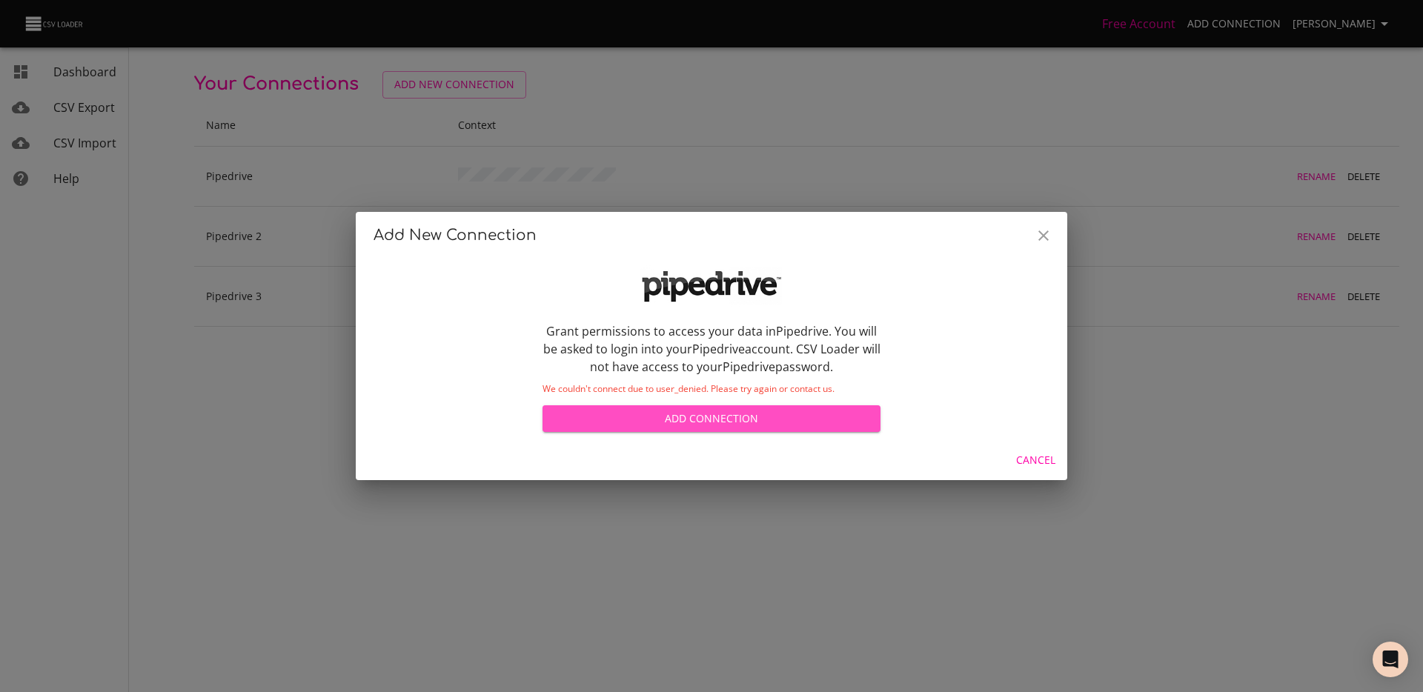
click at [716, 417] on span "Add Connection" at bounding box center [711, 419] width 314 height 19
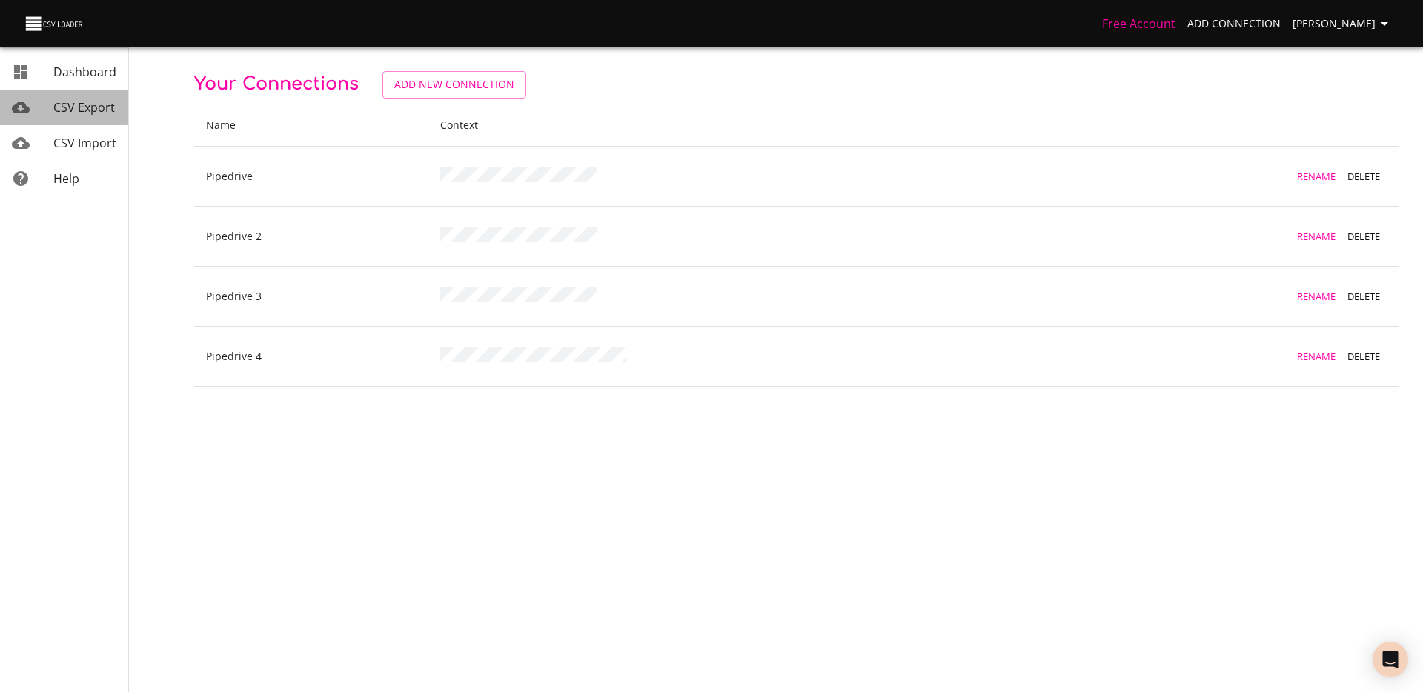
click at [52, 99] on div "mailbox folders" at bounding box center [33, 108] width 42 height 18
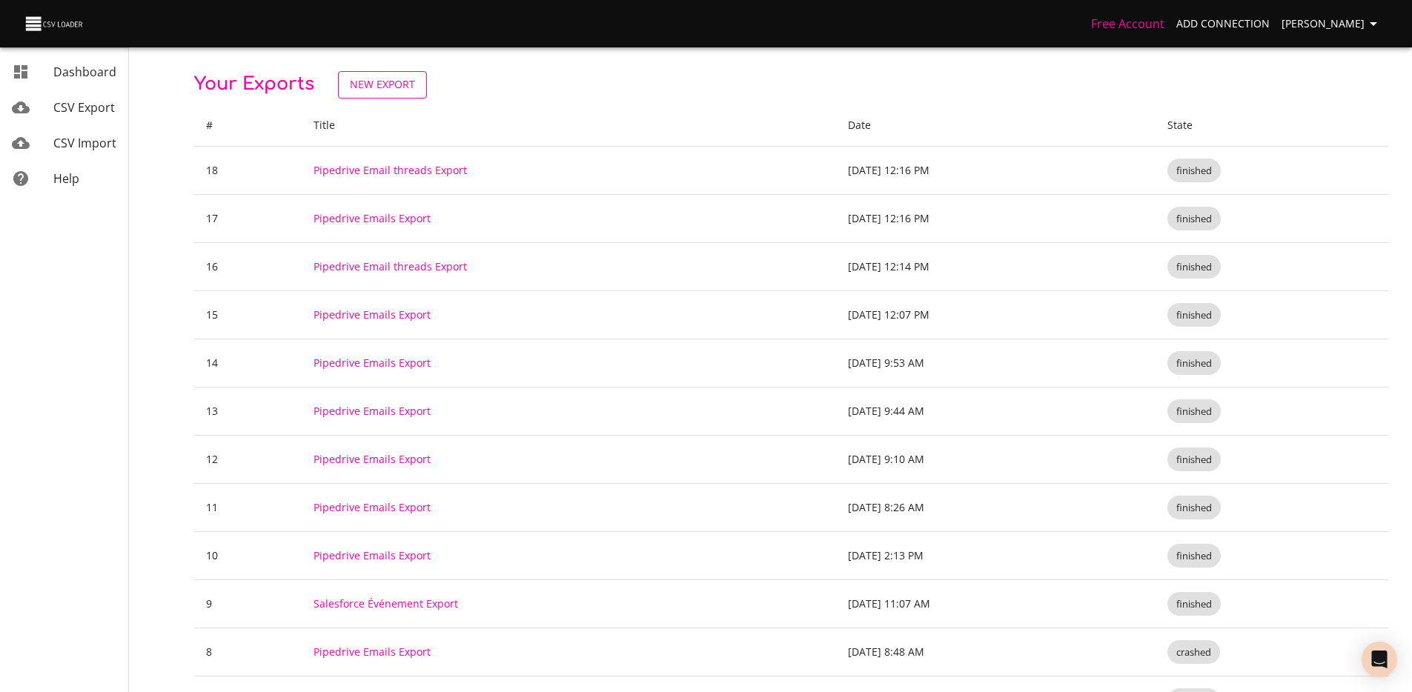
click at [392, 73] on link "New Export" at bounding box center [382, 84] width 89 height 27
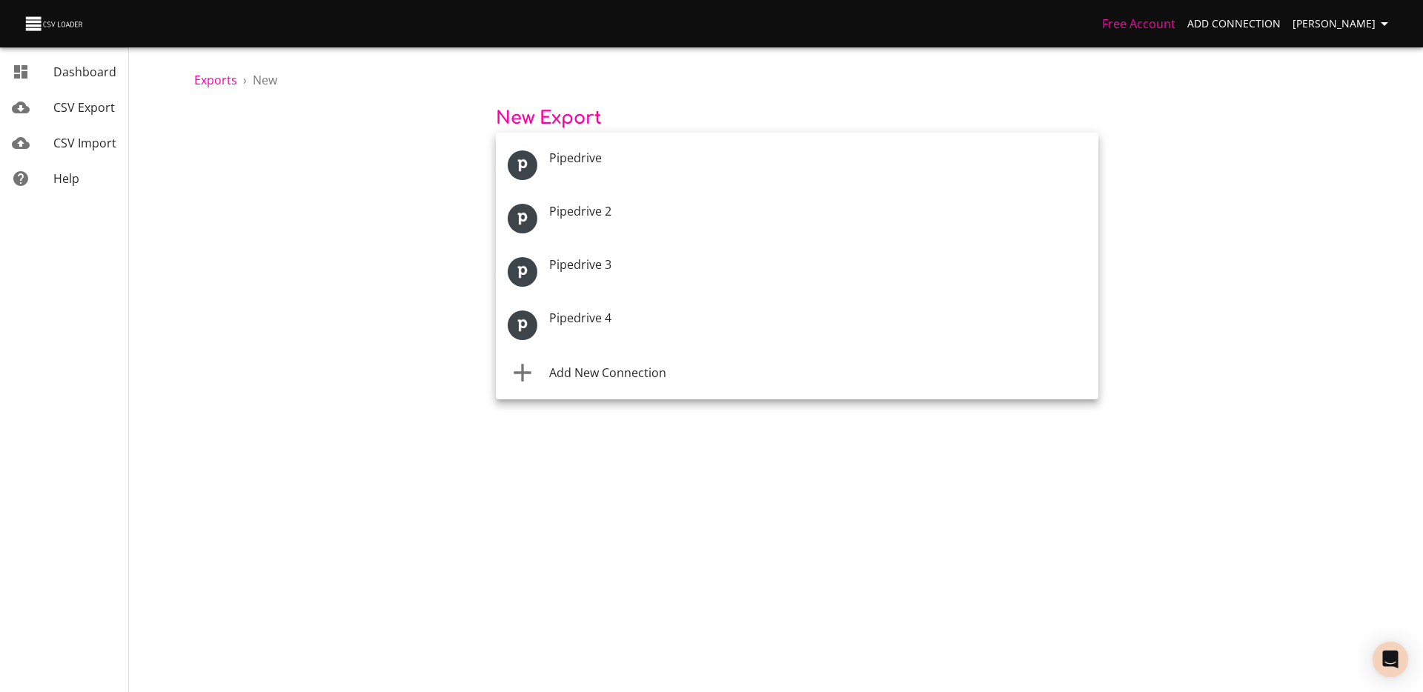
click at [660, 171] on body "Free Account Add Connection [PERSON_NAME] Dashboard CSV Export CSV Import Help …" at bounding box center [711, 346] width 1423 height 692
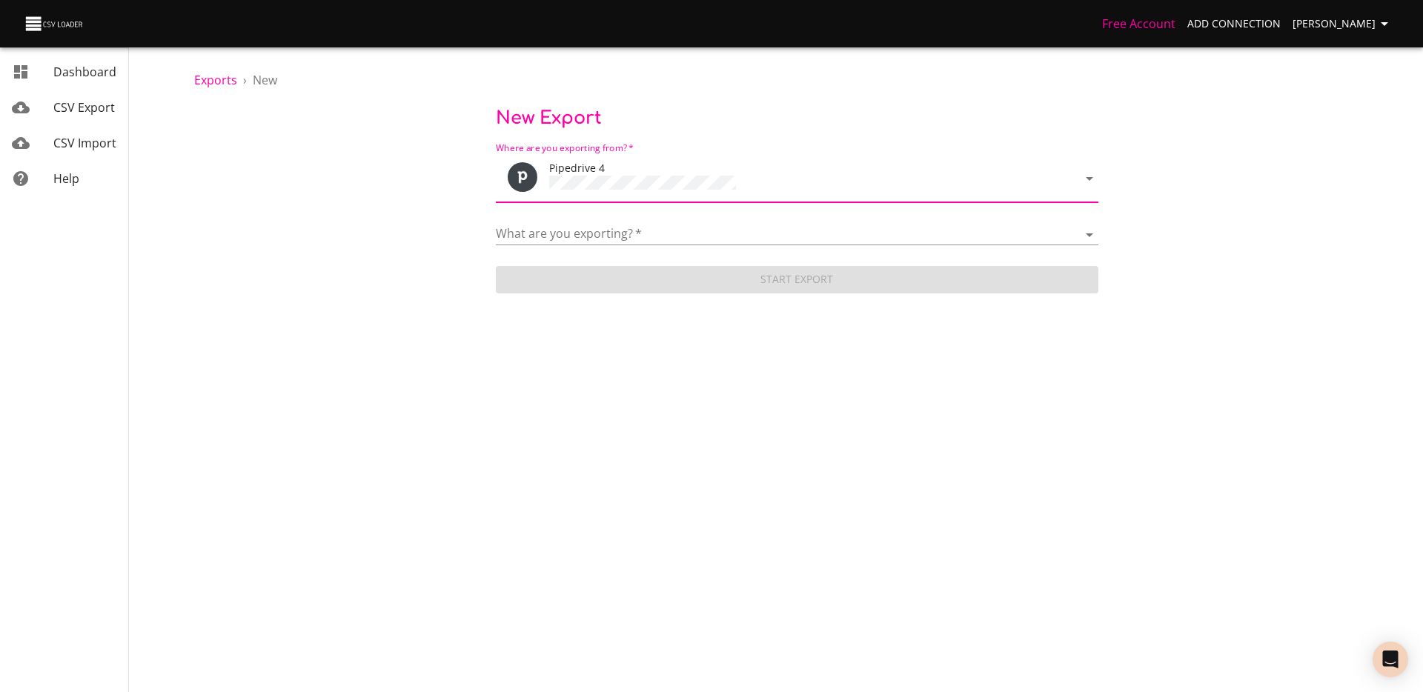
click at [623, 248] on form "Where are you exporting from?   * Pipedrive 4 What are you exporting?   * Activ…" at bounding box center [797, 216] width 603 height 160
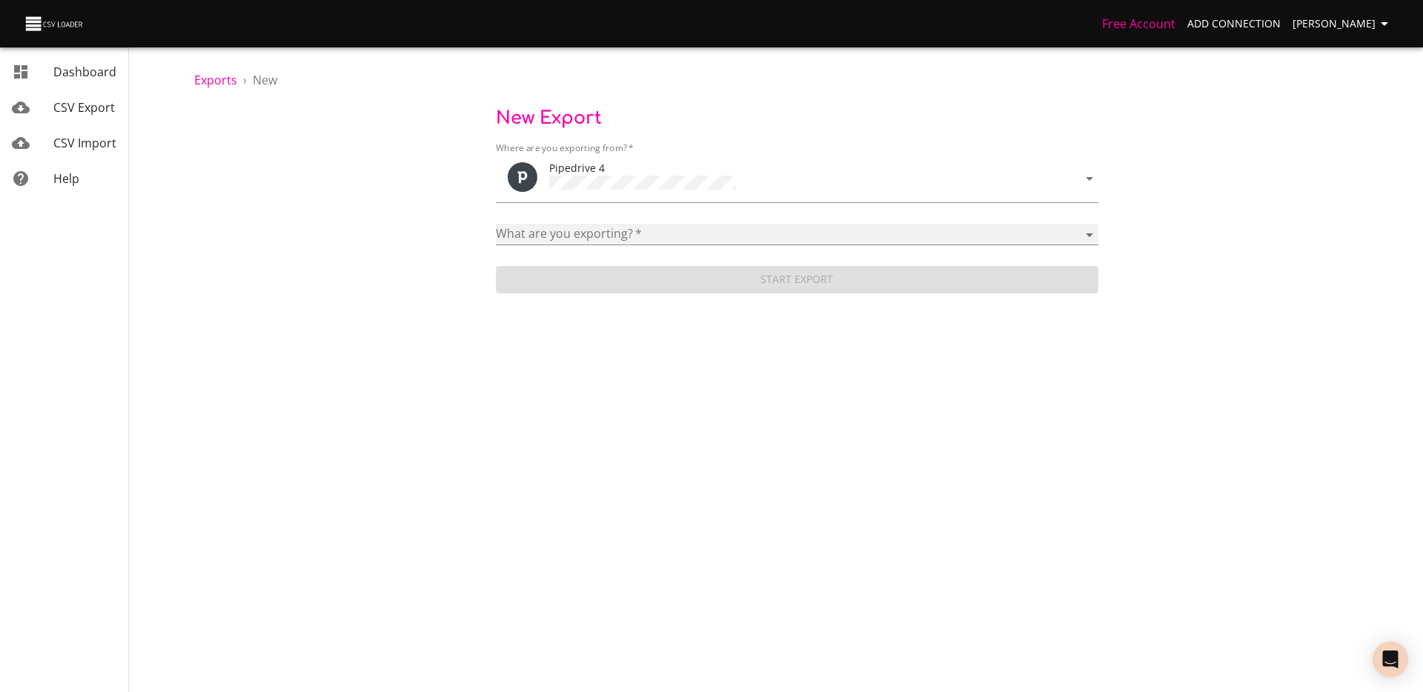
click at [618, 239] on select "Activities Activity Types Deal Products Deals Email Threads Emails Notes Organi…" at bounding box center [797, 234] width 603 height 21
select select "mail_messages"
click at [496, 224] on select "Activities Activity Types Deal Products Deals Email Threads Emails Notes Organi…" at bounding box center [797, 234] width 603 height 21
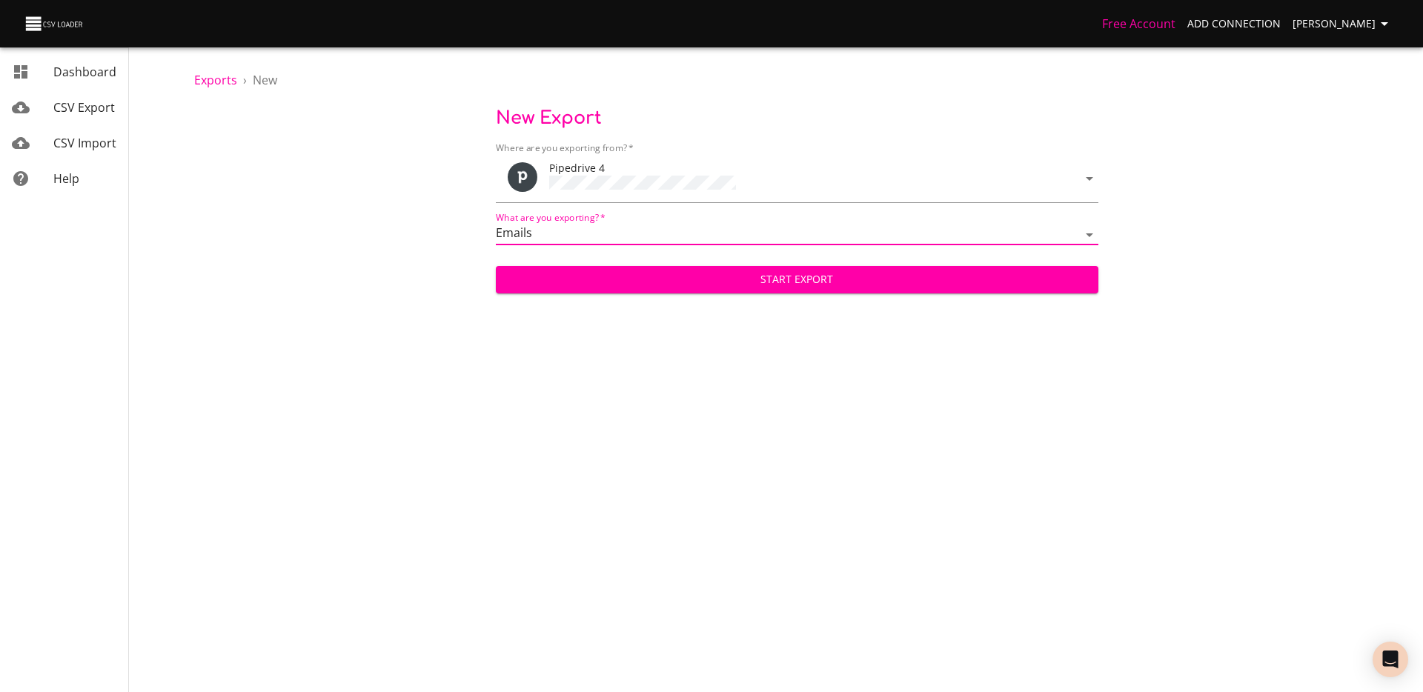
click at [613, 283] on span "Start Export" at bounding box center [797, 280] width 579 height 19
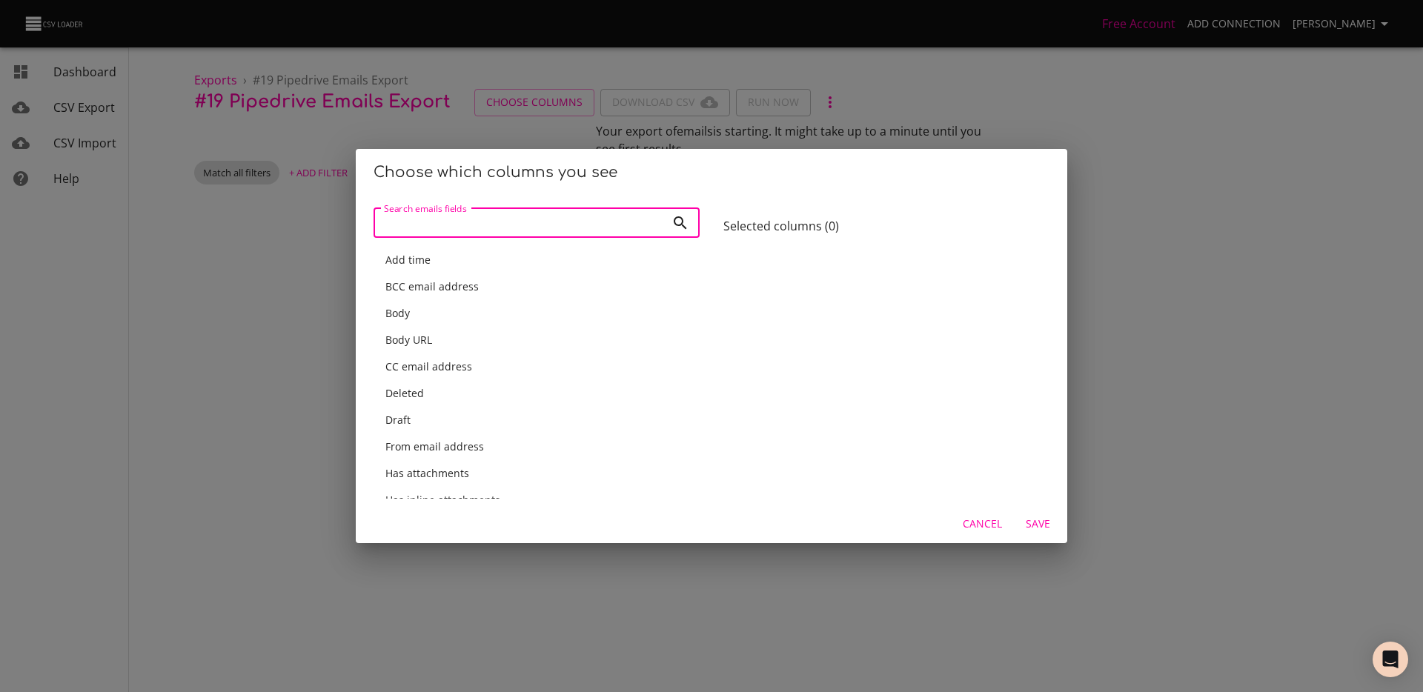
type input "D"
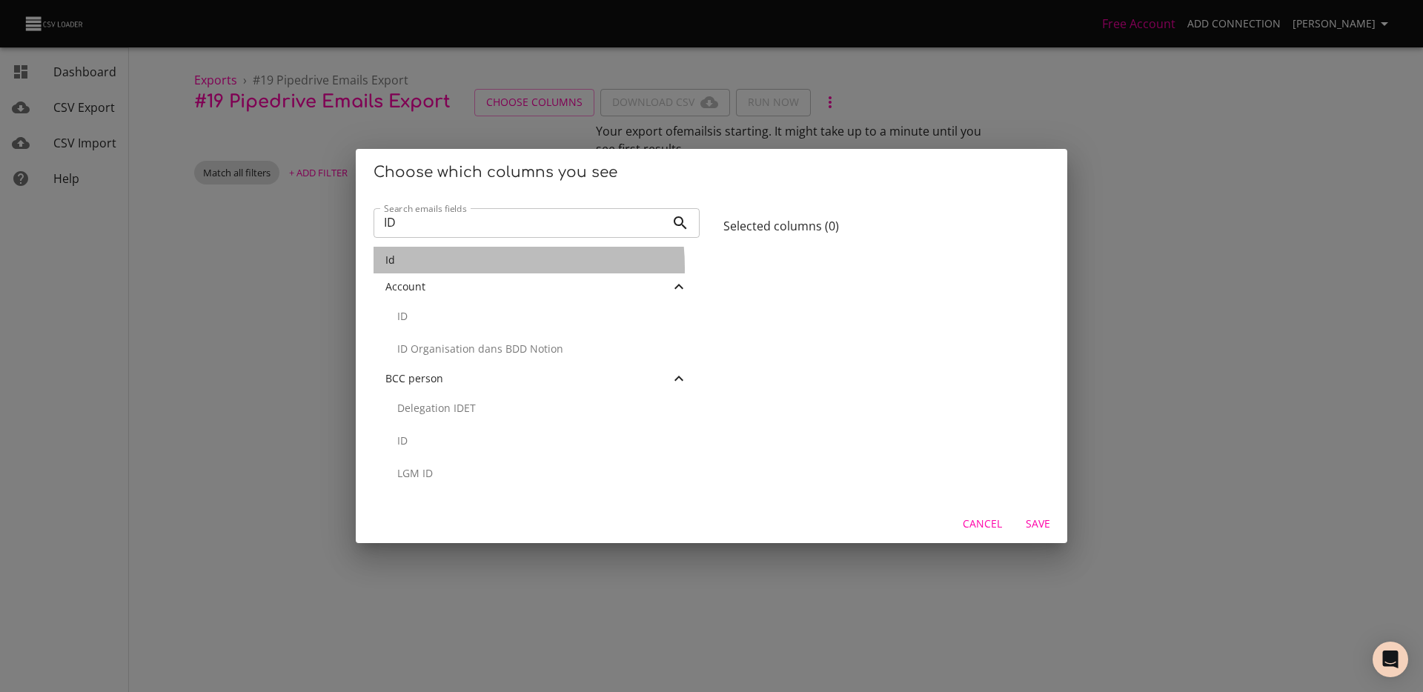
click at [460, 268] on div "Id" at bounding box center [537, 260] width 326 height 27
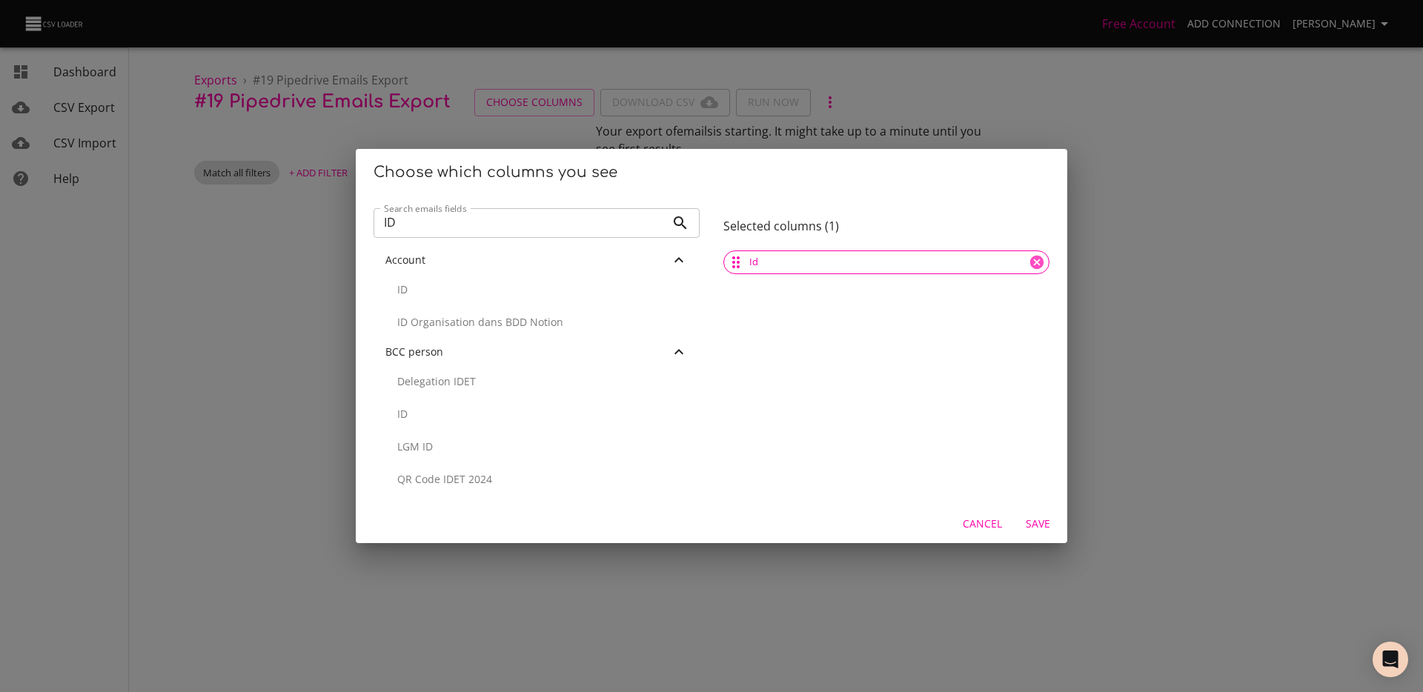
click at [457, 294] on p "ID" at bounding box center [542, 289] width 291 height 15
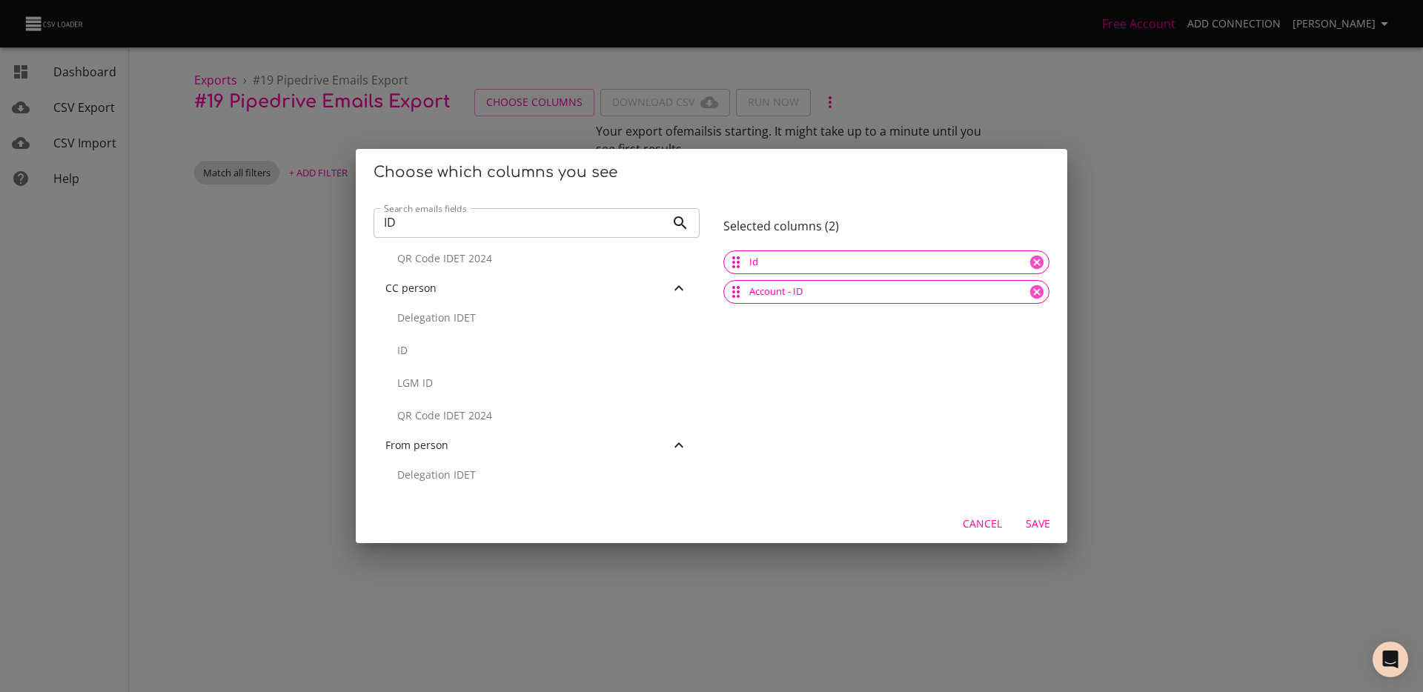
scroll to position [196, 0]
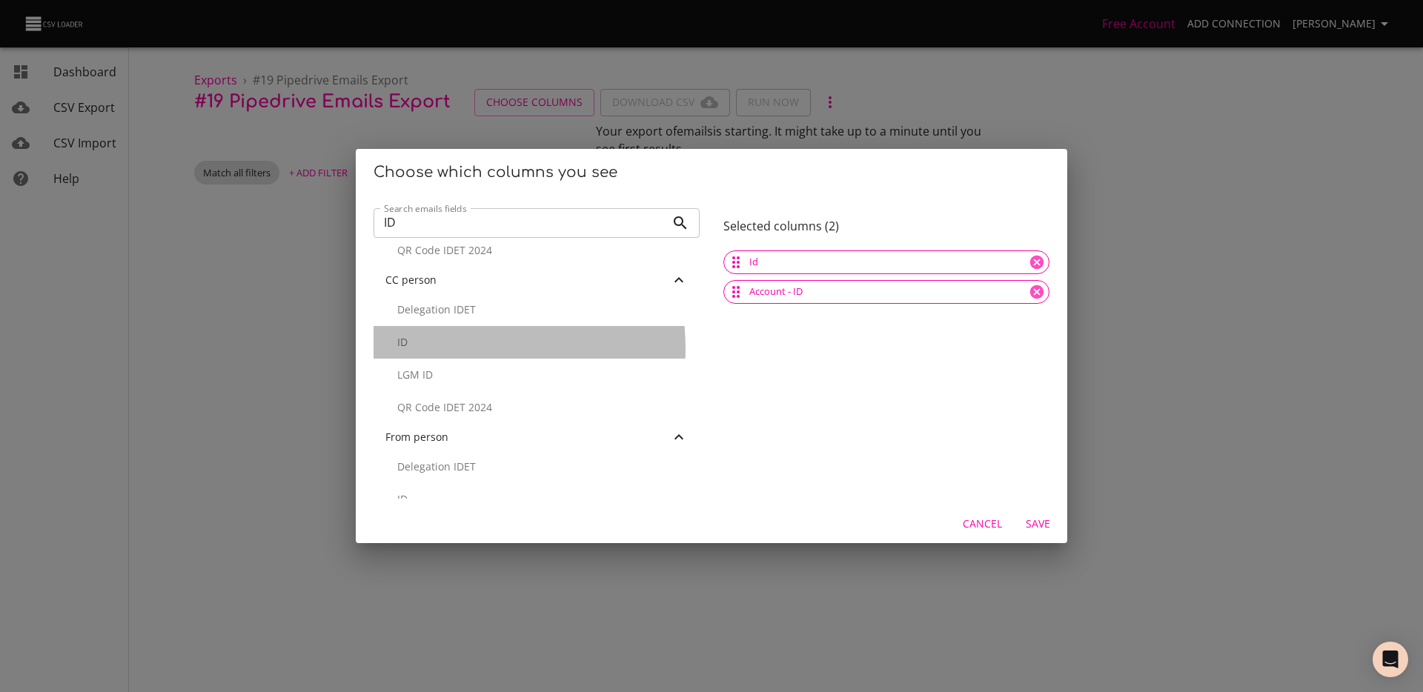
click at [442, 349] on p "ID" at bounding box center [542, 342] width 291 height 15
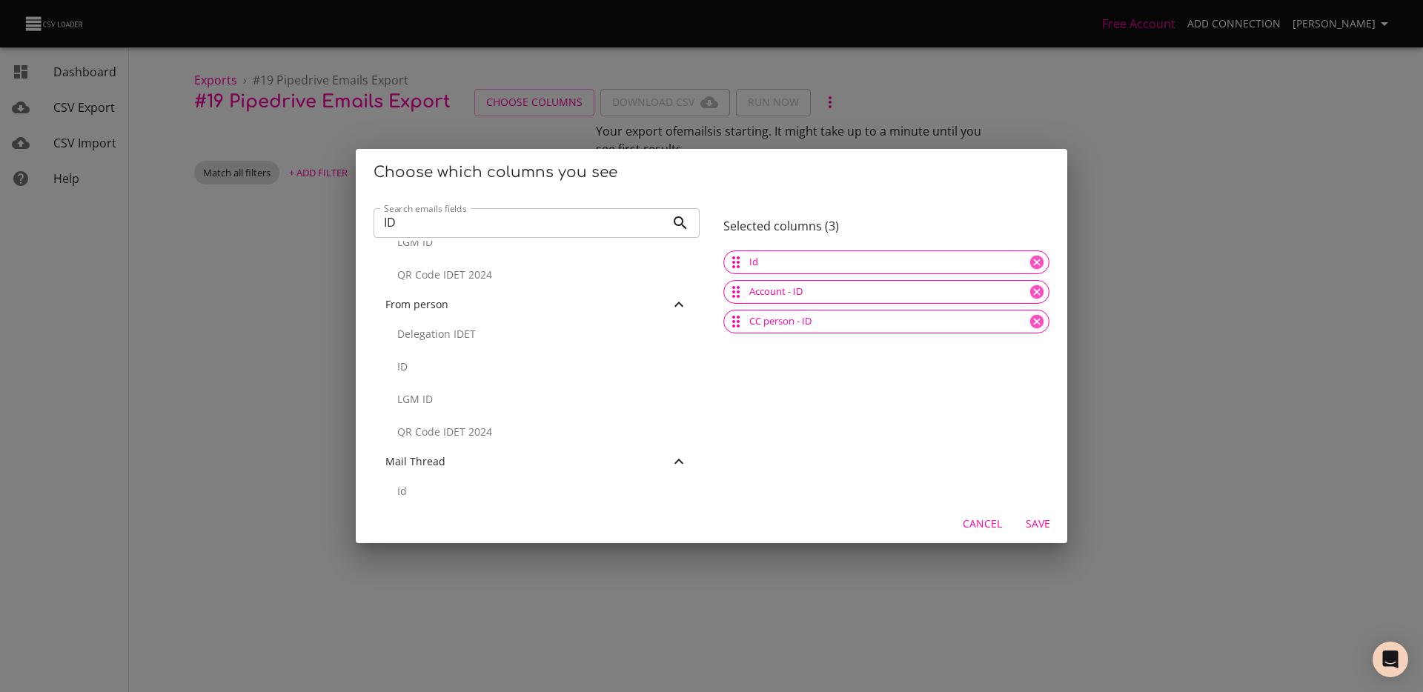
click at [437, 368] on p "ID" at bounding box center [542, 366] width 291 height 15
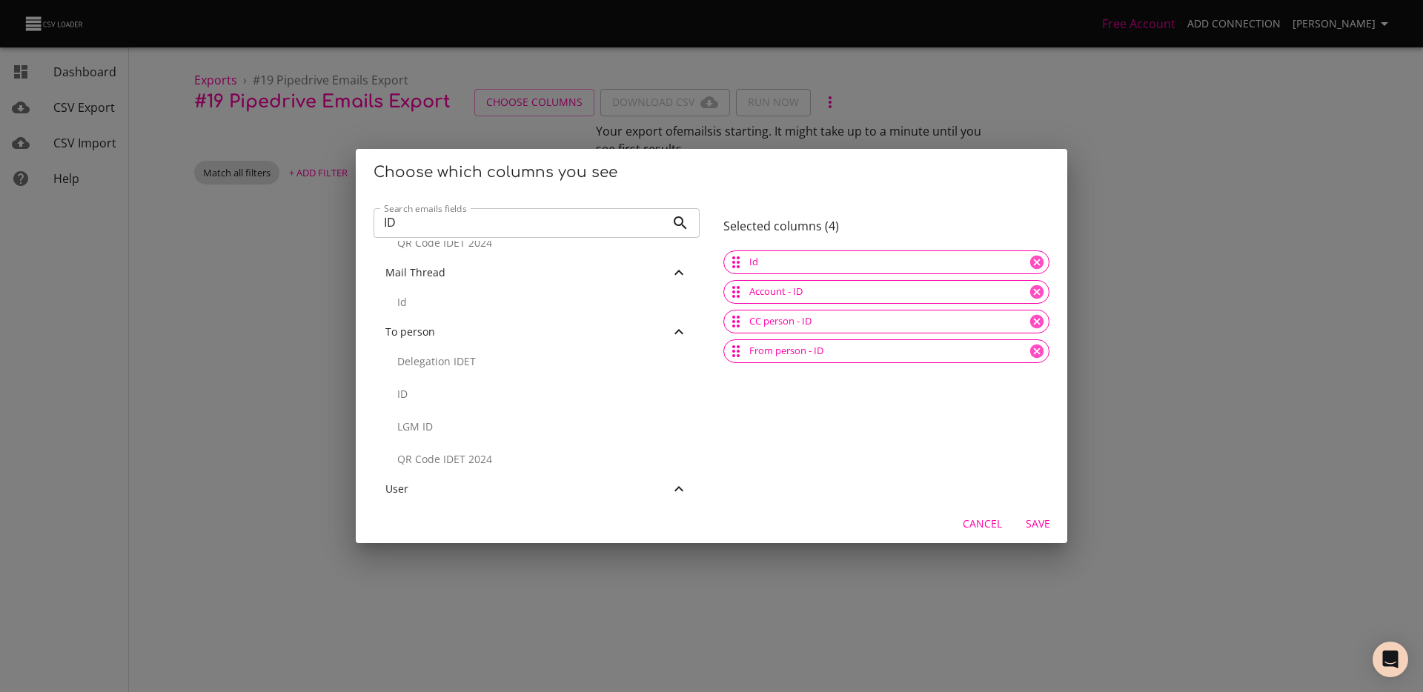
click at [431, 395] on p "ID" at bounding box center [542, 394] width 291 height 15
click at [440, 295] on p "Id" at bounding box center [542, 302] width 291 height 15
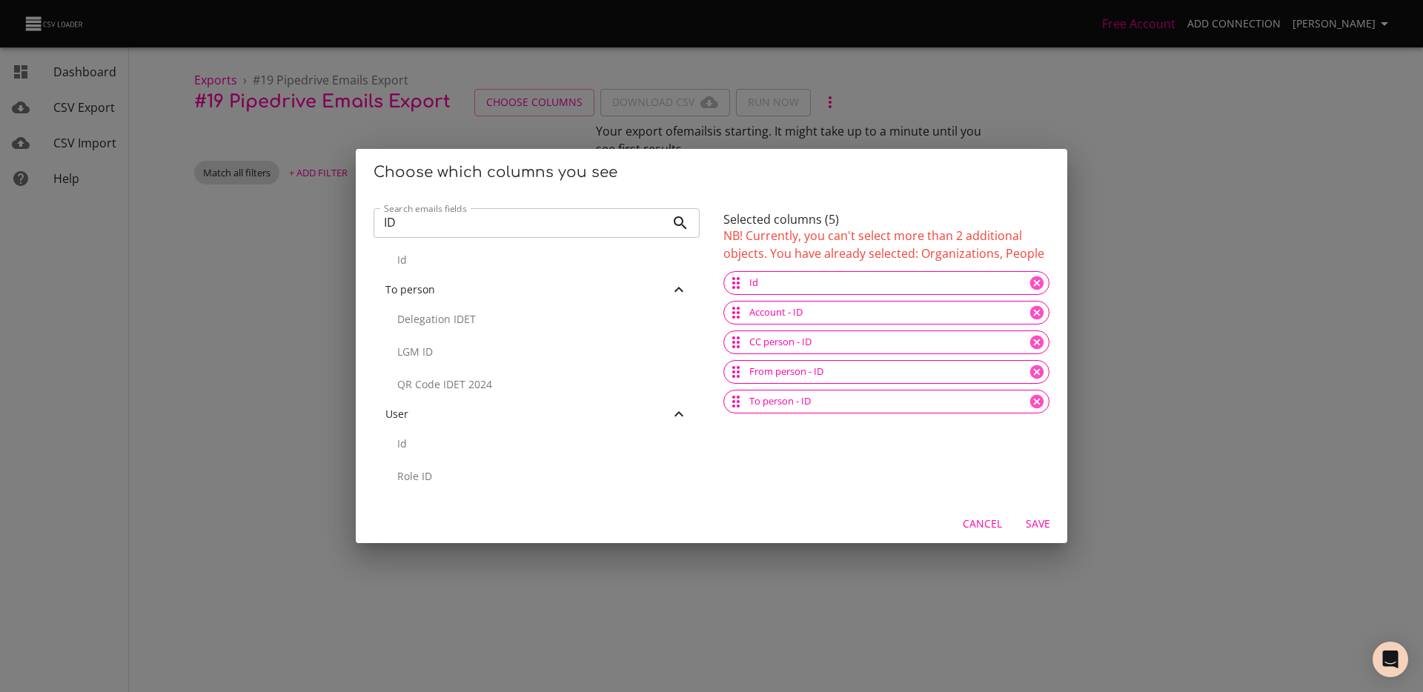
click at [490, 456] on div "Id" at bounding box center [537, 444] width 326 height 33
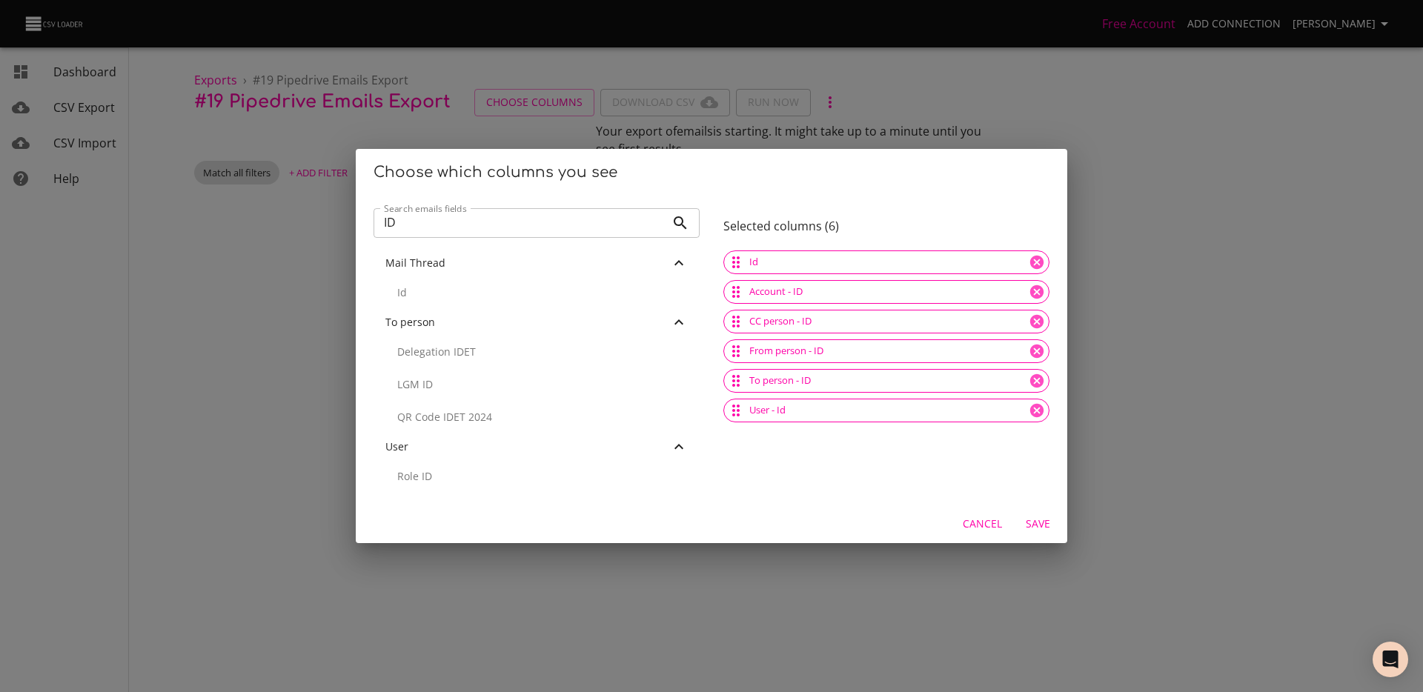
scroll to position [462, 0]
click at [446, 225] on input "ID" at bounding box center [520, 223] width 292 height 30
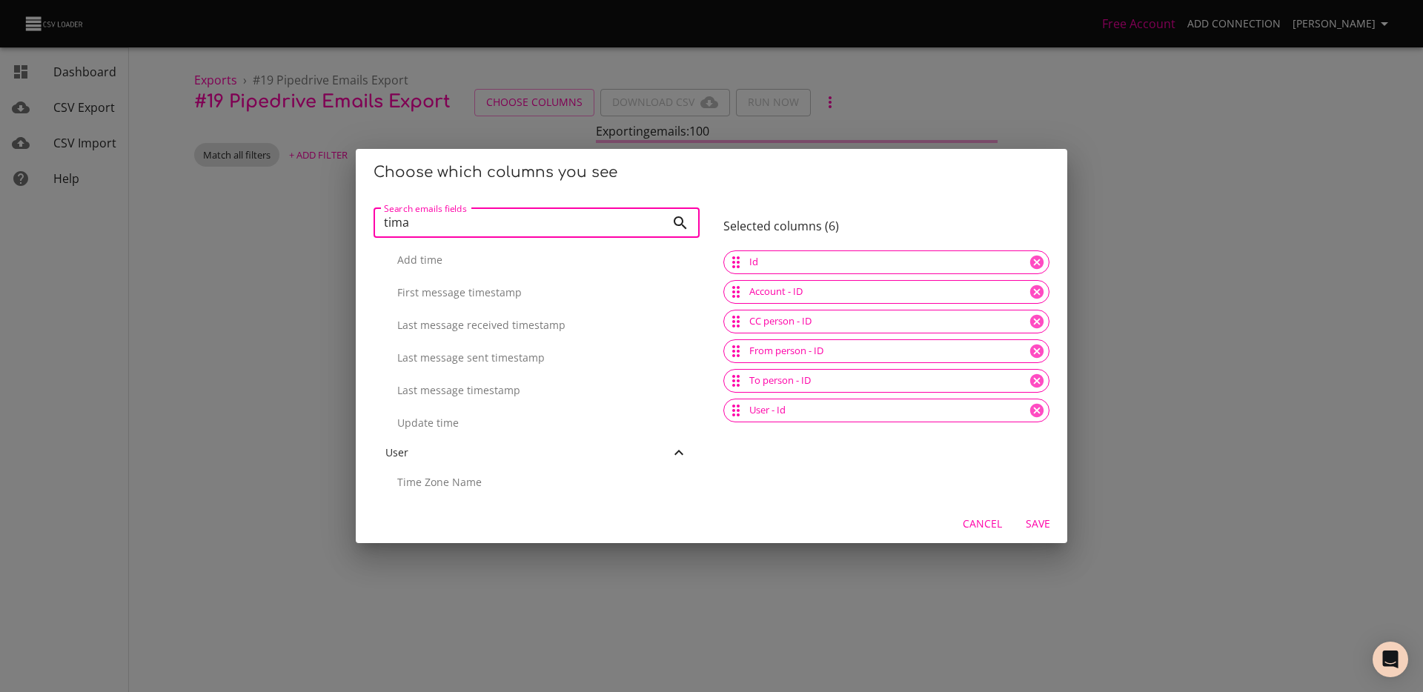
scroll to position [0, 0]
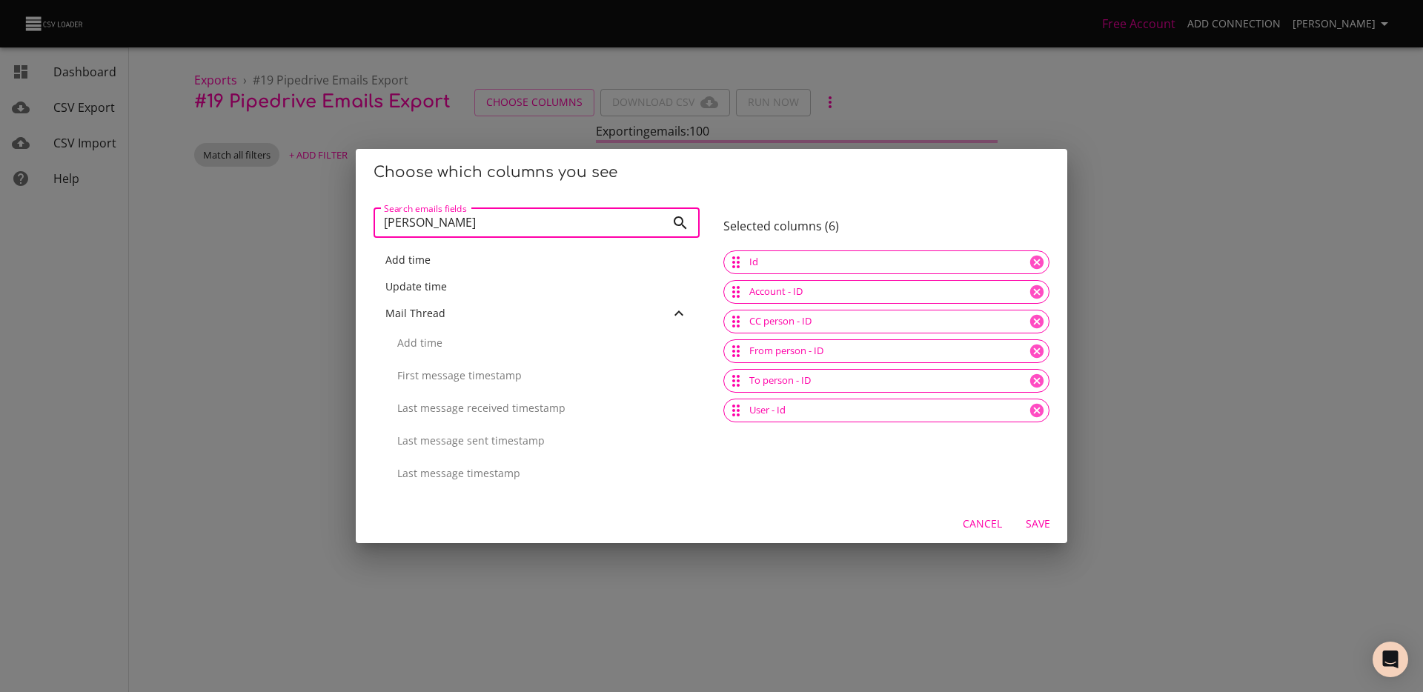
click at [405, 256] on span "Add time" at bounding box center [407, 260] width 45 height 14
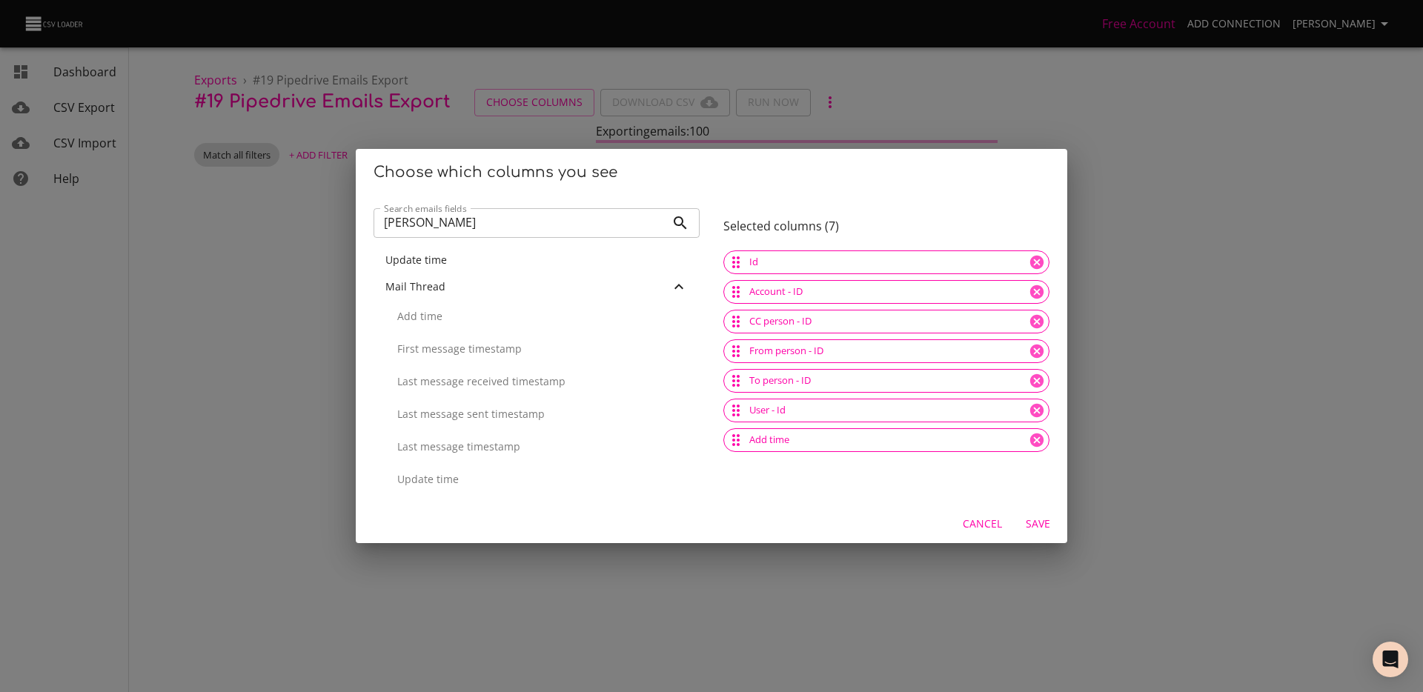
click at [442, 228] on input "[PERSON_NAME]" at bounding box center [520, 223] width 292 height 30
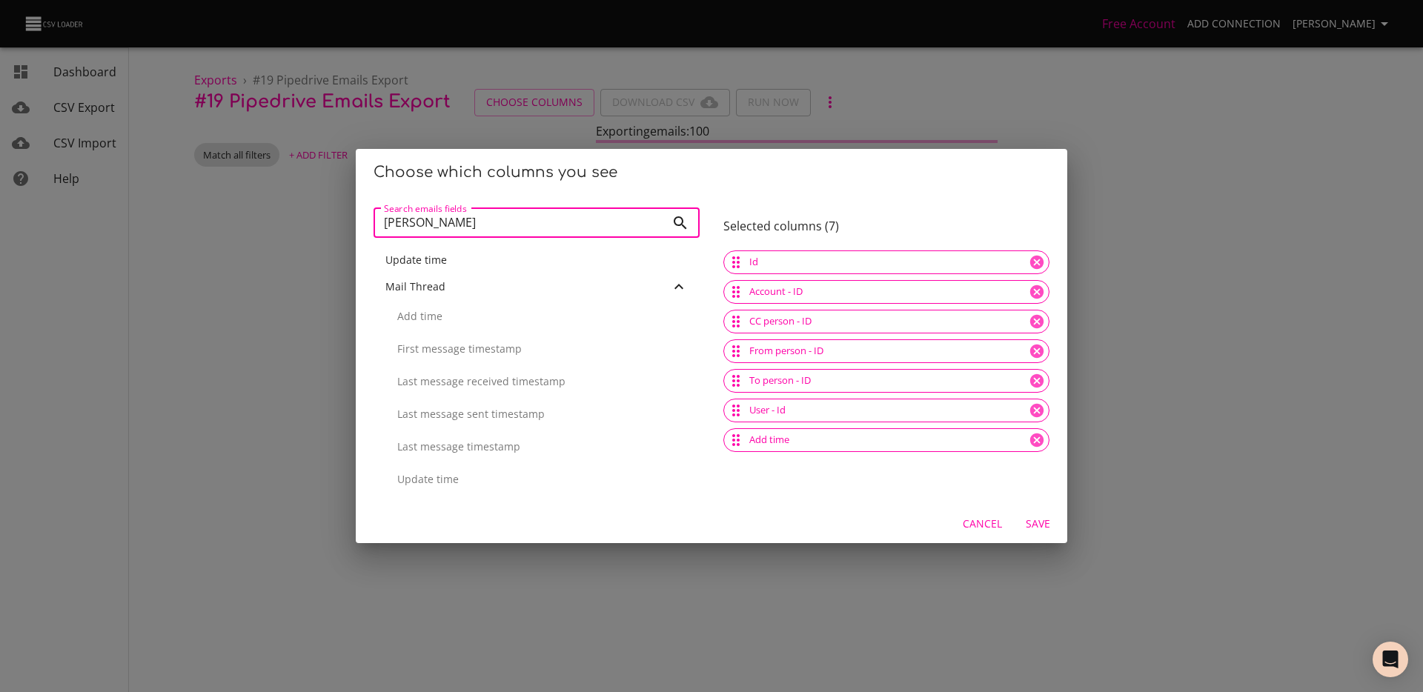
click at [442, 228] on input "[PERSON_NAME]" at bounding box center [520, 223] width 292 height 30
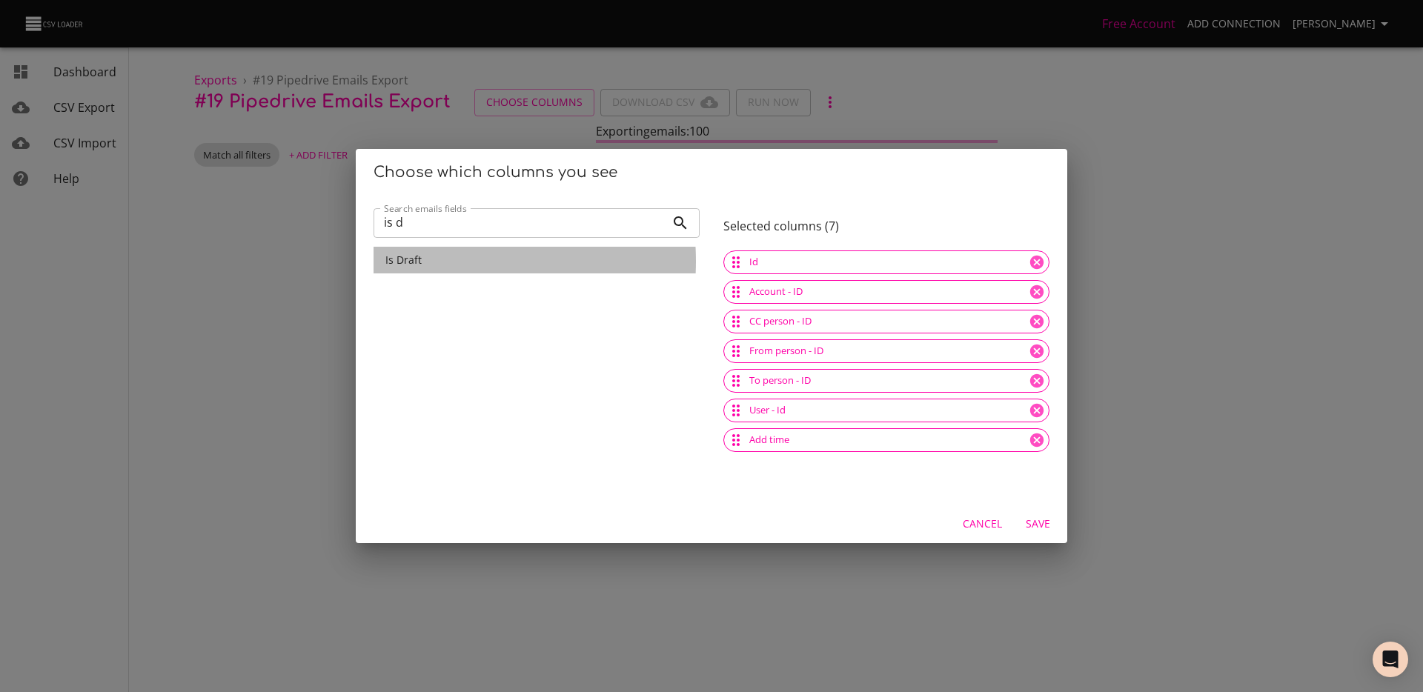
click at [417, 262] on span "Is Draft" at bounding box center [403, 260] width 36 height 14
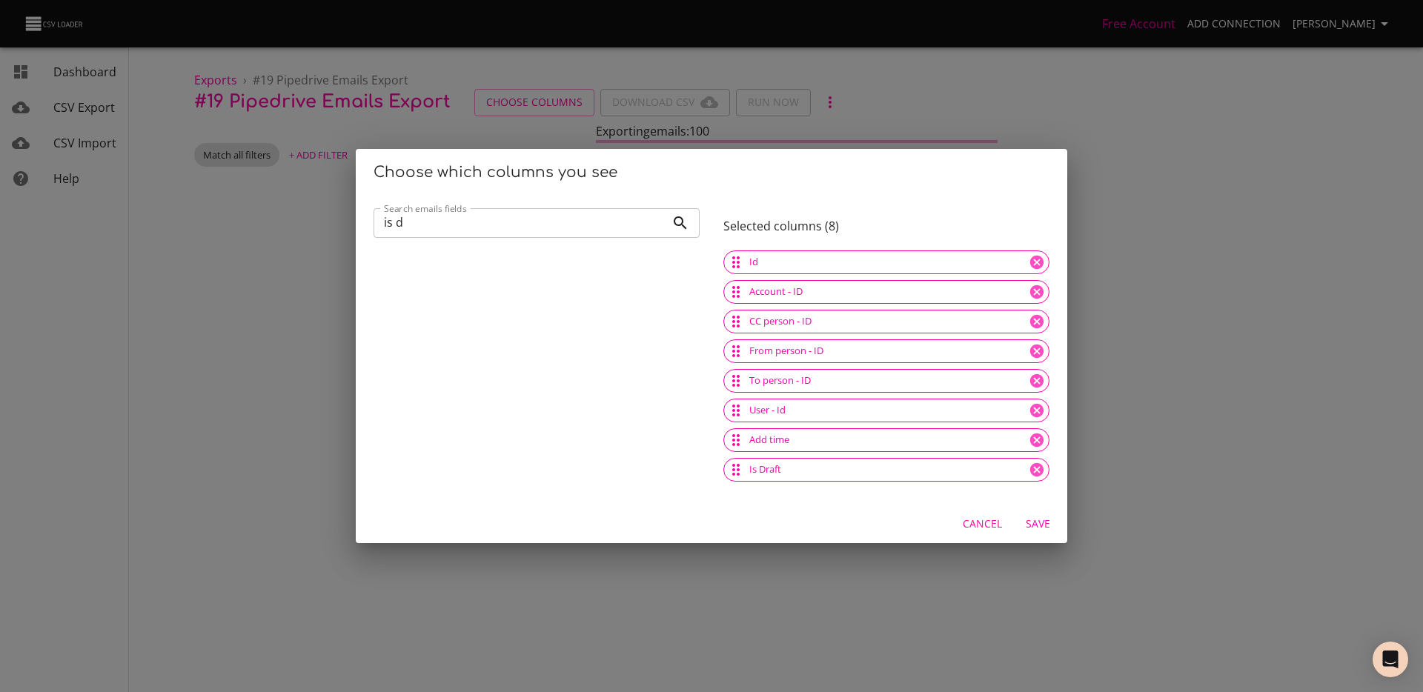
click at [431, 226] on input "is d" at bounding box center [520, 223] width 292 height 30
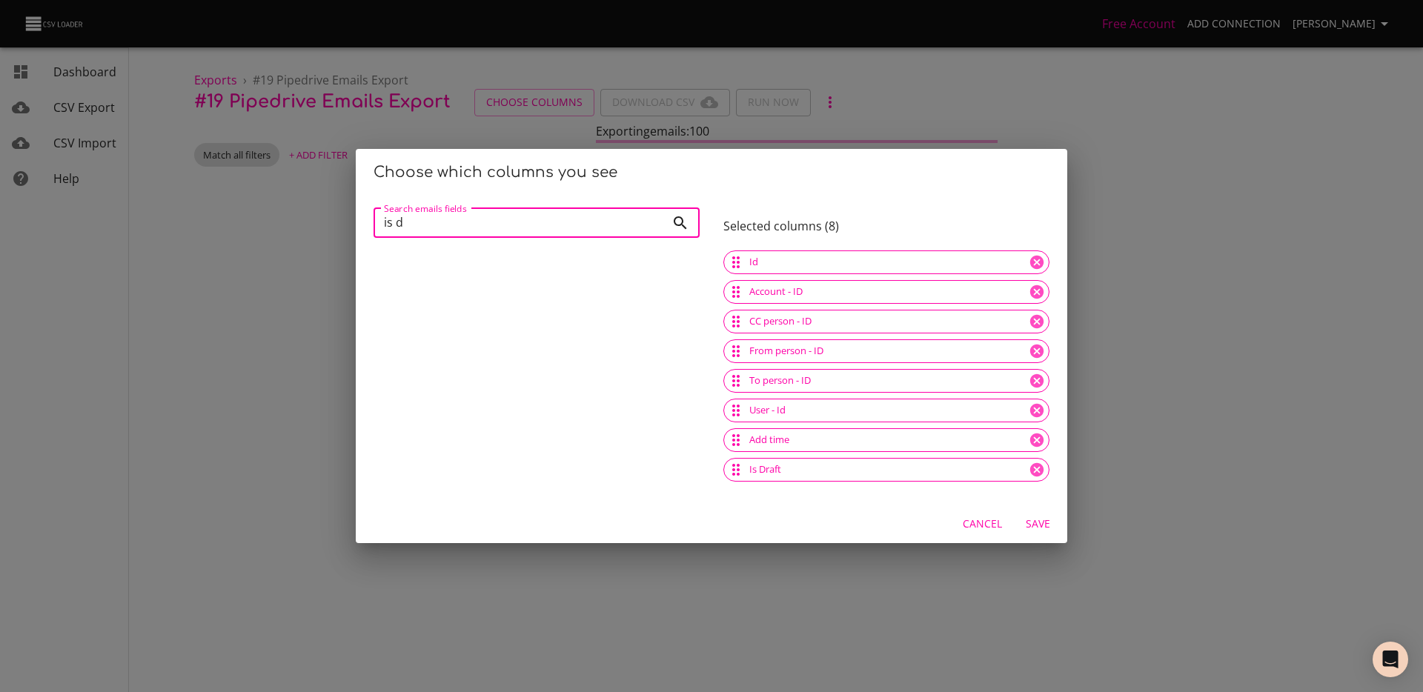
click at [431, 226] on input "is d" at bounding box center [520, 223] width 292 height 30
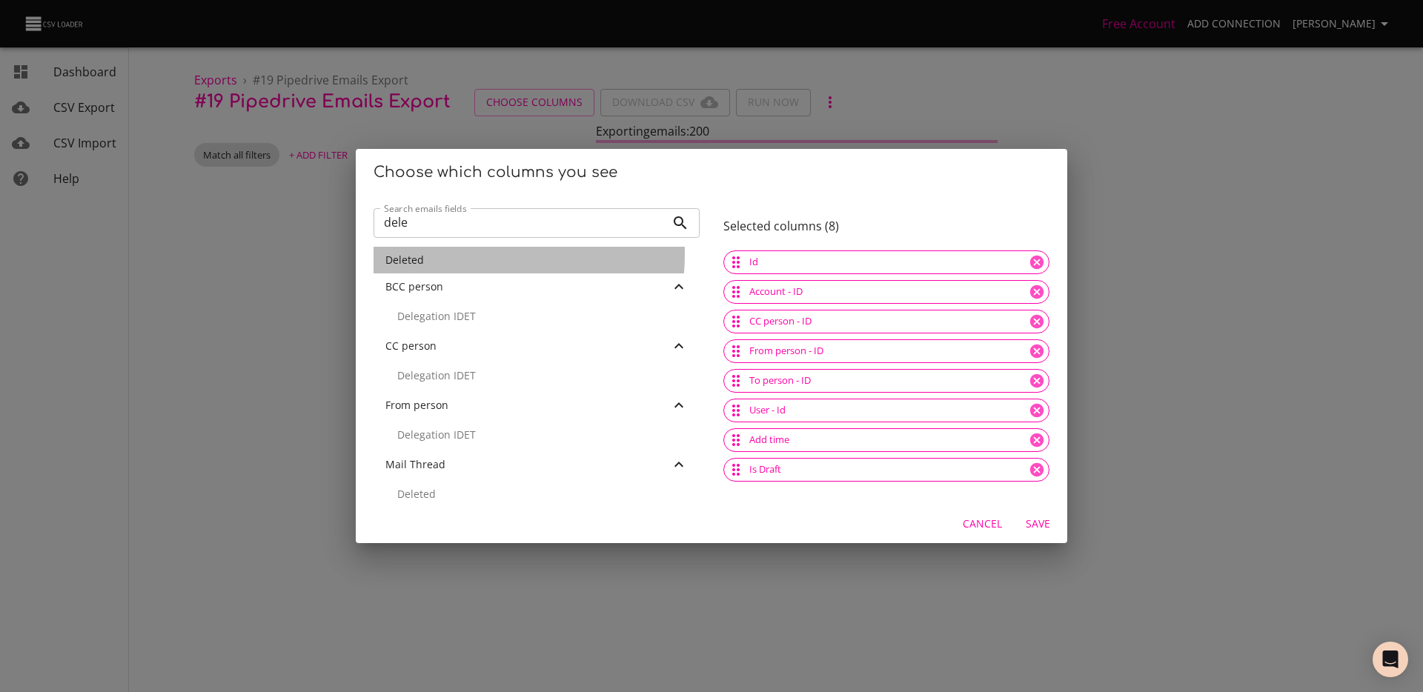
click at [432, 253] on div "Deleted" at bounding box center [536, 260] width 302 height 15
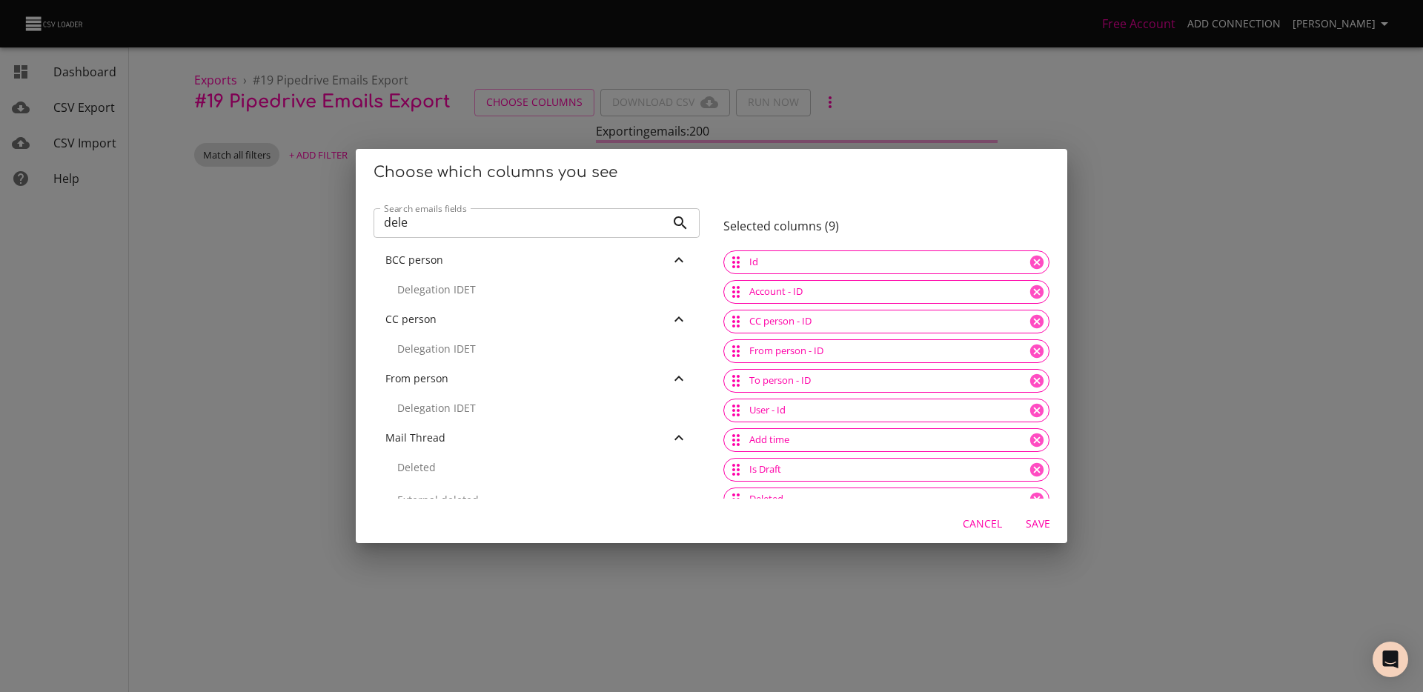
click at [439, 222] on input "dele" at bounding box center [520, 223] width 292 height 30
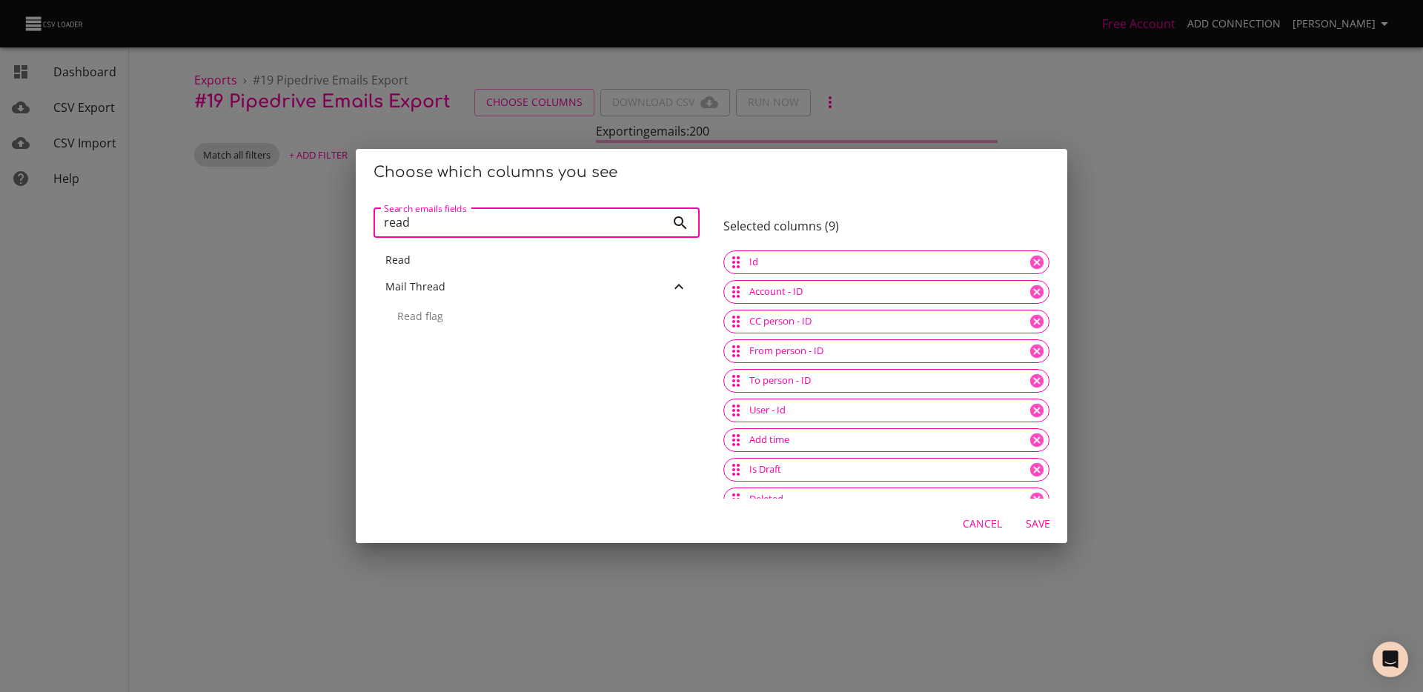
click at [438, 253] on div "Read" at bounding box center [536, 260] width 302 height 15
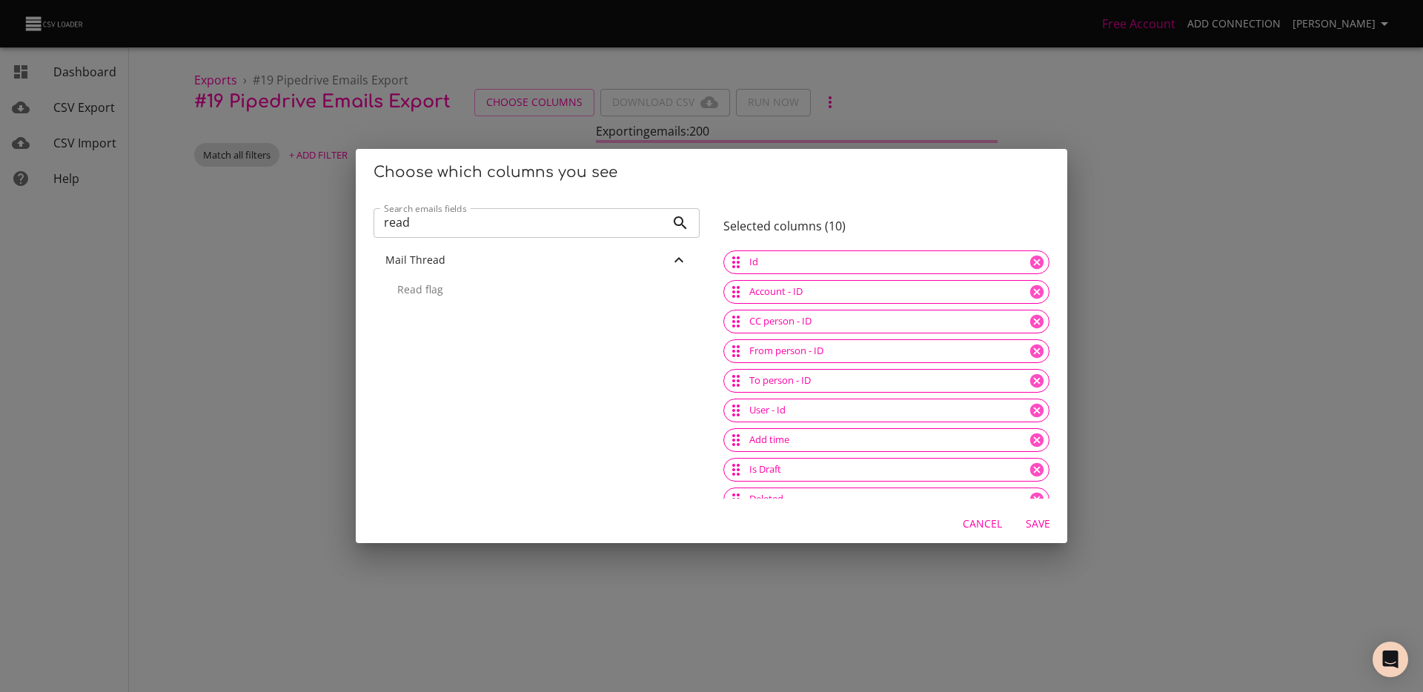
click at [447, 217] on input "read" at bounding box center [520, 223] width 292 height 30
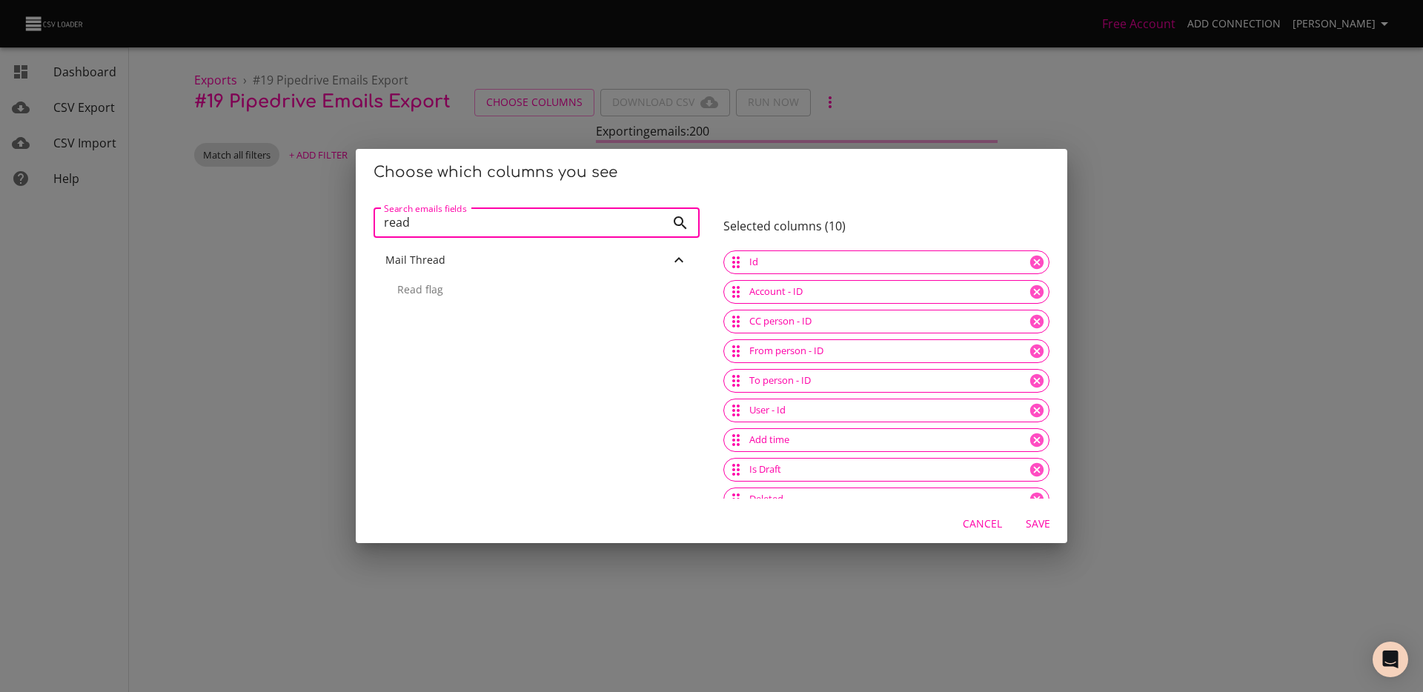
click at [447, 217] on input "read" at bounding box center [520, 223] width 292 height 30
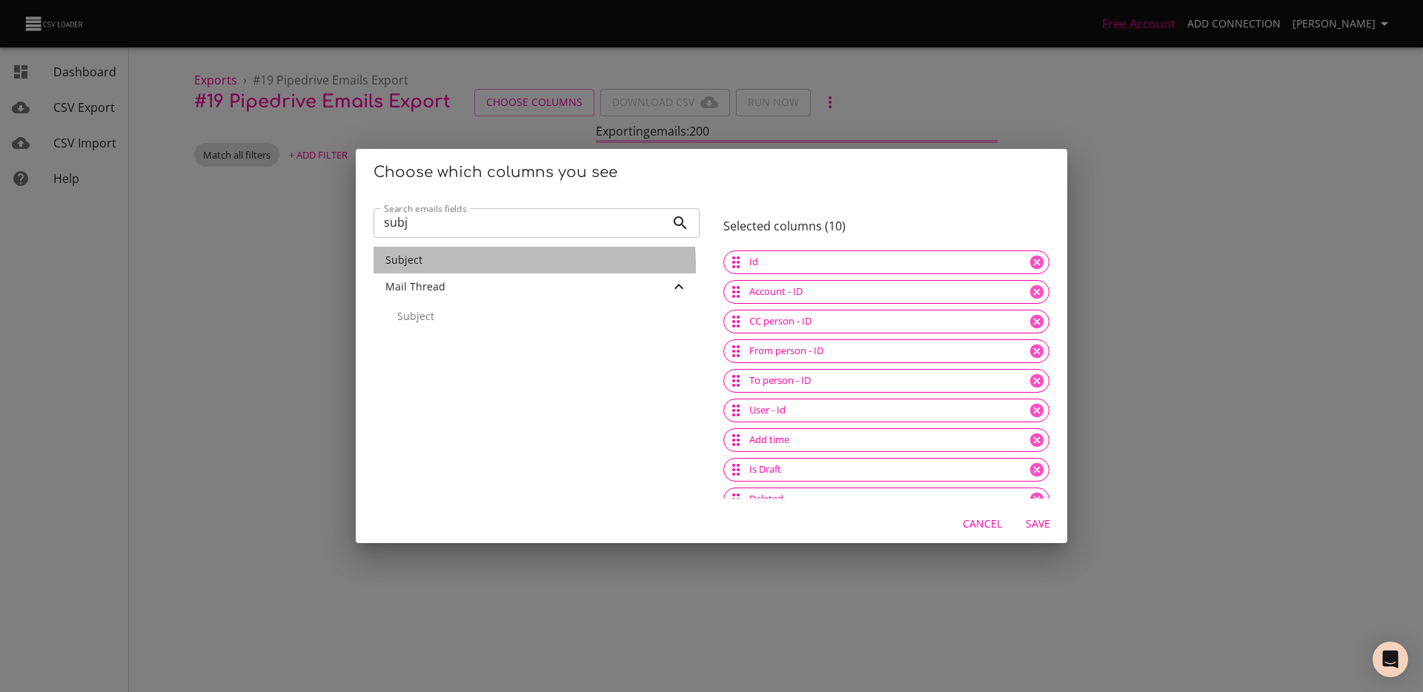
click at [461, 267] on div "Subject" at bounding box center [536, 260] width 302 height 15
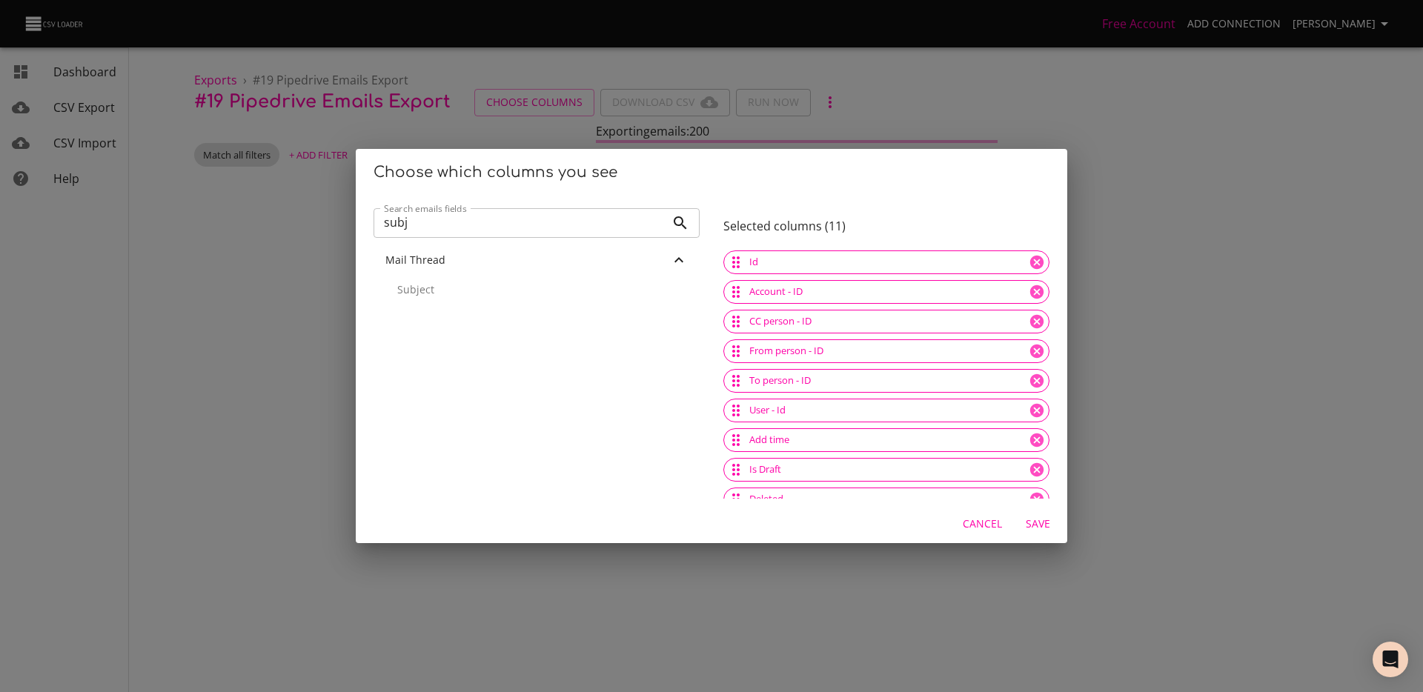
click at [454, 219] on input "subj" at bounding box center [520, 223] width 292 height 30
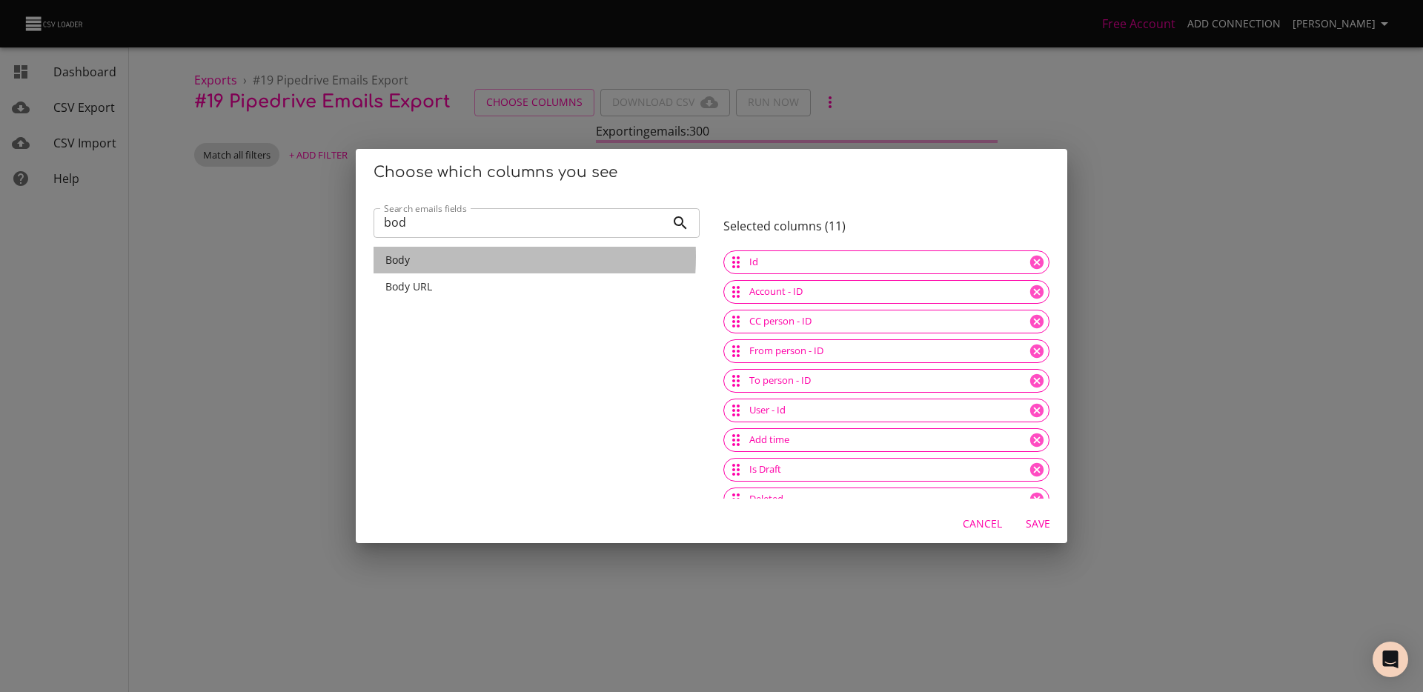
click at [438, 256] on div "Body" at bounding box center [536, 260] width 302 height 15
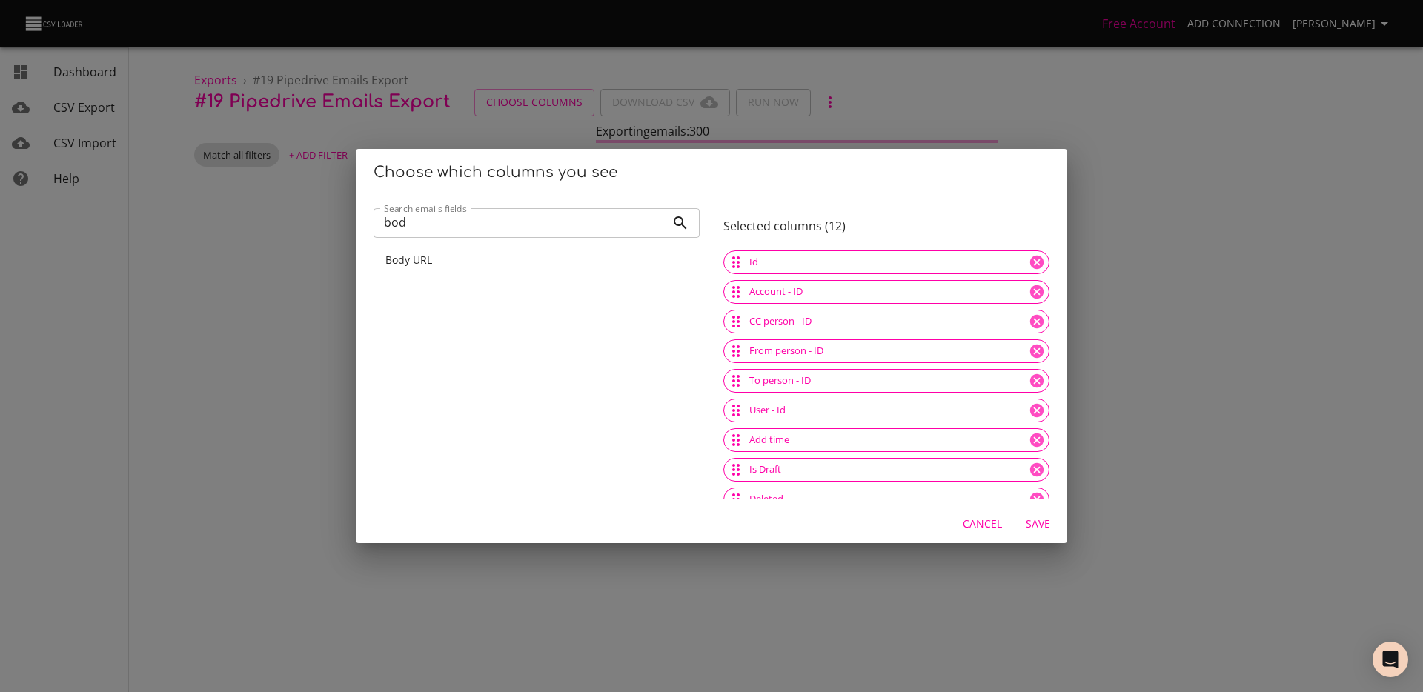
click at [431, 236] on input "bod" at bounding box center [520, 223] width 292 height 30
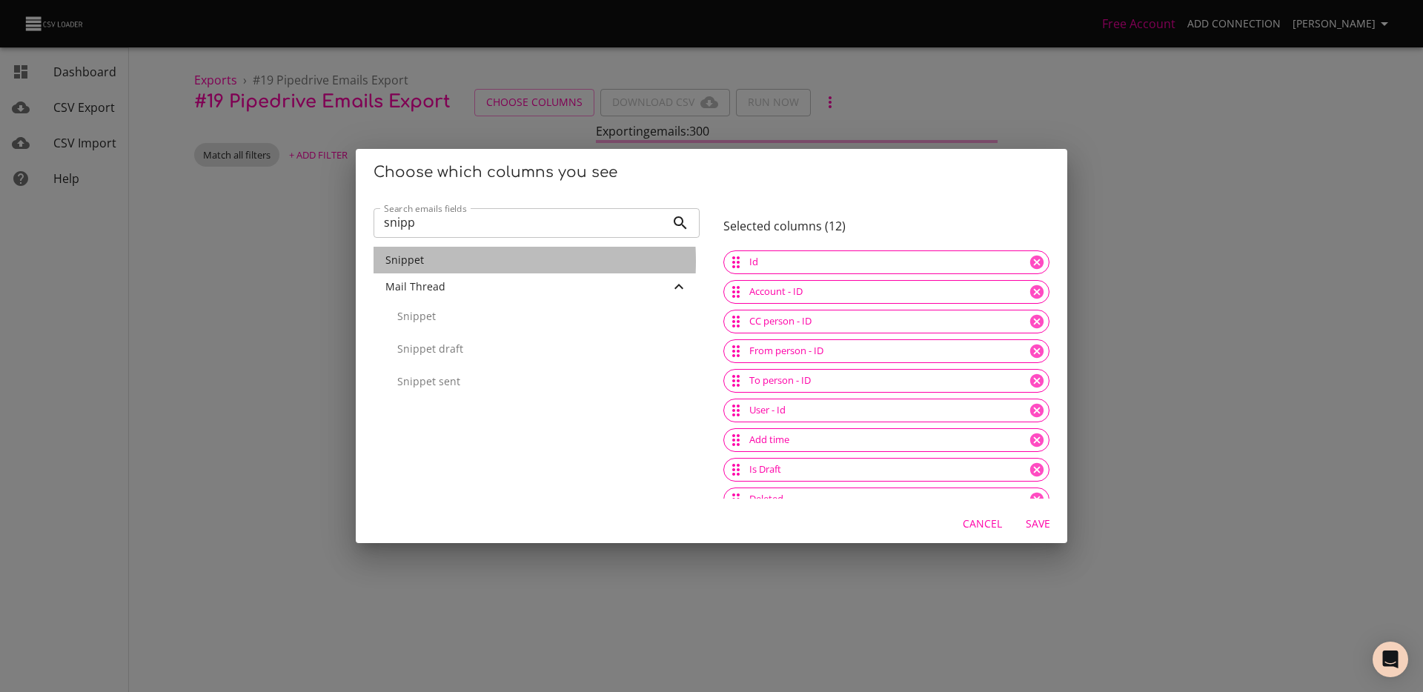
click at [425, 262] on div "Snippet" at bounding box center [536, 260] width 302 height 15
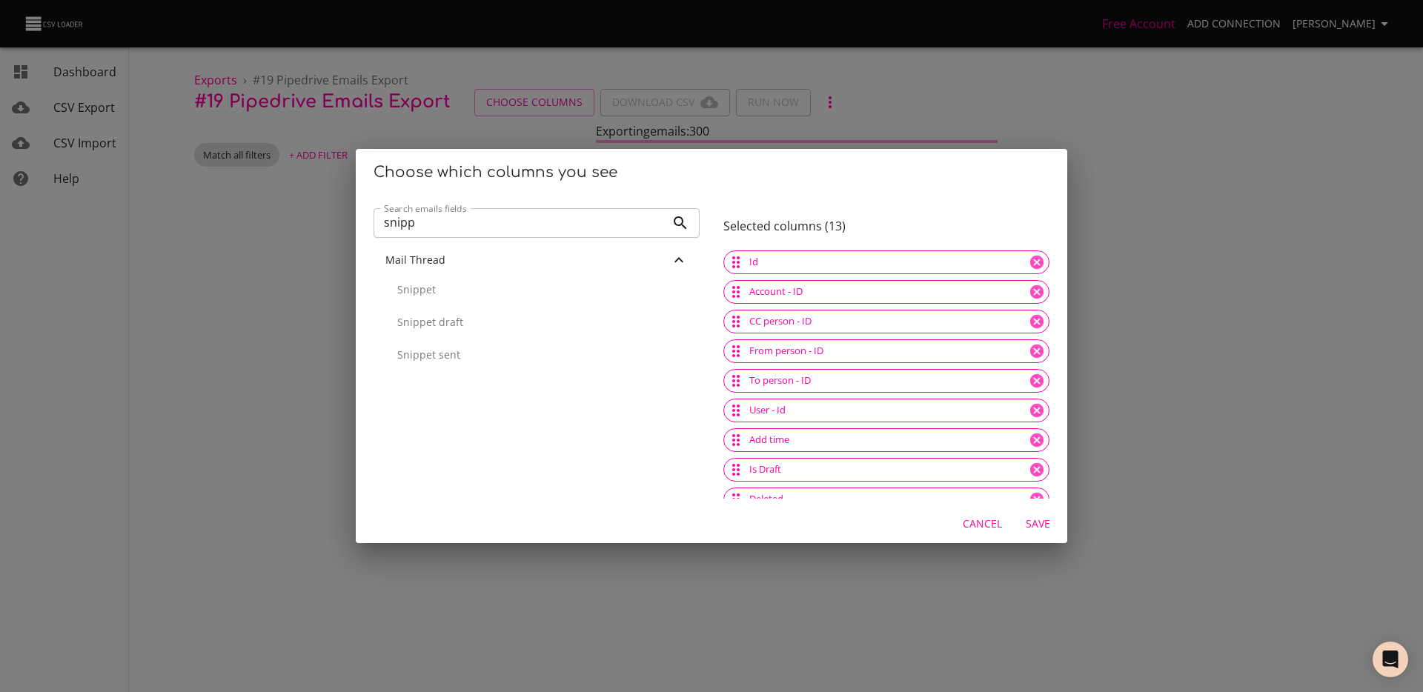
click at [436, 218] on input "snipp" at bounding box center [520, 223] width 292 height 30
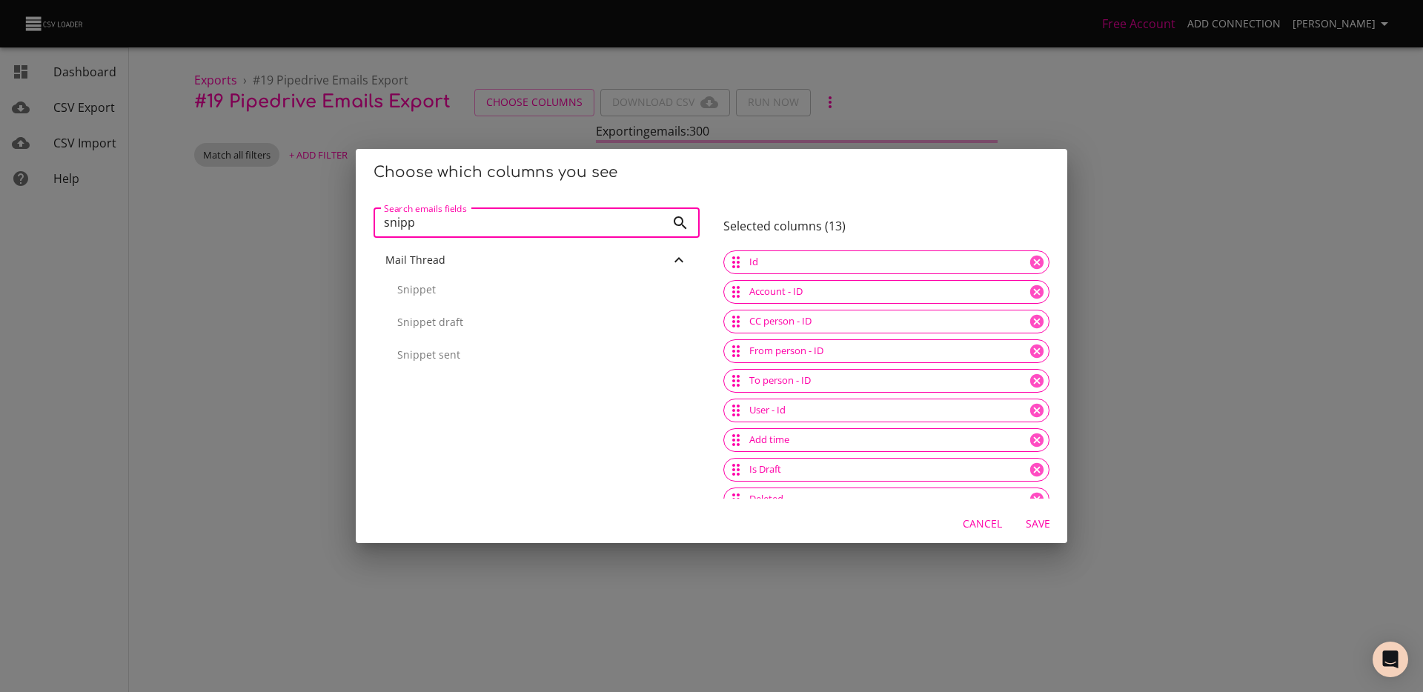
click at [436, 218] on input "snipp" at bounding box center [520, 223] width 292 height 30
click at [472, 253] on div "Body URL" at bounding box center [536, 260] width 302 height 15
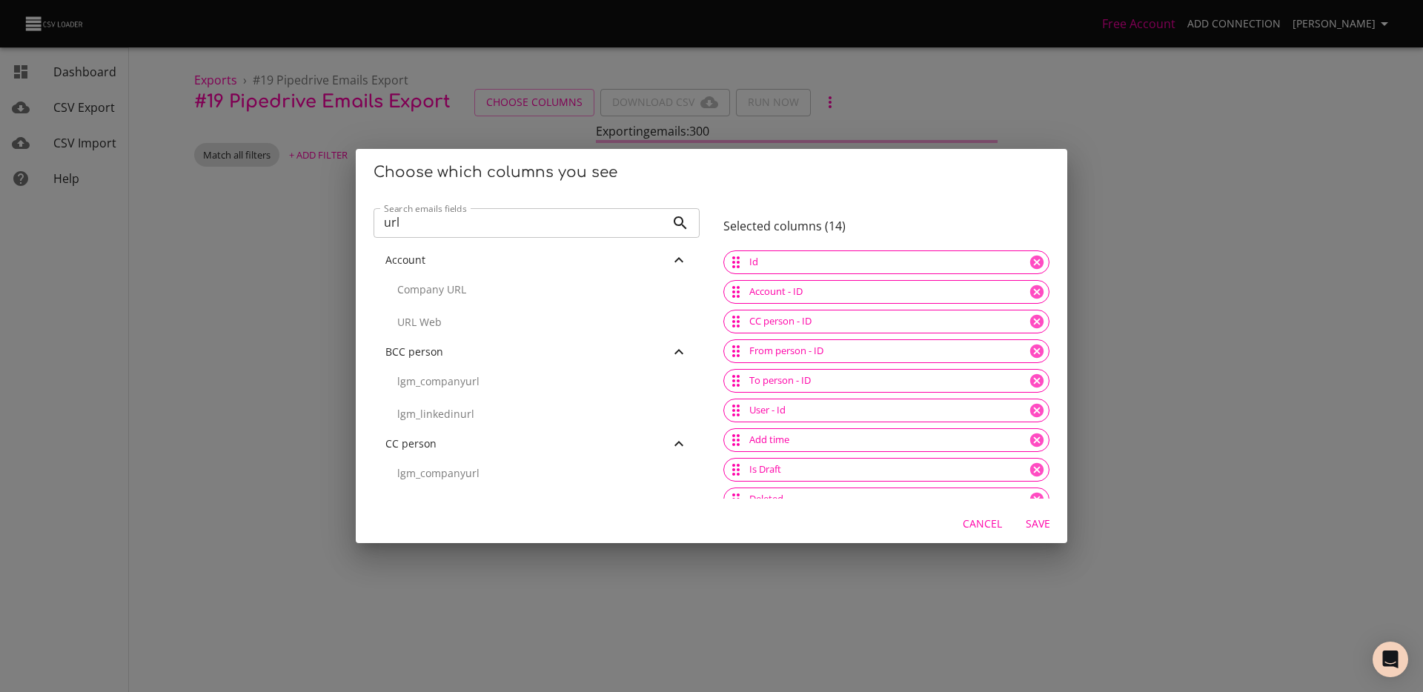
click at [468, 222] on input "url" at bounding box center [520, 223] width 292 height 30
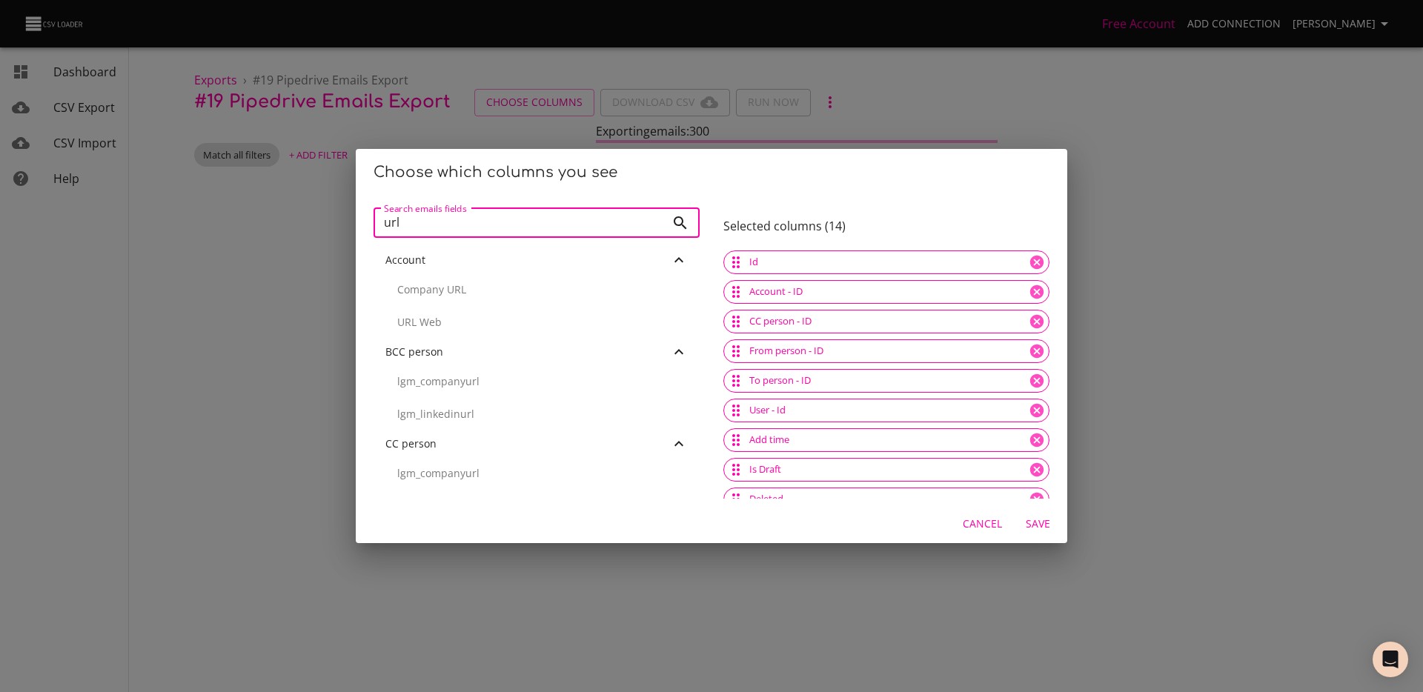
click at [468, 222] on input "url" at bounding box center [520, 223] width 292 height 30
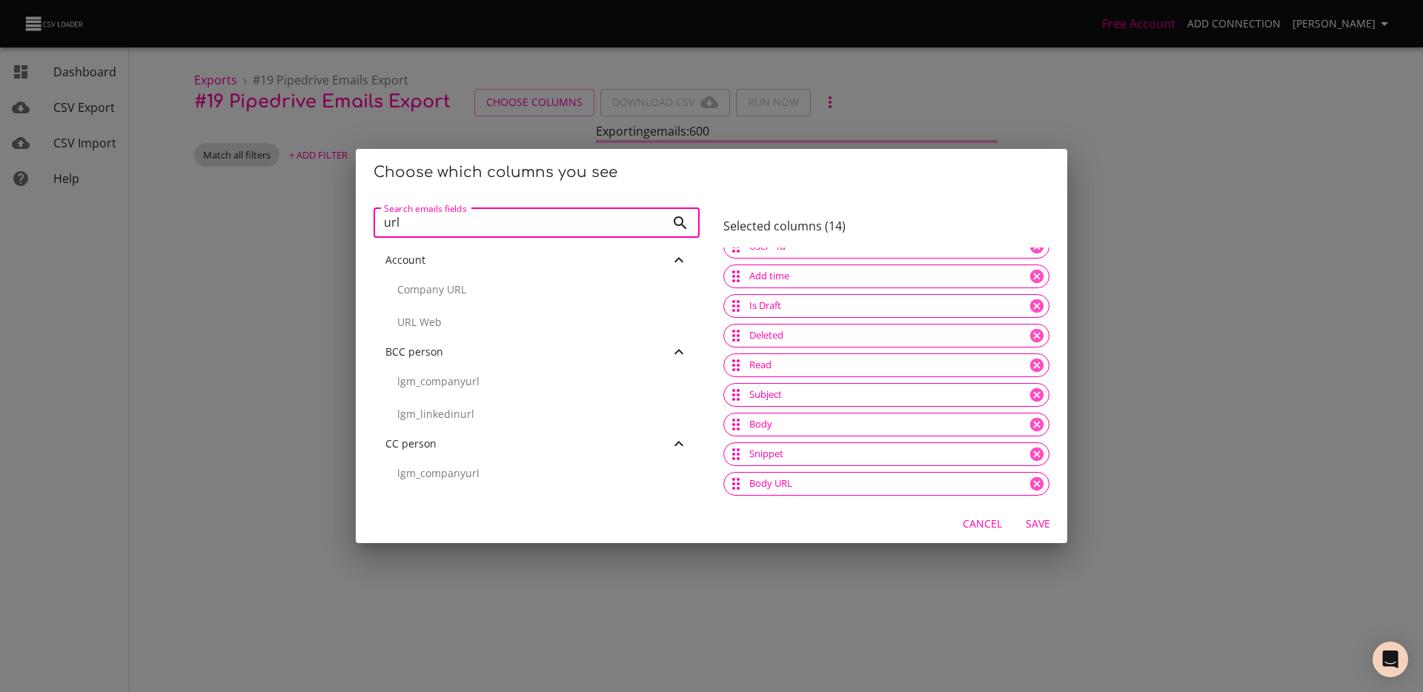
click at [408, 221] on input "url" at bounding box center [520, 223] width 292 height 30
drag, startPoint x: 398, startPoint y: 222, endPoint x: 340, endPoint y: 222, distance: 57.8
click at [341, 222] on div "Choose which columns you see Search emails fields urlfrom Search emails fields …" at bounding box center [711, 346] width 1423 height 692
click at [522, 259] on div "From email address" at bounding box center [536, 260] width 302 height 15
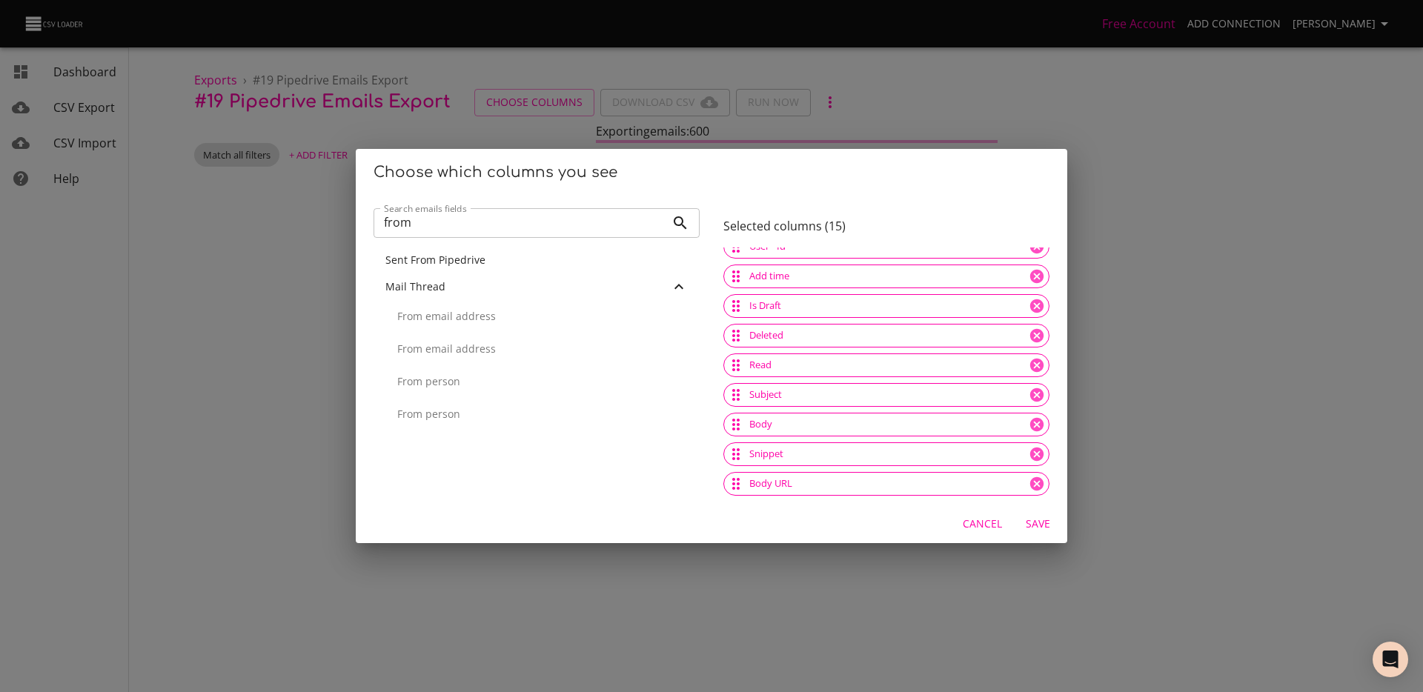
click at [522, 259] on div "Sent From Pipedrive" at bounding box center [536, 260] width 302 height 15
click at [511, 213] on input "from" at bounding box center [520, 223] width 292 height 30
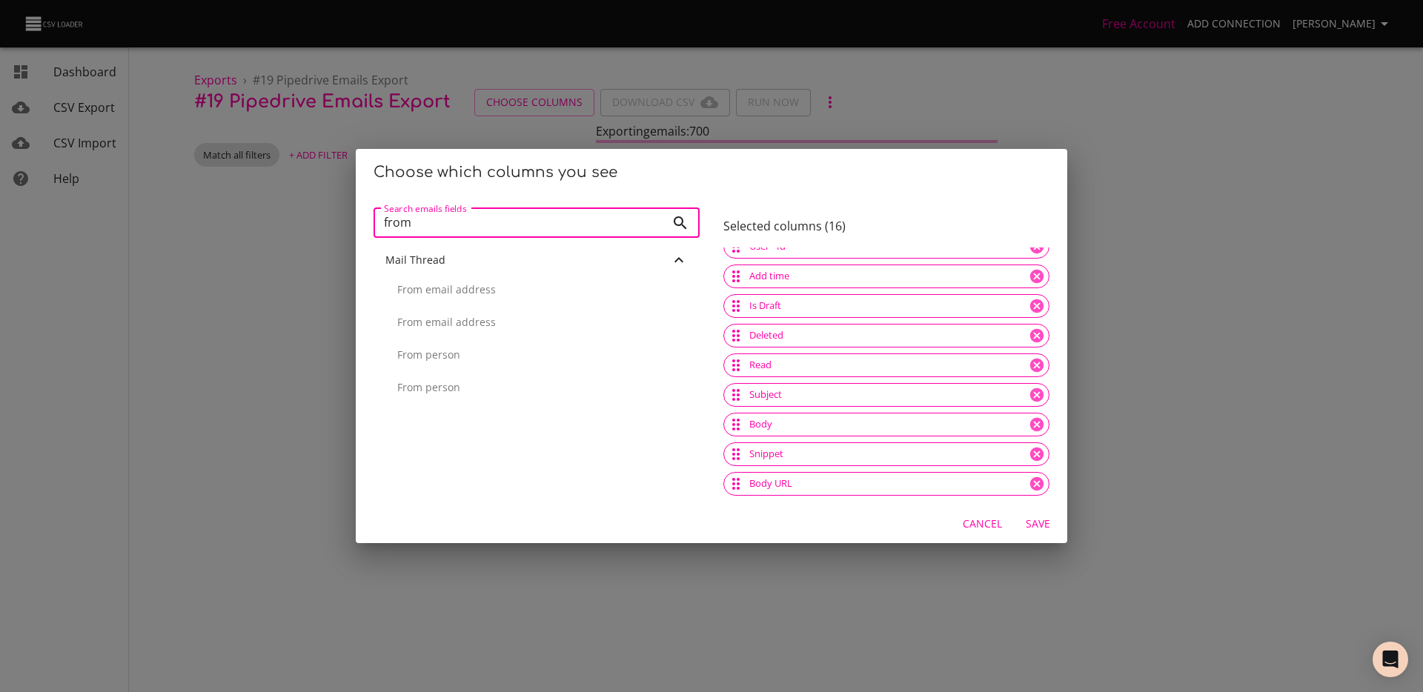
click at [511, 213] on input "from" at bounding box center [520, 223] width 292 height 30
click at [511, 214] on input "from" at bounding box center [520, 223] width 292 height 30
click at [497, 258] on div "To email address" at bounding box center [536, 260] width 302 height 15
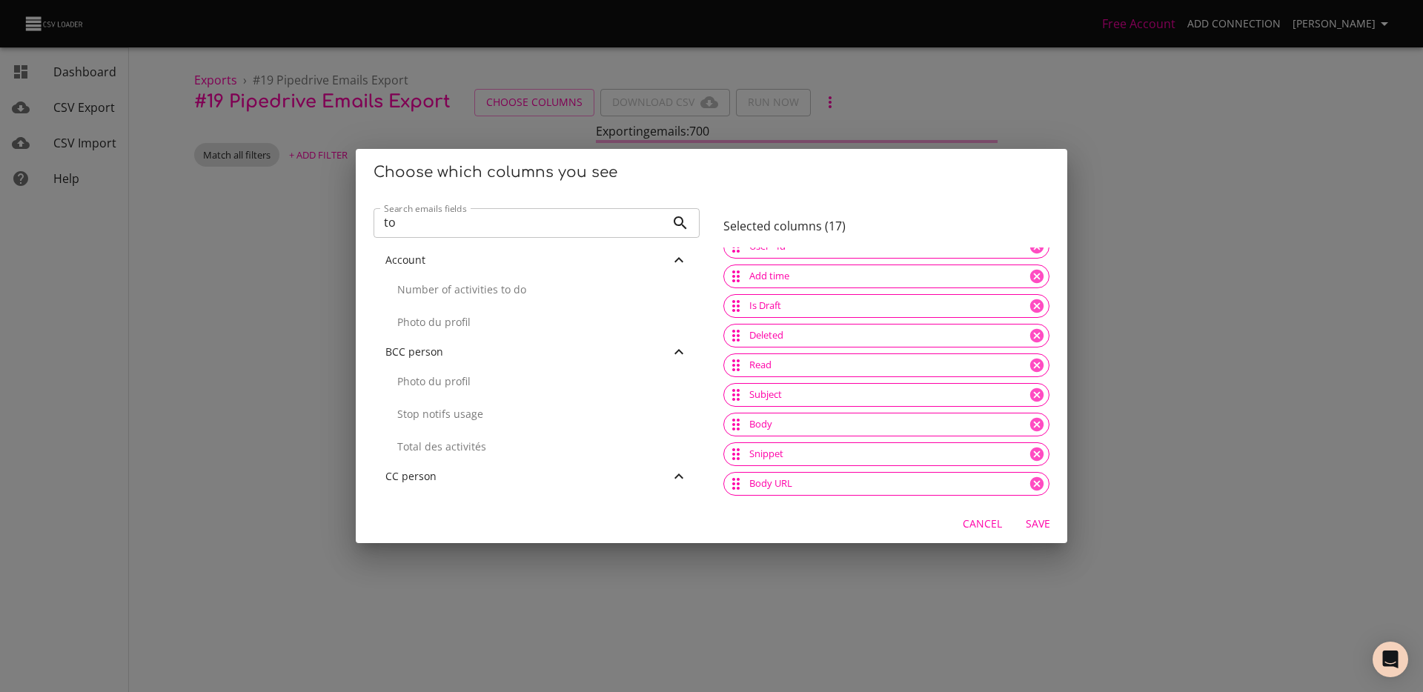
scroll to position [253, 0]
click at [445, 228] on input "to" at bounding box center [520, 223] width 292 height 30
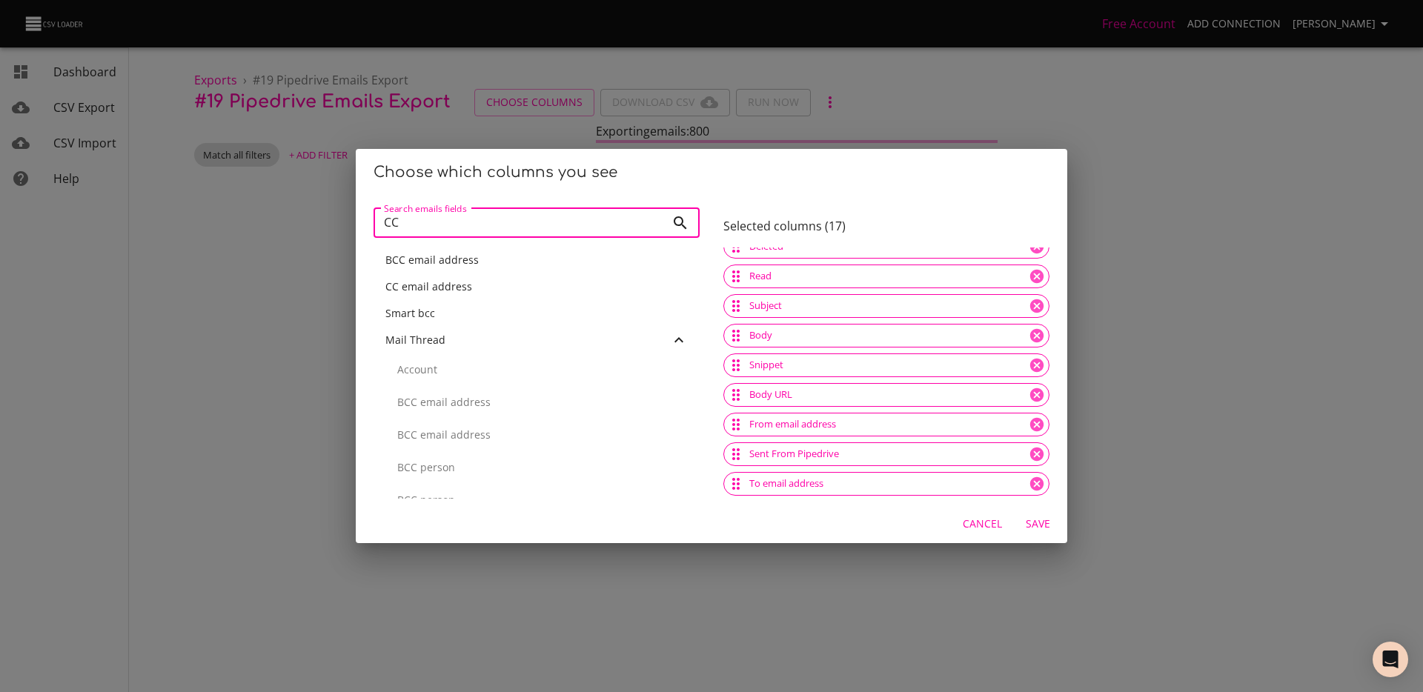
click at [451, 299] on div "CC email address" at bounding box center [537, 286] width 326 height 27
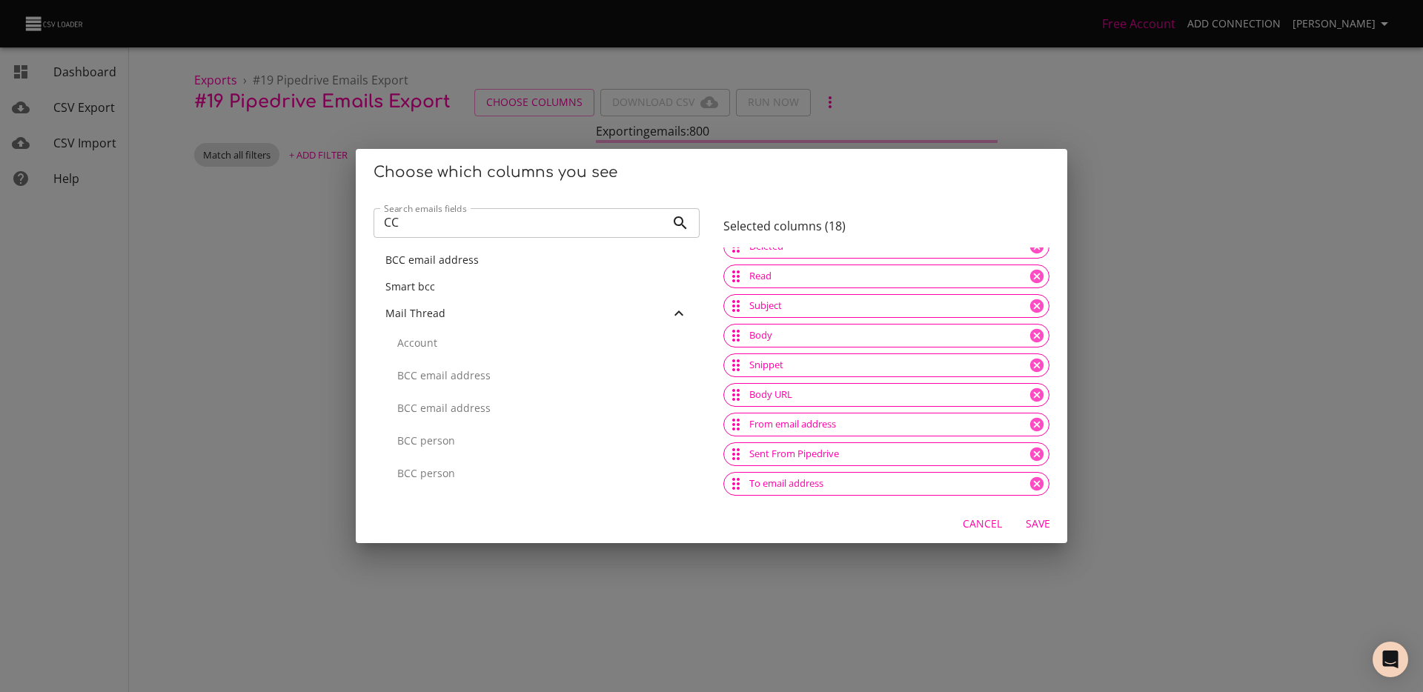
click at [459, 217] on input "CC" at bounding box center [520, 223] width 292 height 30
click at [392, 219] on input "CC" at bounding box center [520, 223] width 292 height 30
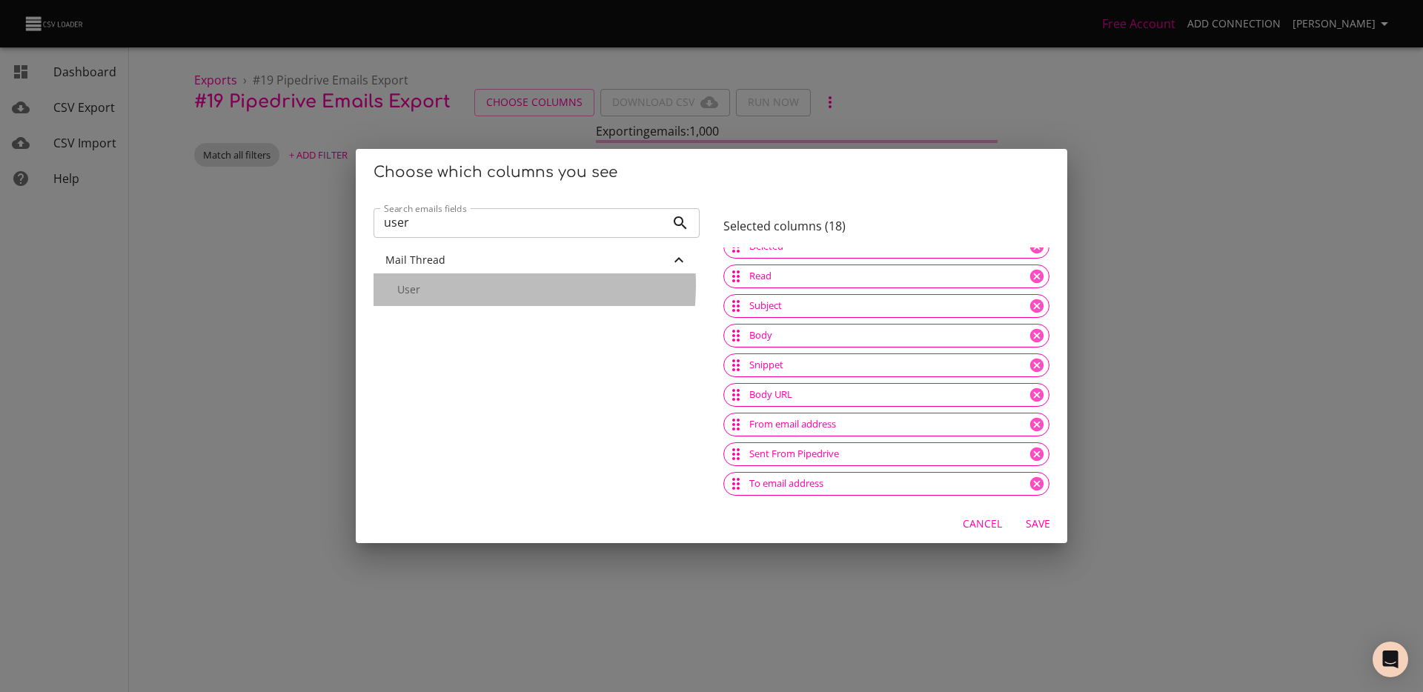
click at [443, 285] on p "User" at bounding box center [542, 289] width 291 height 15
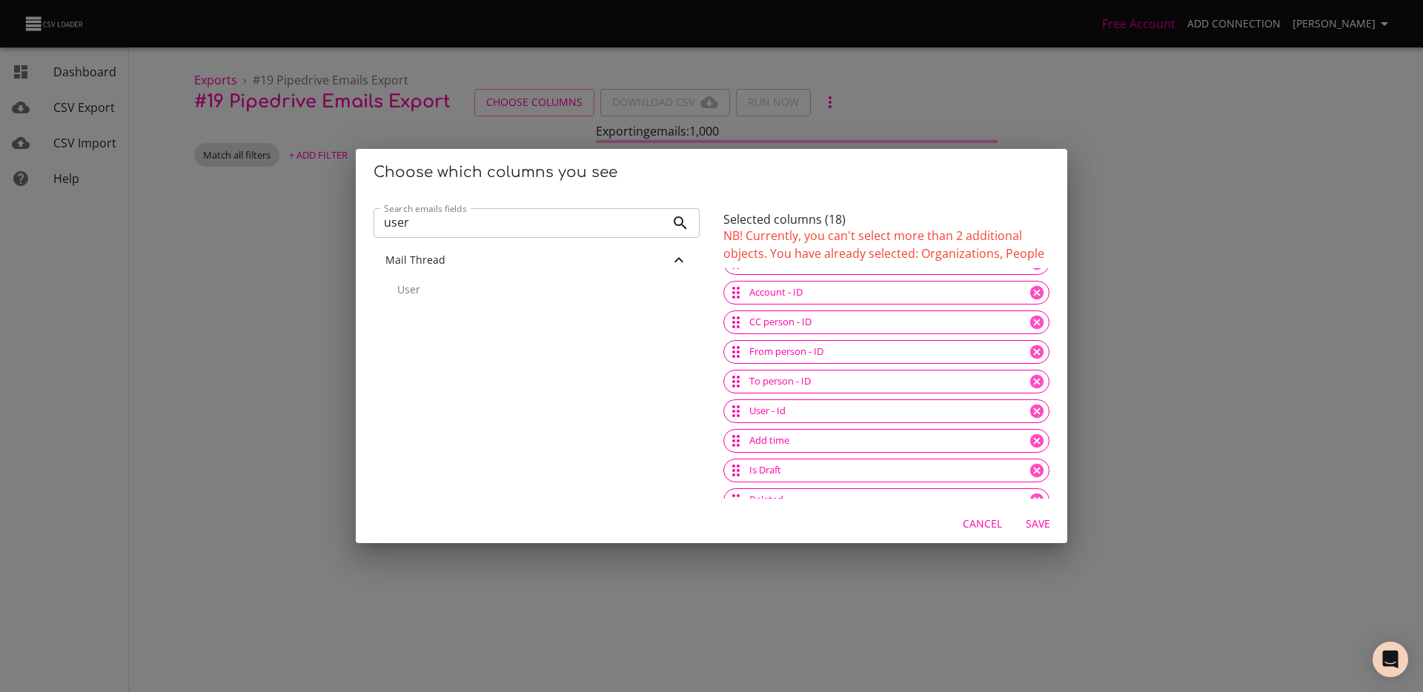
scroll to position [21, 0]
click at [520, 222] on input "user" at bounding box center [520, 223] width 292 height 30
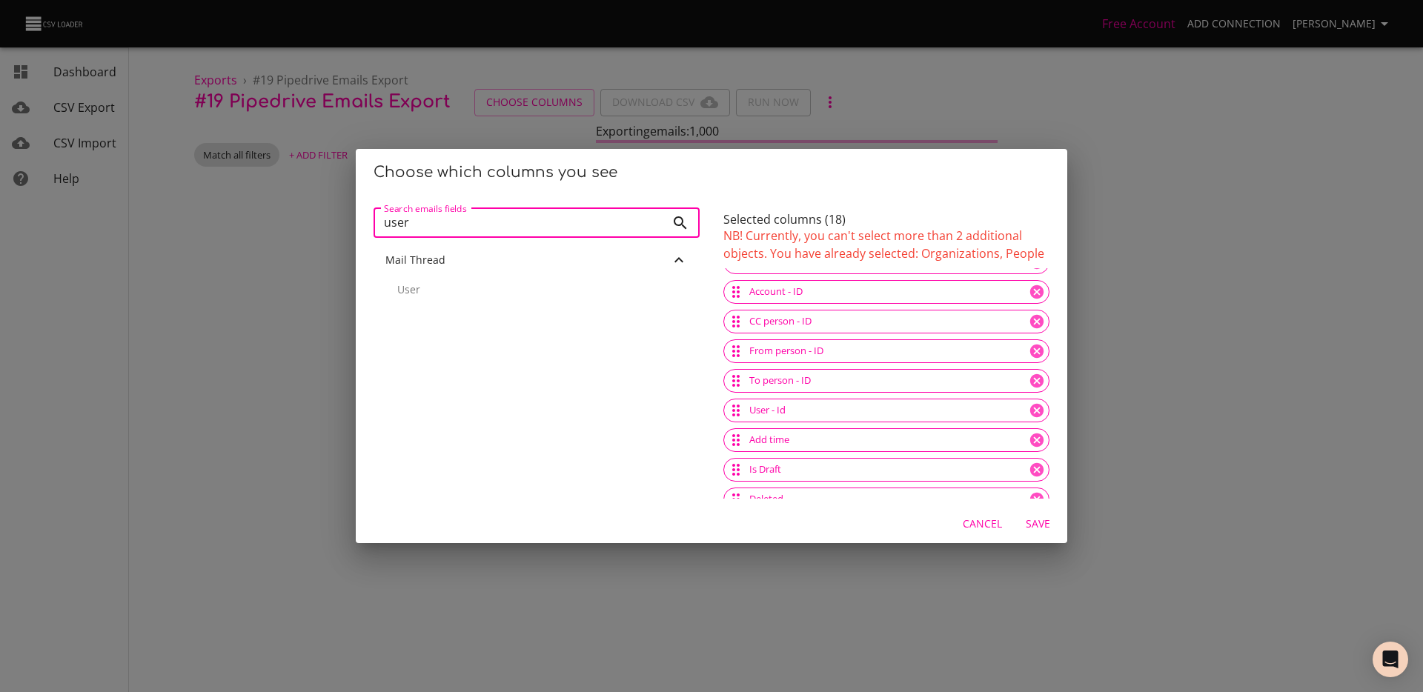
click at [520, 222] on input "user" at bounding box center [520, 223] width 292 height 30
type input "u"
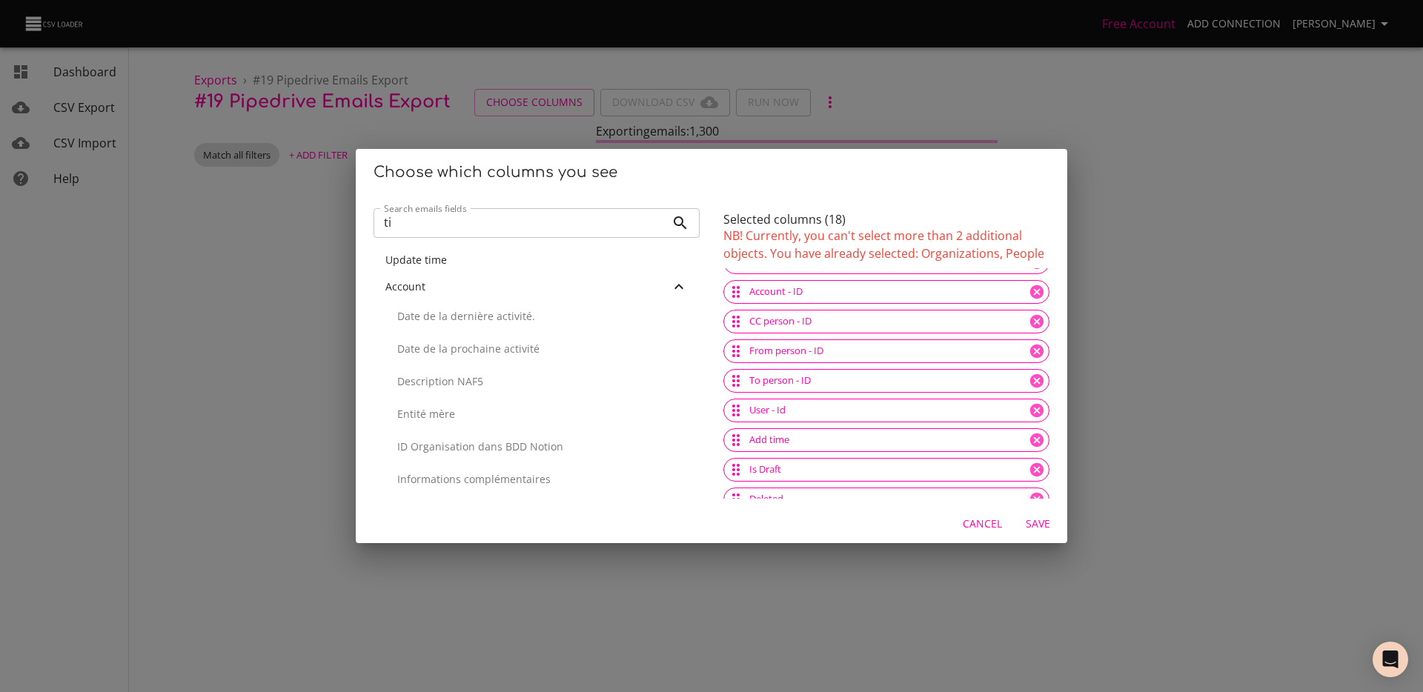
click at [457, 222] on input "ti" at bounding box center [520, 223] width 292 height 30
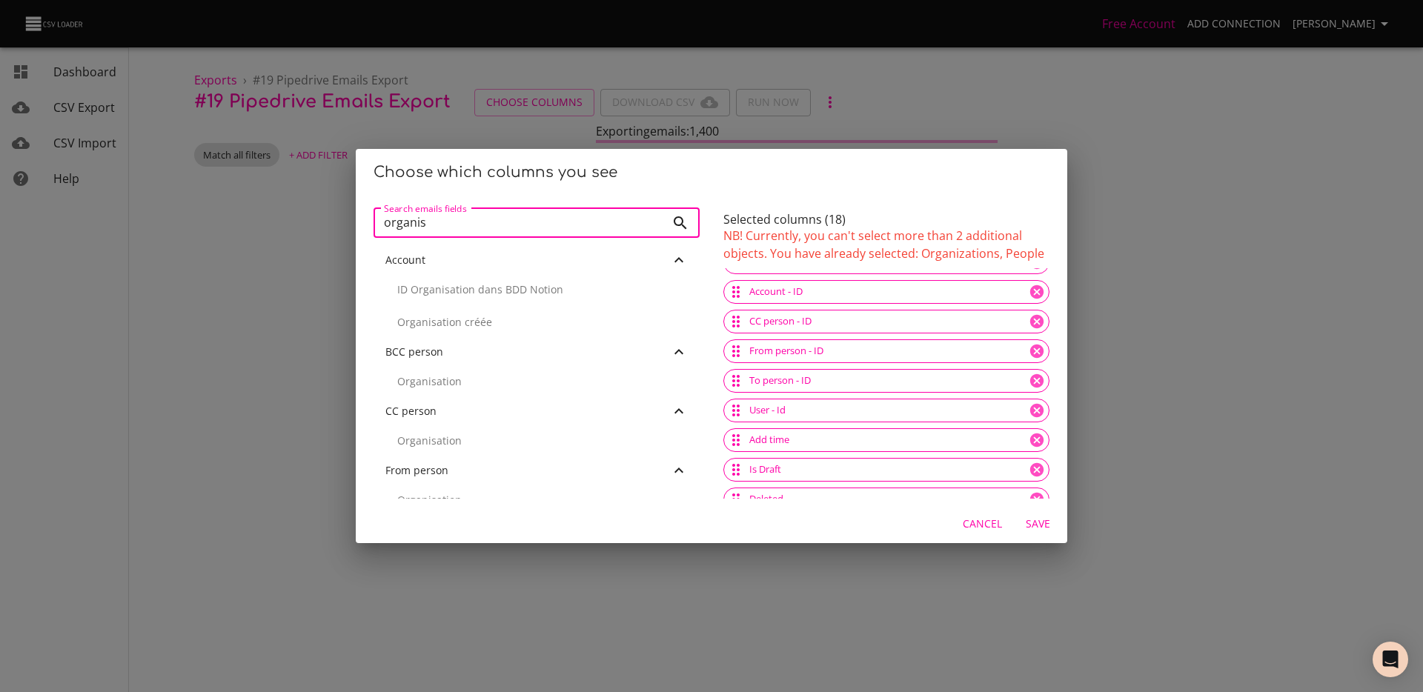
click at [488, 398] on div "CC person" at bounding box center [537, 411] width 326 height 27
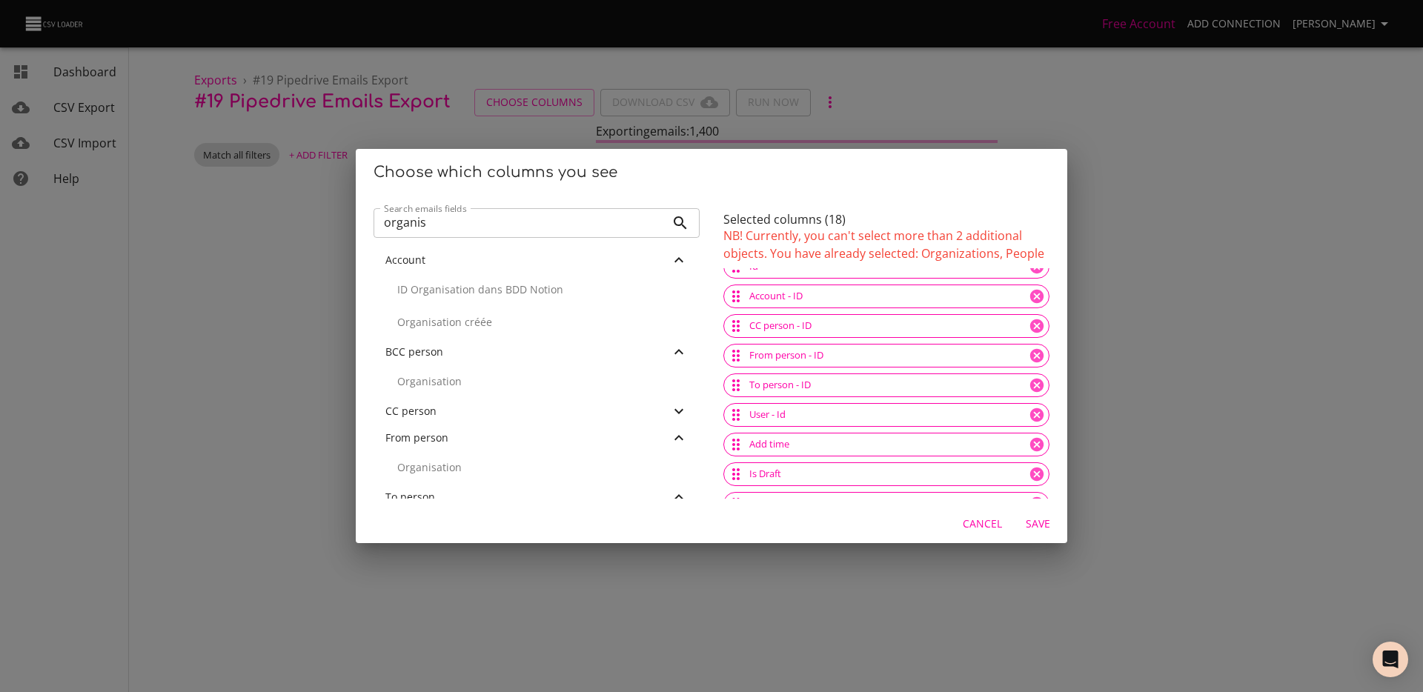
scroll to position [0, 0]
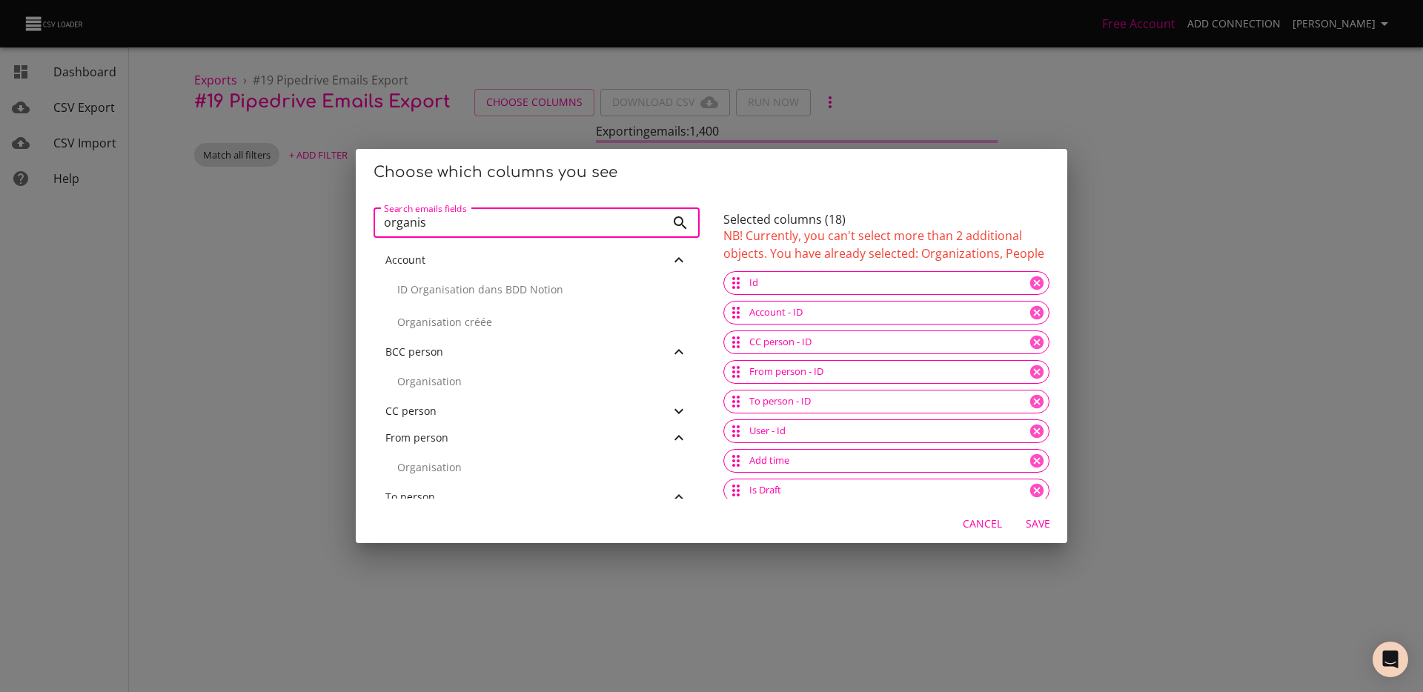
click at [464, 226] on input "organis" at bounding box center [520, 223] width 292 height 30
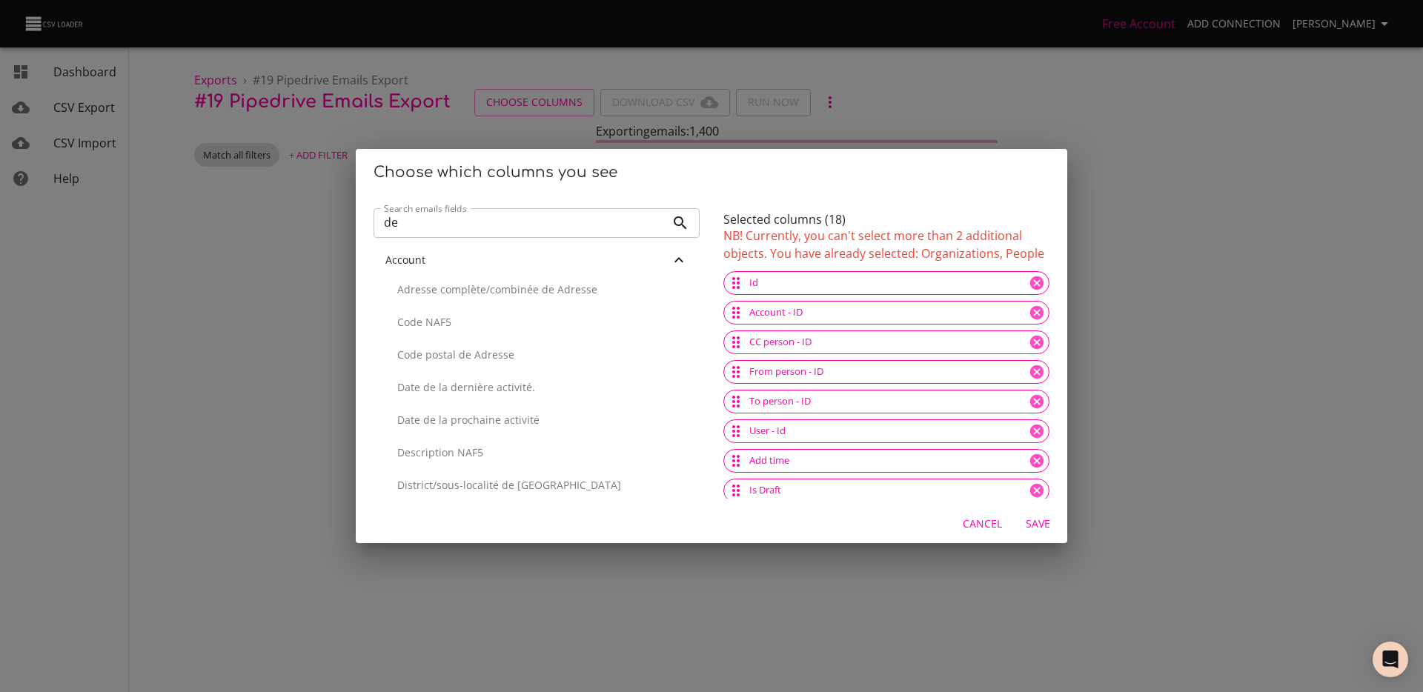
click at [464, 204] on div "Search emails fields de Search emails fields" at bounding box center [537, 221] width 326 height 39
click at [453, 217] on input "de" at bounding box center [520, 223] width 292 height 30
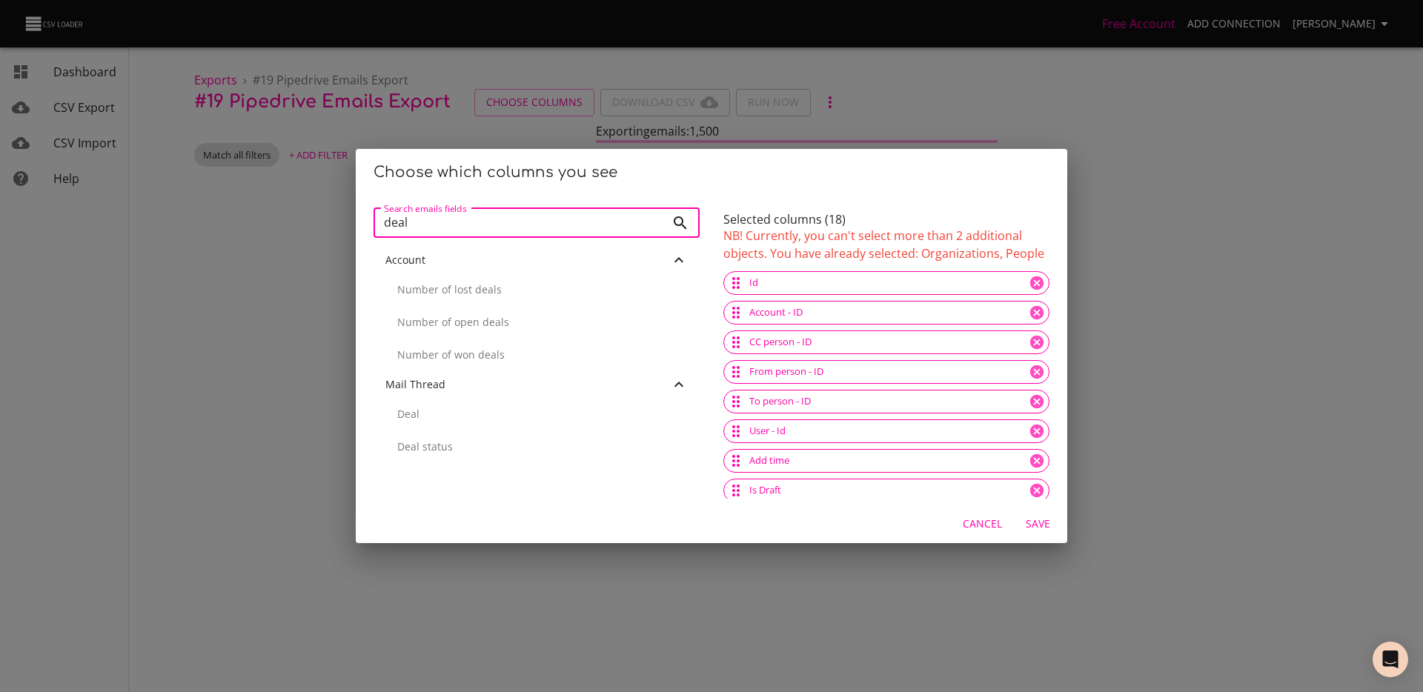
scroll to position [6, 0]
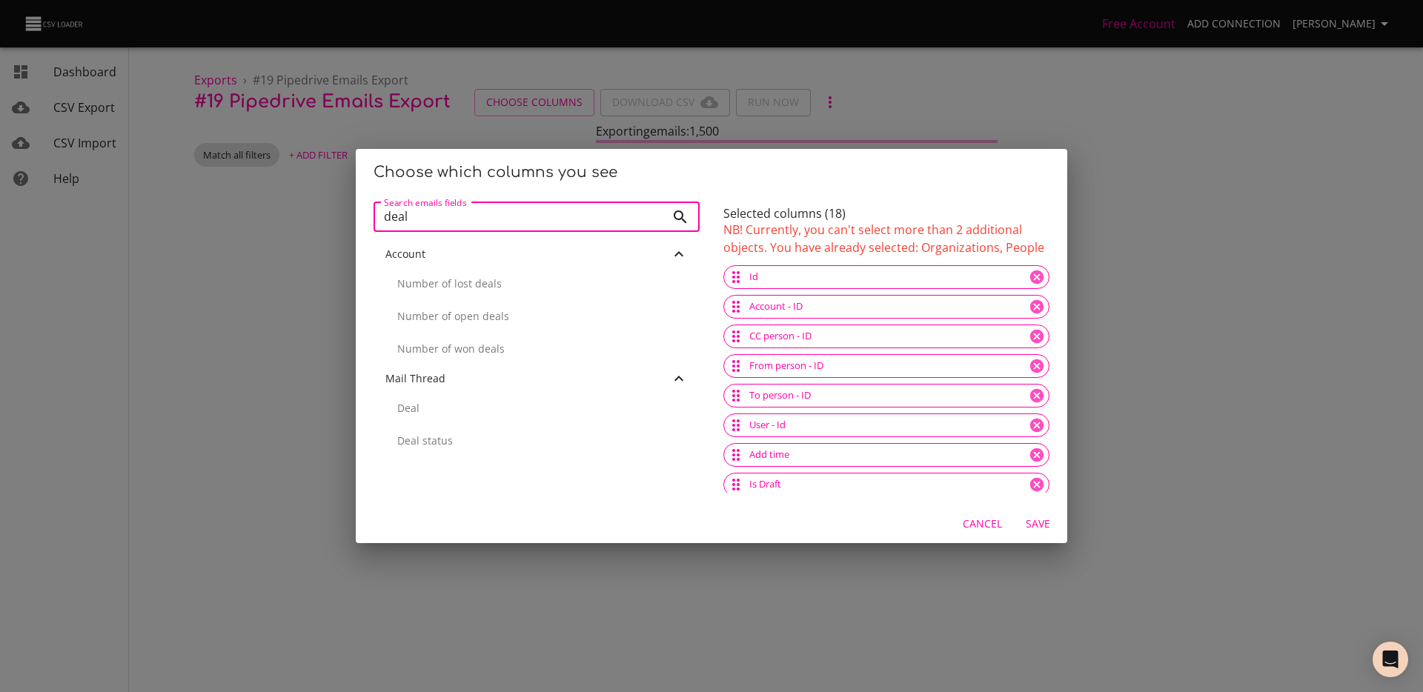
click at [501, 414] on p "Deal" at bounding box center [542, 408] width 291 height 15
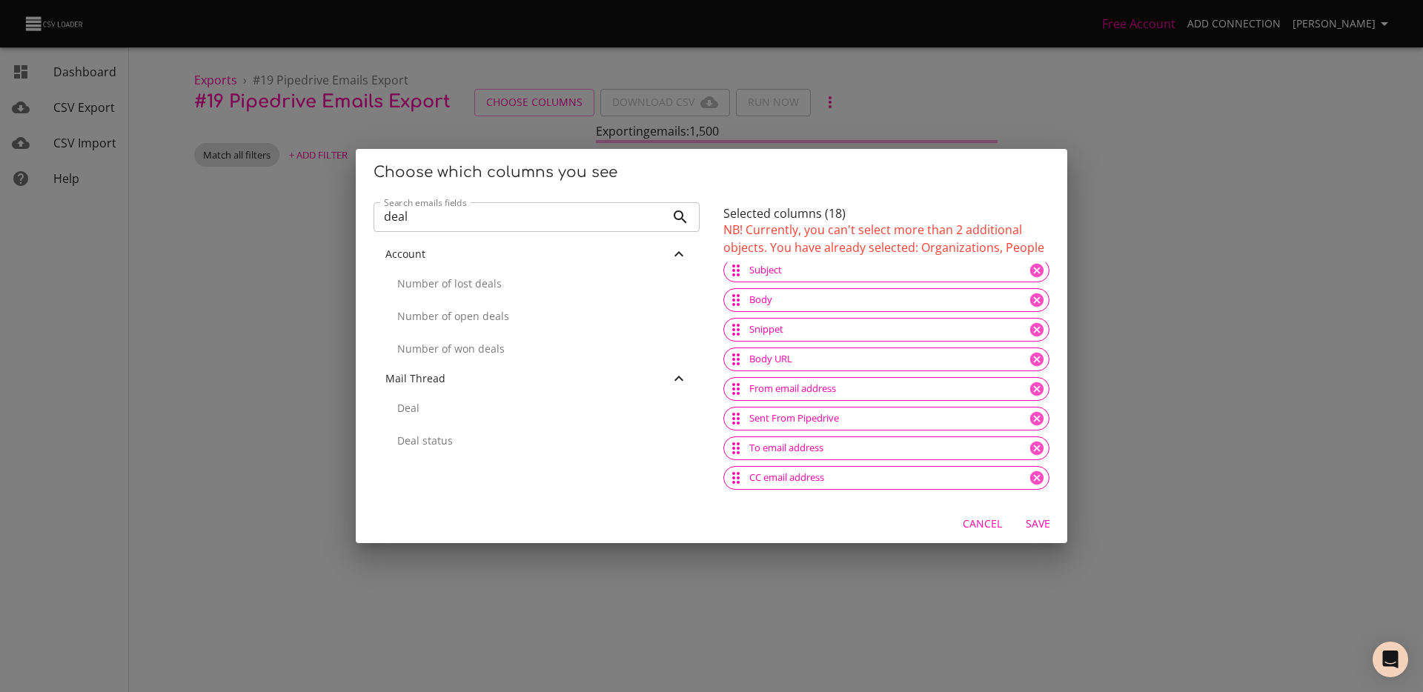
scroll to position [0, 0]
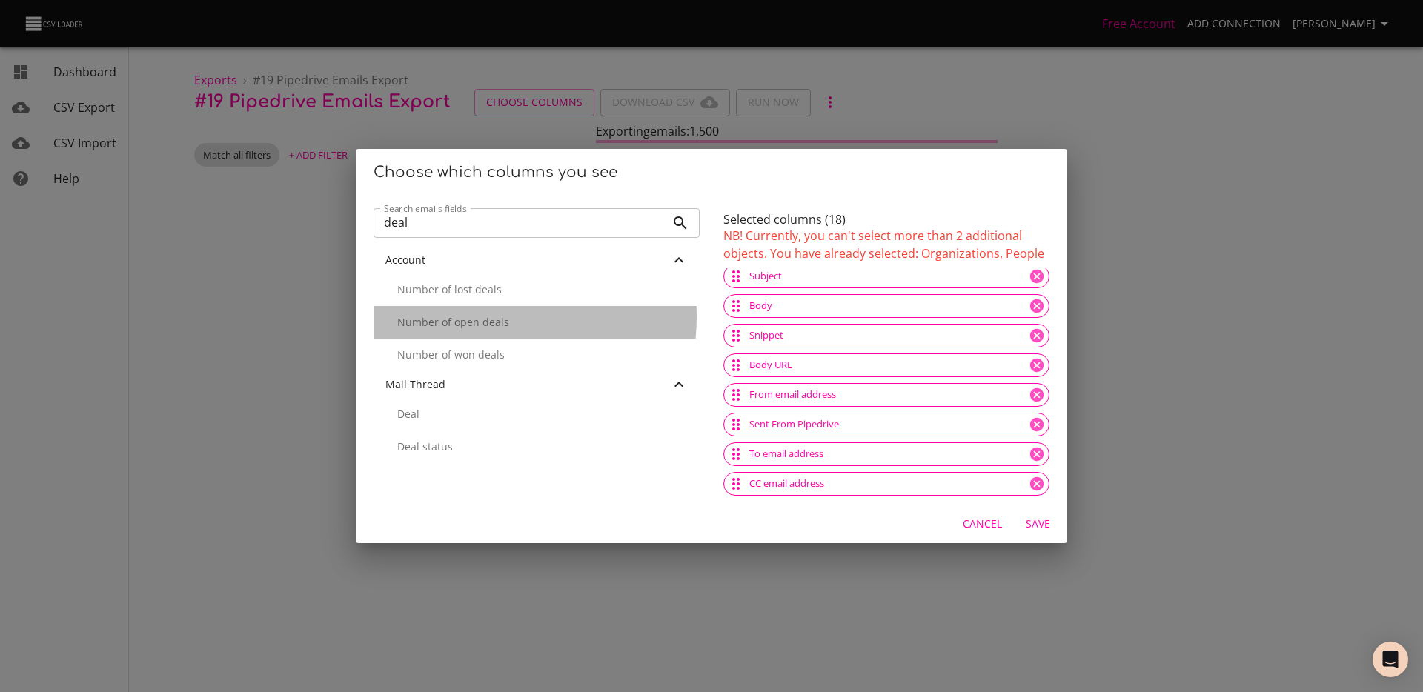
click at [476, 317] on p "Number of open deals" at bounding box center [542, 322] width 291 height 15
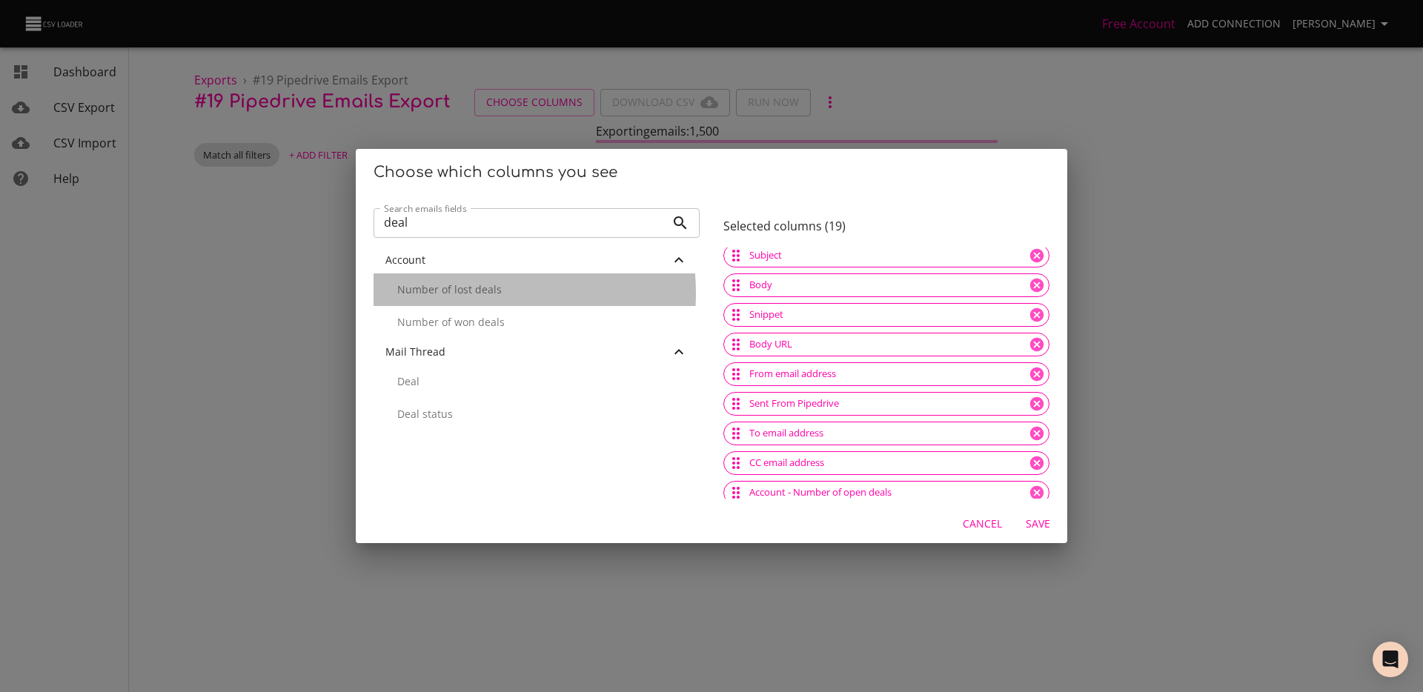
click at [471, 294] on p "Number of lost deals" at bounding box center [542, 289] width 291 height 15
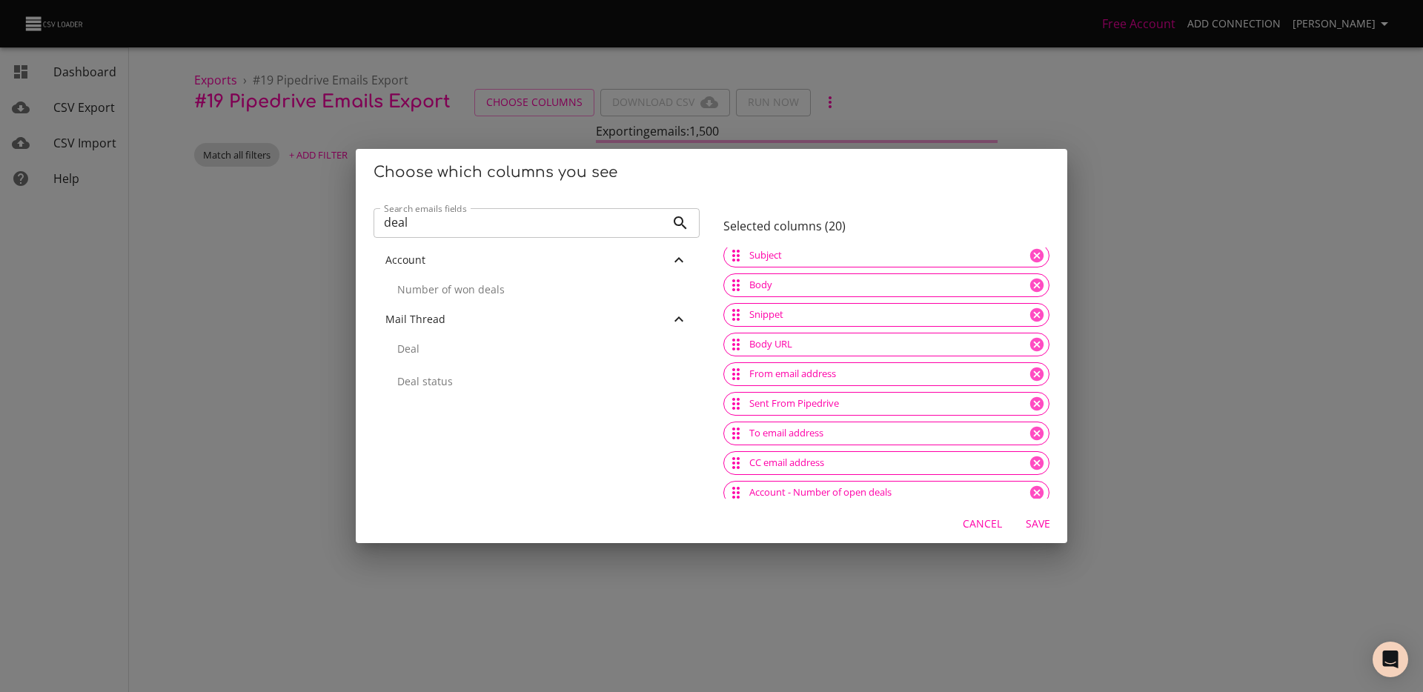
click at [415, 226] on input "deal" at bounding box center [520, 223] width 292 height 30
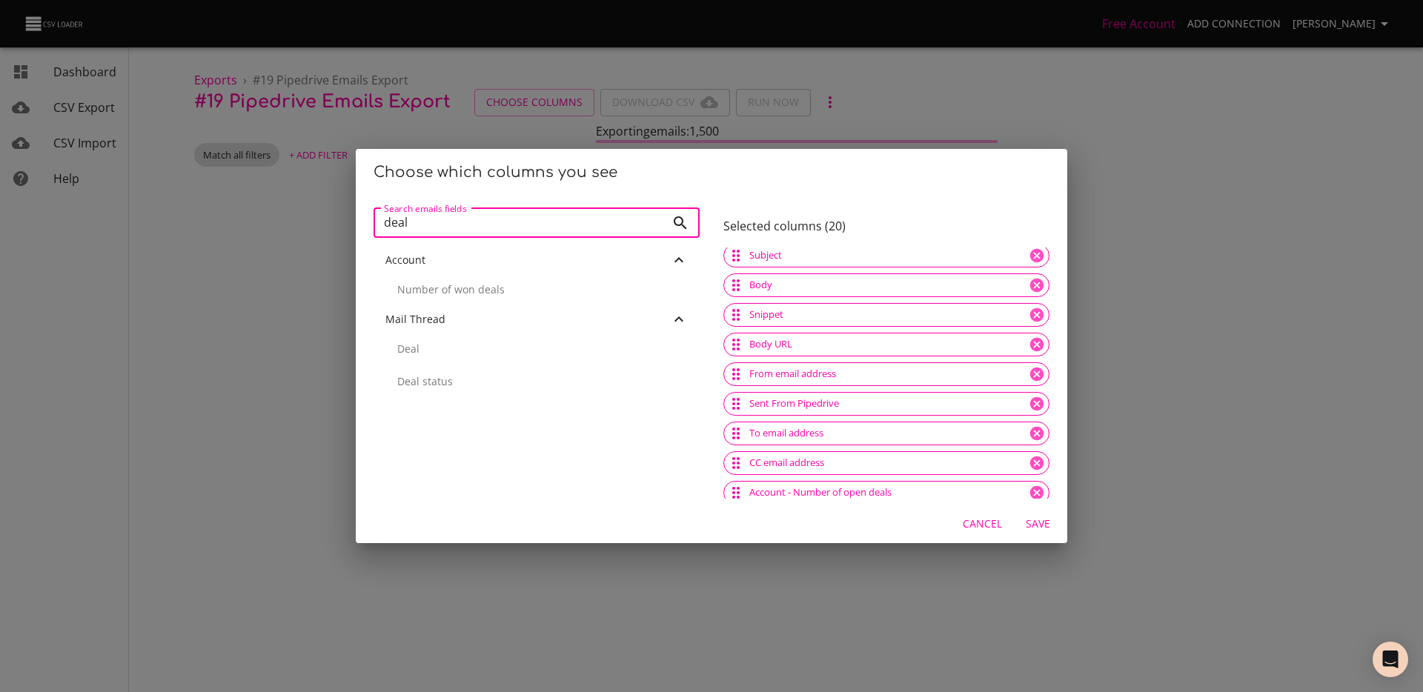
click at [415, 226] on input "deal" at bounding box center [520, 223] width 292 height 30
type input "ticket"
click at [655, 213] on input "ticket" at bounding box center [520, 223] width 292 height 30
click at [655, 216] on input "ticket" at bounding box center [520, 223] width 292 height 30
click at [654, 225] on input "ticket" at bounding box center [520, 223] width 292 height 30
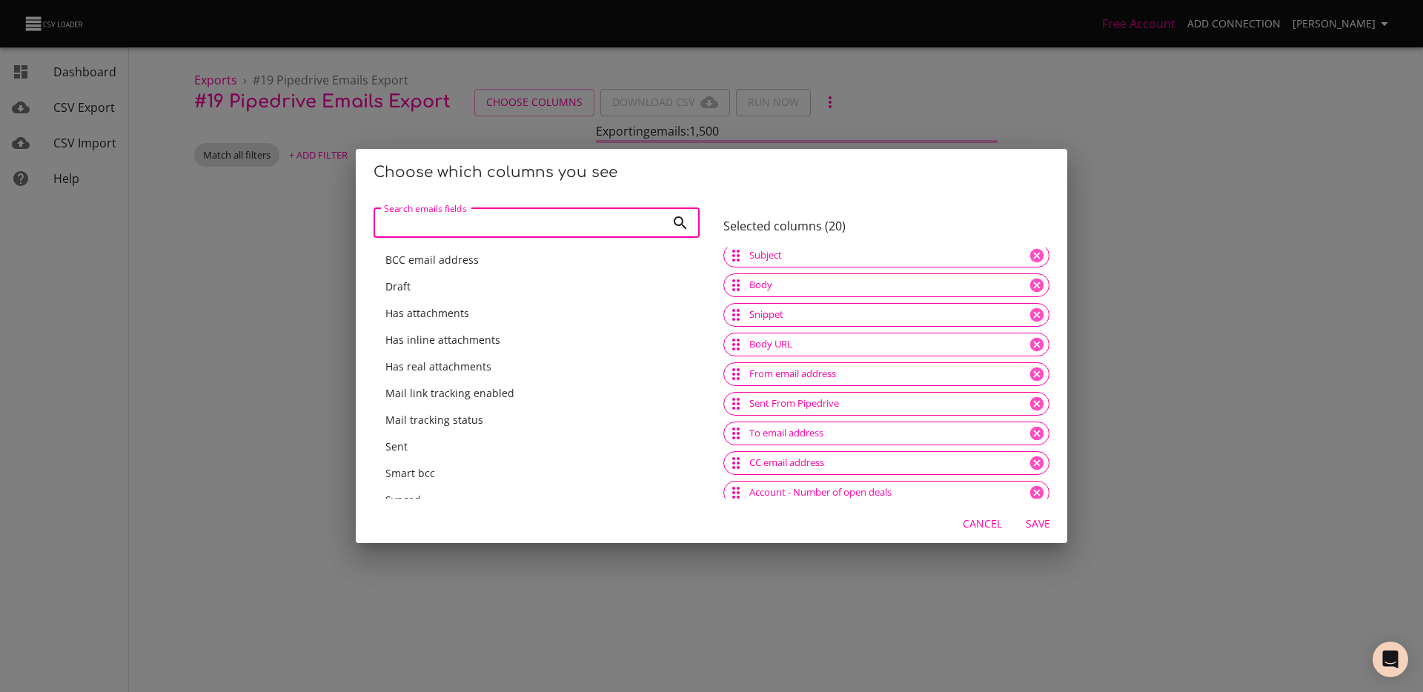
click at [487, 222] on input "Search emails fields" at bounding box center [520, 223] width 292 height 30
type input "attach"
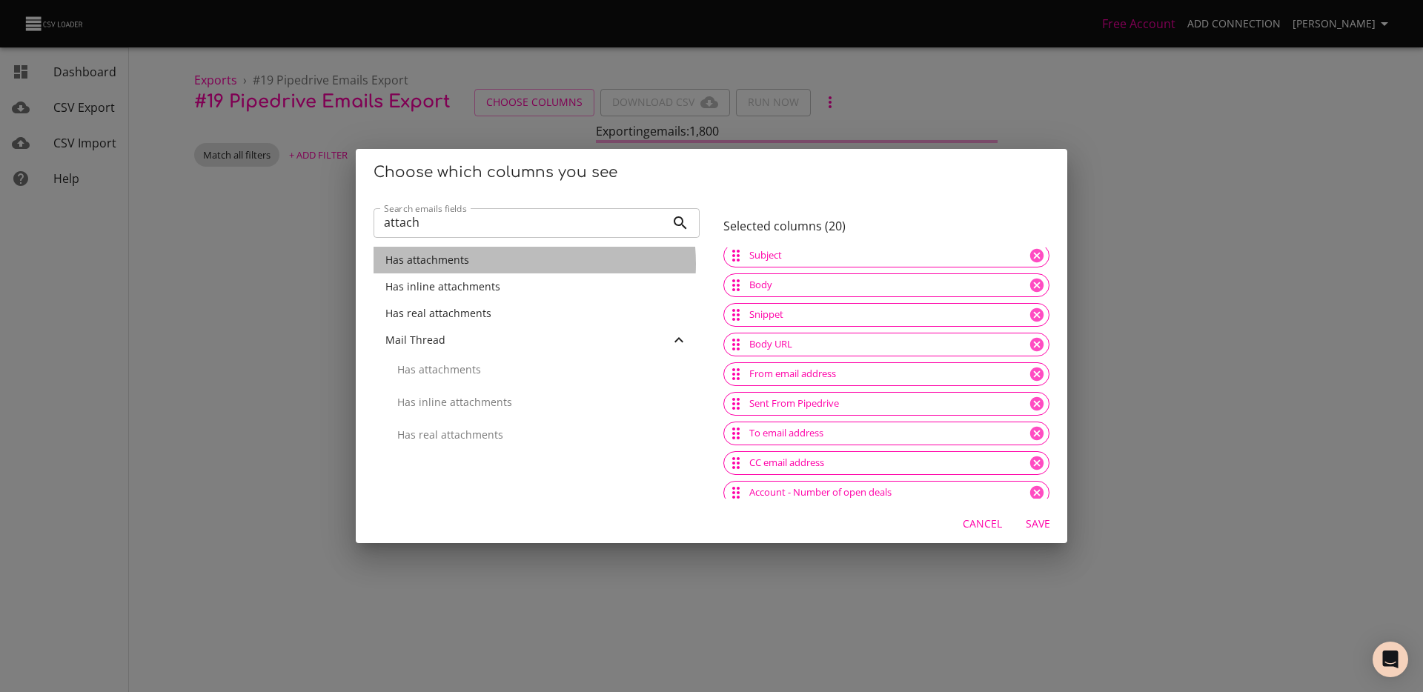
click at [505, 264] on div "Has attachments" at bounding box center [536, 260] width 302 height 15
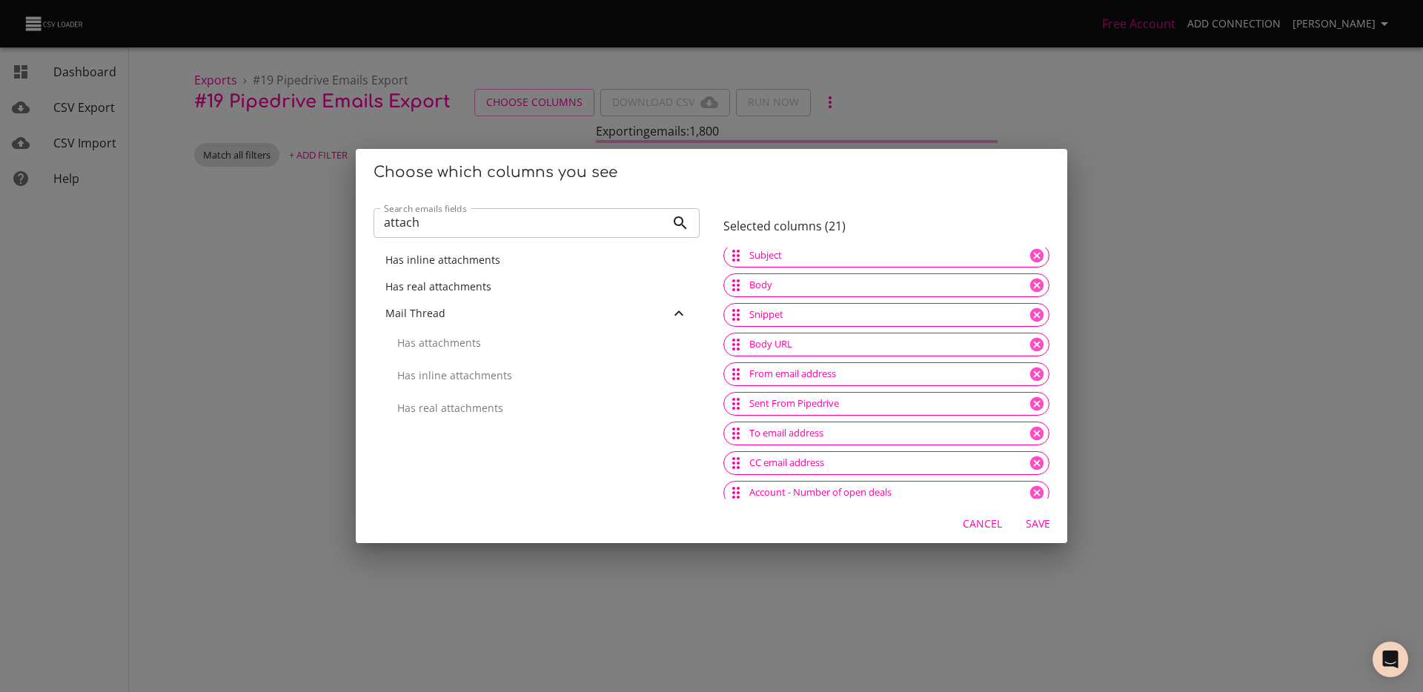
click at [1022, 522] on span "Save" at bounding box center [1038, 524] width 36 height 19
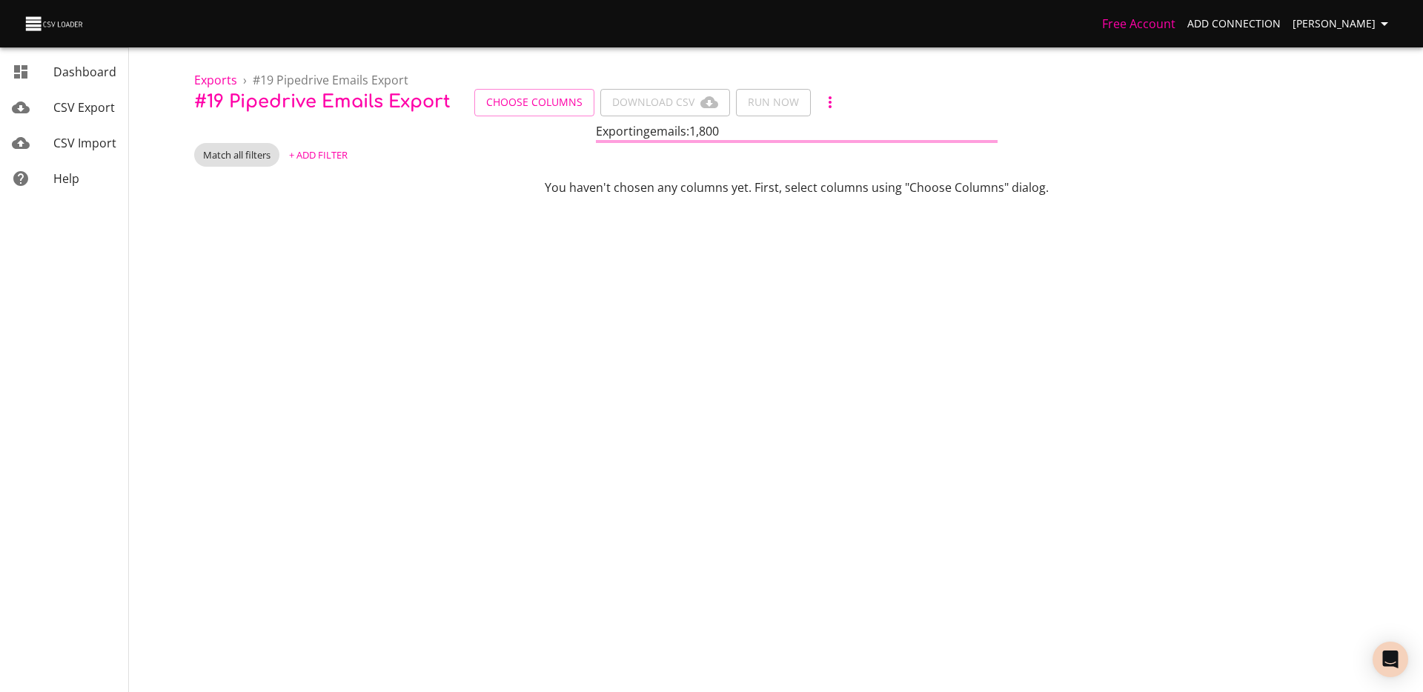
click at [689, 276] on body "Free Account Add Connection [PERSON_NAME] Dashboard CSV Export CSV Import Help …" at bounding box center [711, 346] width 1423 height 692
